Goal: Information Seeking & Learning: Learn about a topic

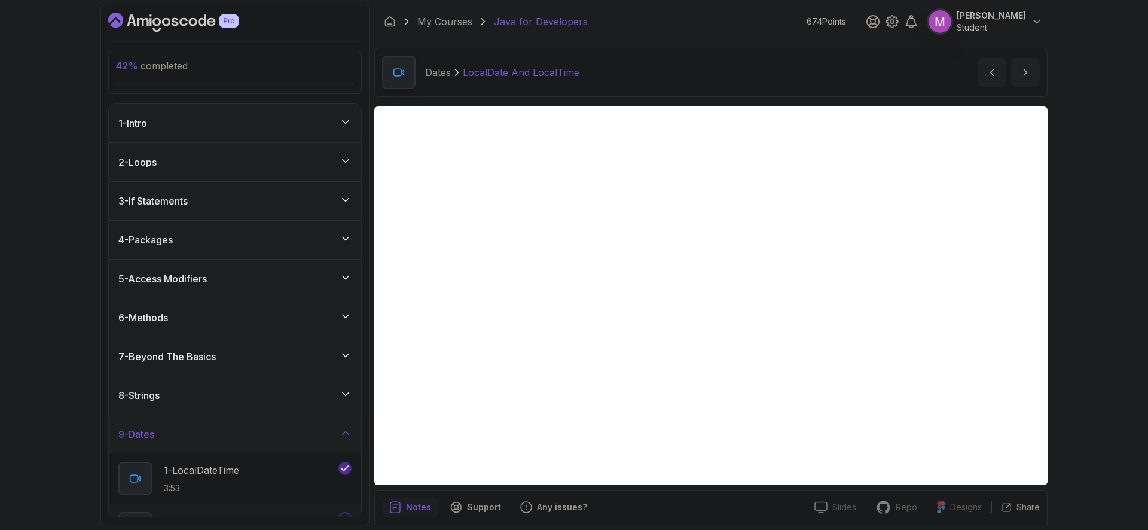
scroll to position [43, 0]
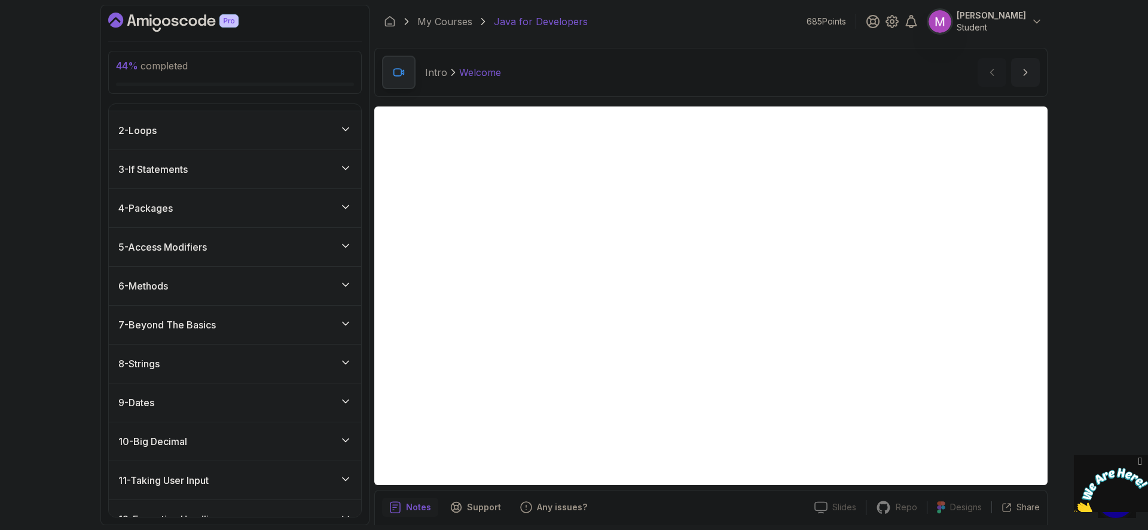
scroll to position [240, 0]
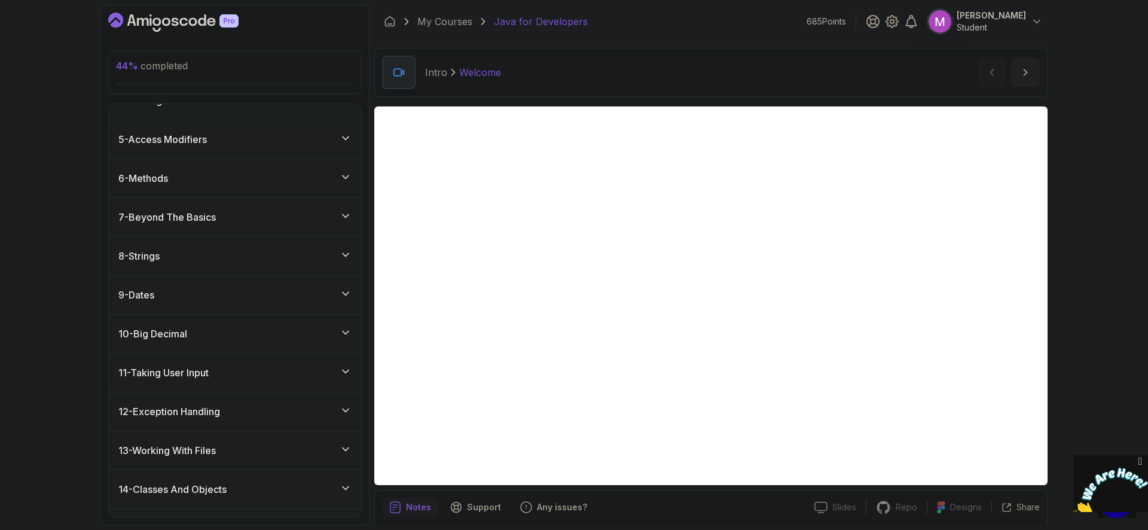
click at [268, 294] on div "9 - Dates" at bounding box center [234, 295] width 233 height 14
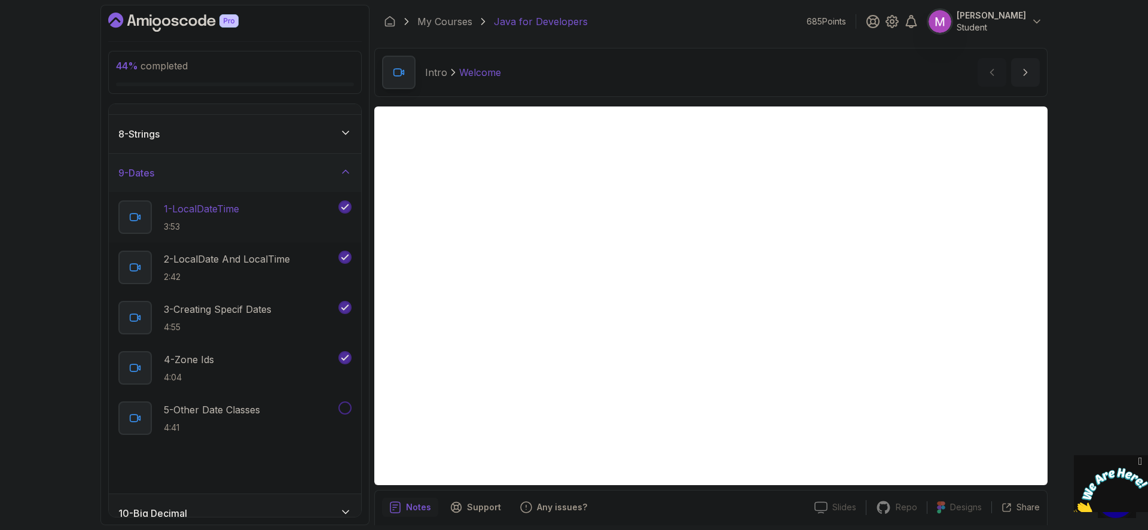
scroll to position [265, 0]
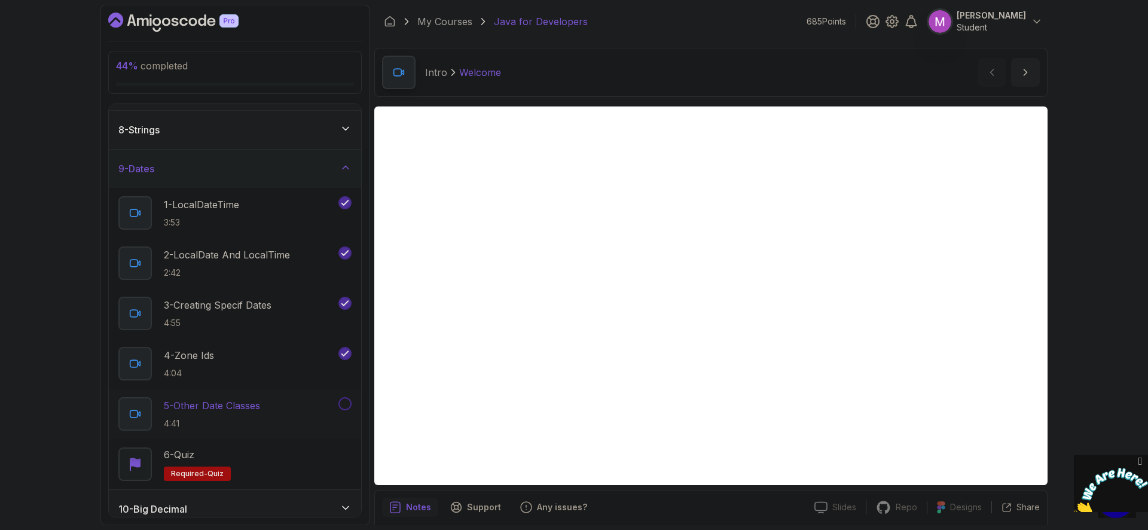
click at [239, 397] on div "5 - Other Date Classes 4:41" at bounding box center [227, 413] width 218 height 33
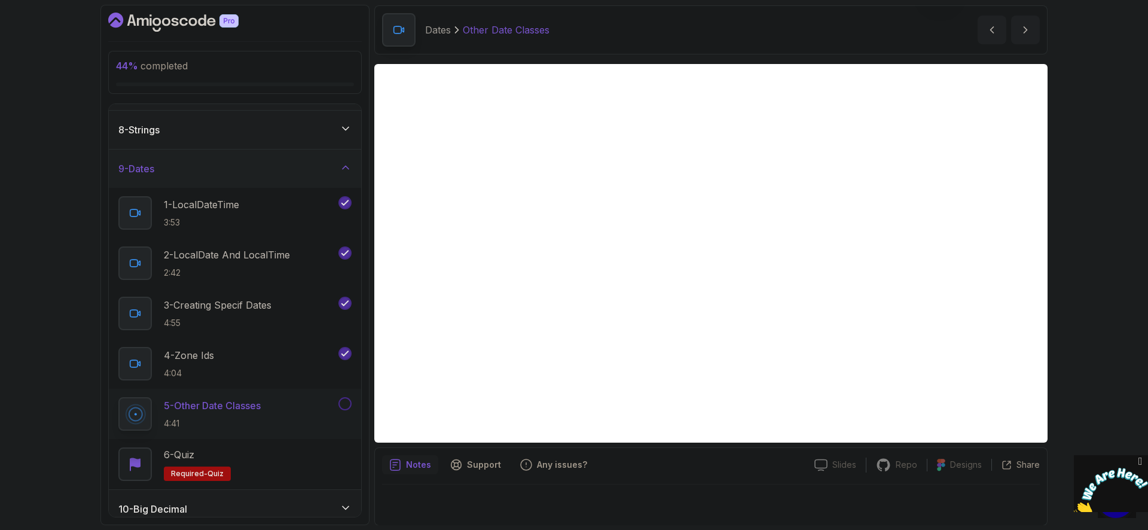
scroll to position [43, 0]
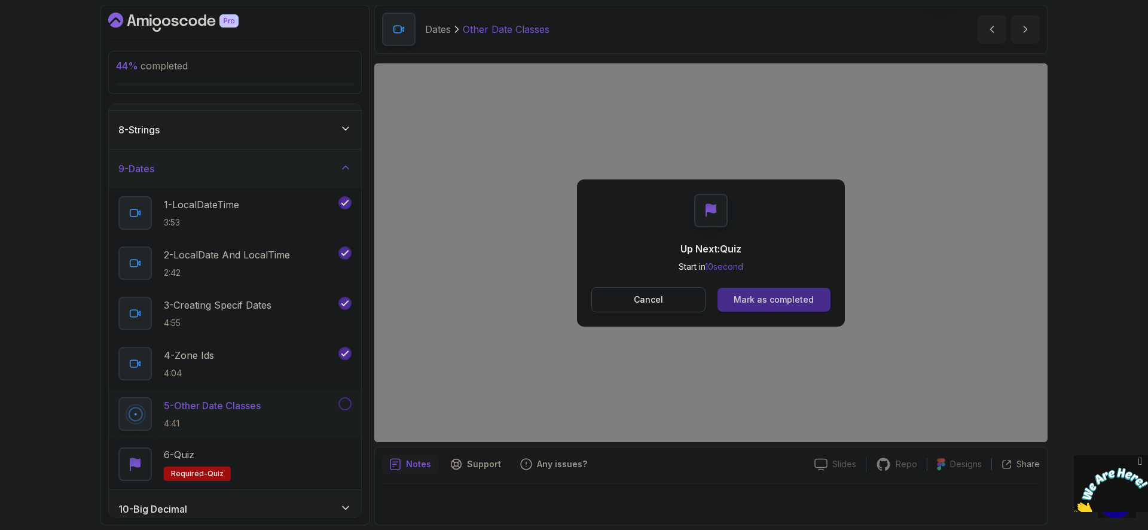
click at [805, 297] on div "Mark as completed" at bounding box center [774, 300] width 80 height 12
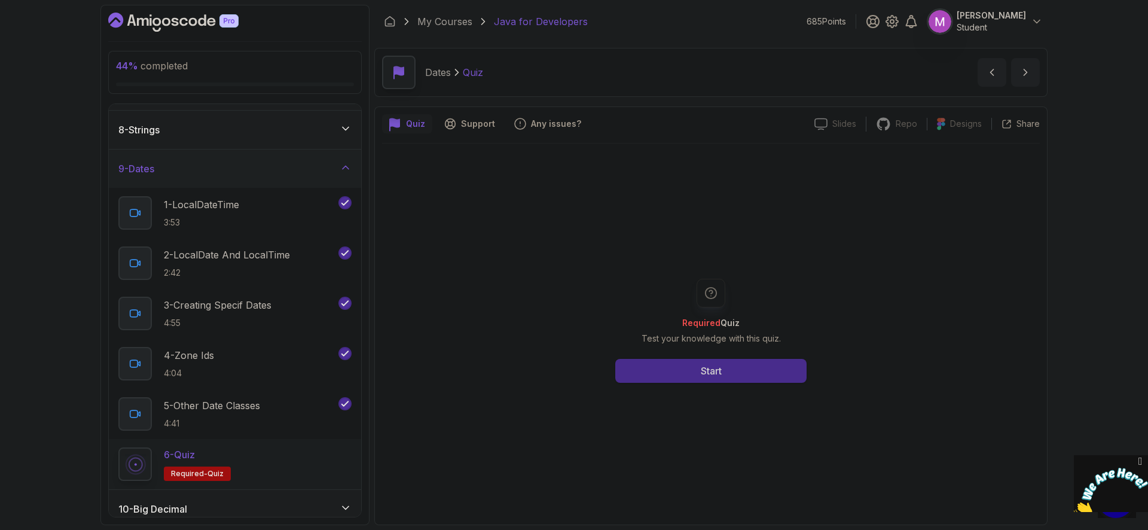
click at [745, 377] on button "Start" at bounding box center [710, 371] width 191 height 24
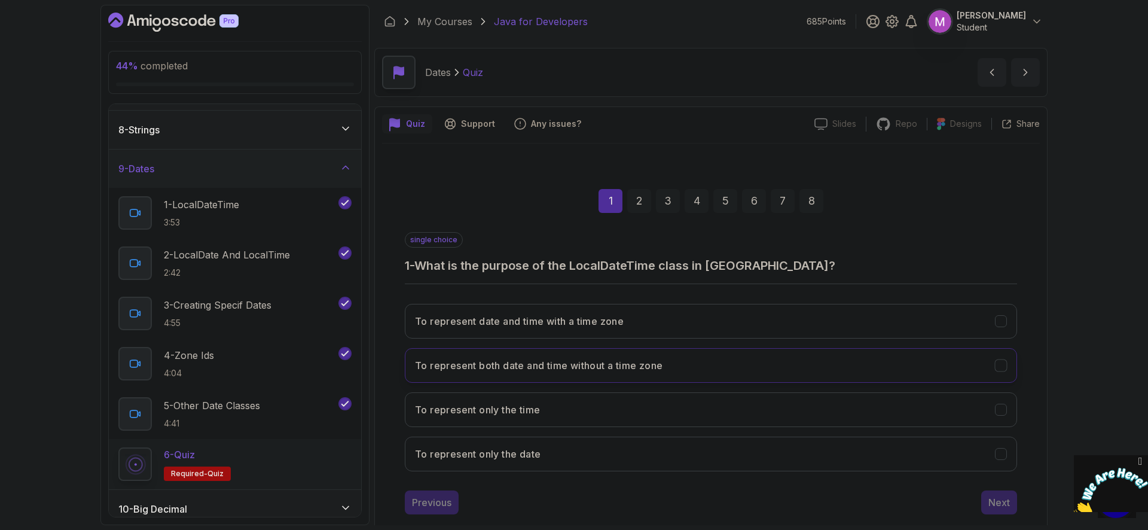
click at [598, 379] on button "To represent both date and time without a time zone" at bounding box center [711, 365] width 612 height 35
click at [999, 506] on div "Next" at bounding box center [999, 502] width 22 height 14
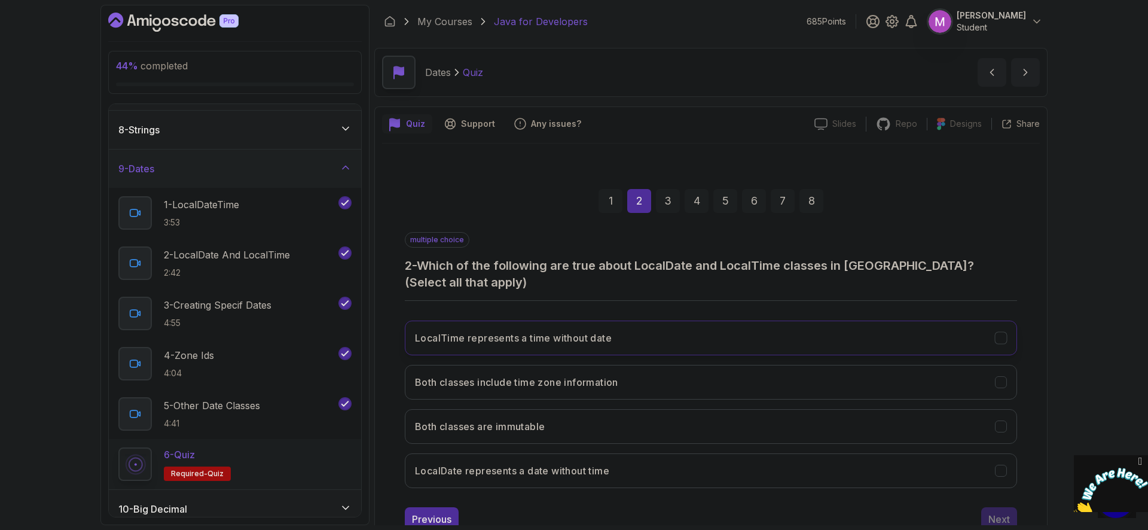
click at [619, 320] on button "LocalTime represents a time without date" at bounding box center [711, 337] width 612 height 35
click at [647, 462] on button "LocalDate represents a date without time" at bounding box center [711, 470] width 612 height 35
click at [998, 512] on div "Next" at bounding box center [999, 519] width 22 height 14
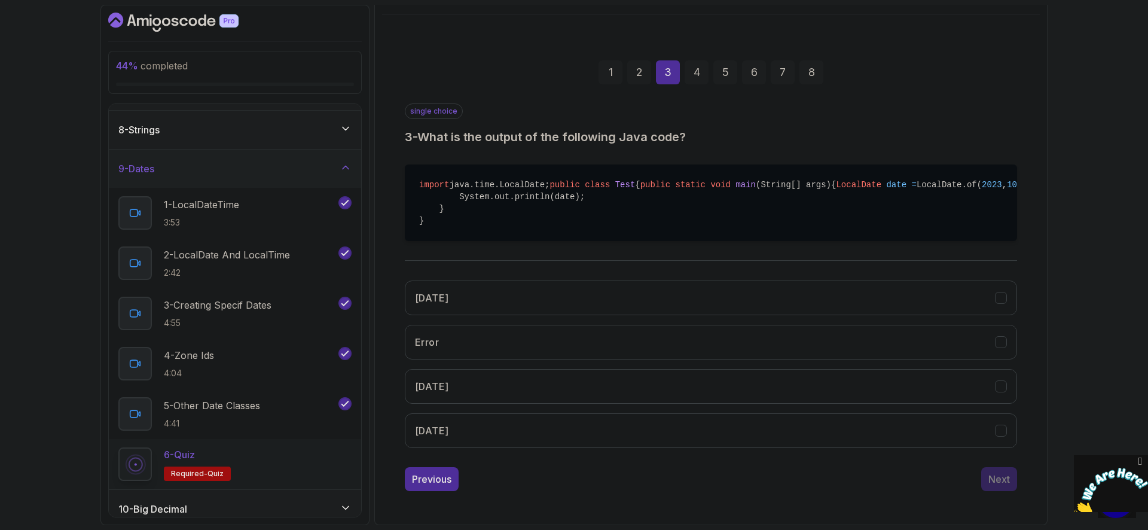
scroll to position [146, 0]
click at [528, 397] on button "[DATE]" at bounding box center [711, 386] width 612 height 35
click at [1003, 491] on button "Next" at bounding box center [999, 479] width 36 height 24
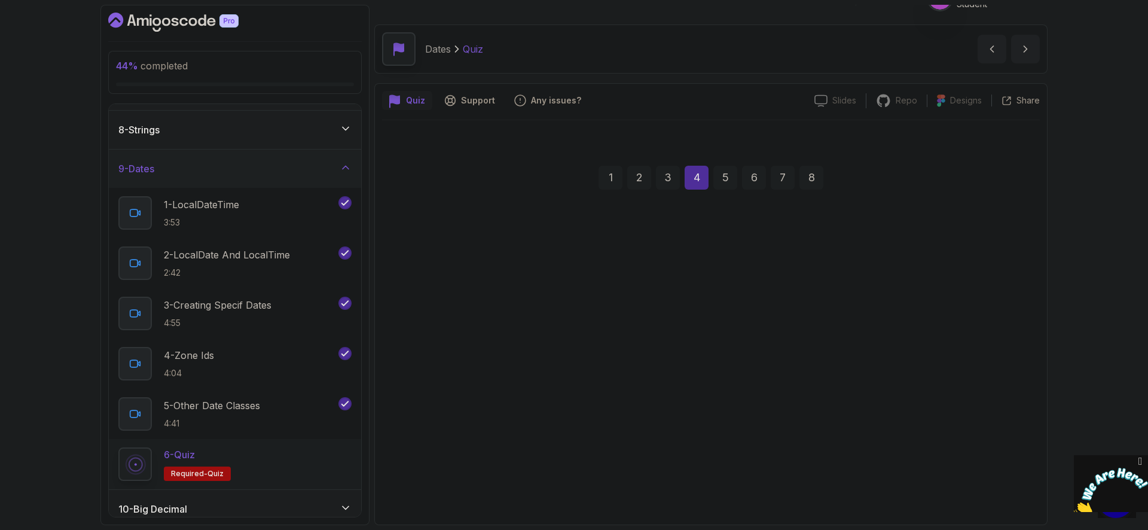
scroll to position [23, 0]
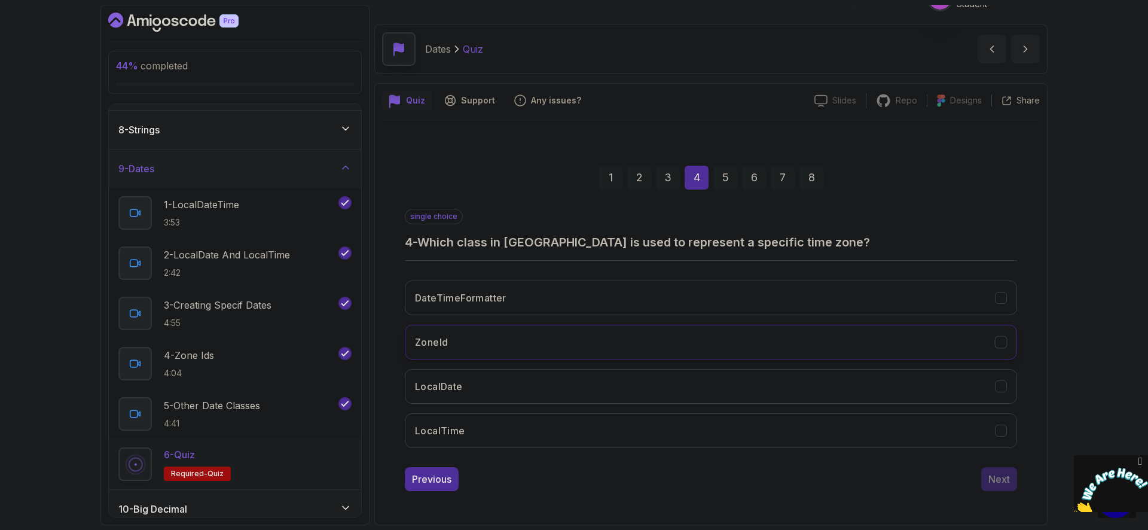
click at [641, 340] on button "ZoneId" at bounding box center [711, 342] width 612 height 35
click at [992, 472] on div "Next" at bounding box center [999, 479] width 22 height 14
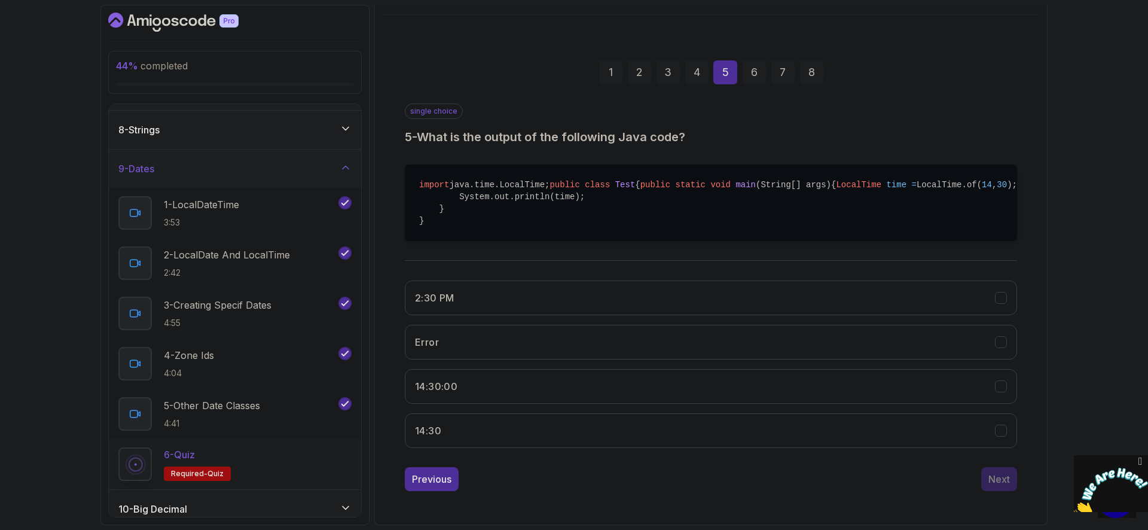
scroll to position [142, 0]
click at [551, 398] on button "14:30:00" at bounding box center [711, 386] width 612 height 35
click at [1003, 486] on div "Next" at bounding box center [999, 479] width 22 height 14
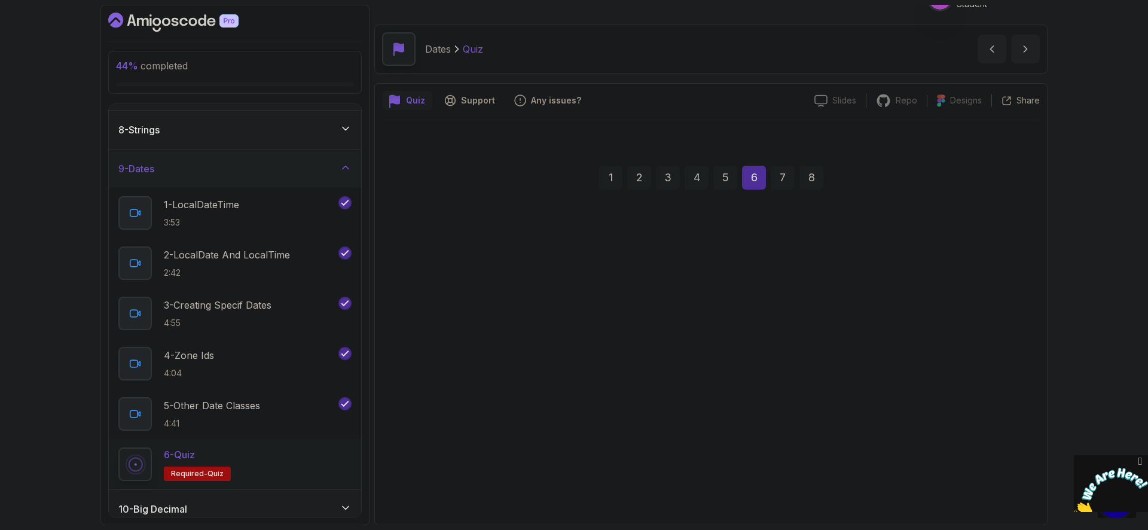
scroll to position [23, 0]
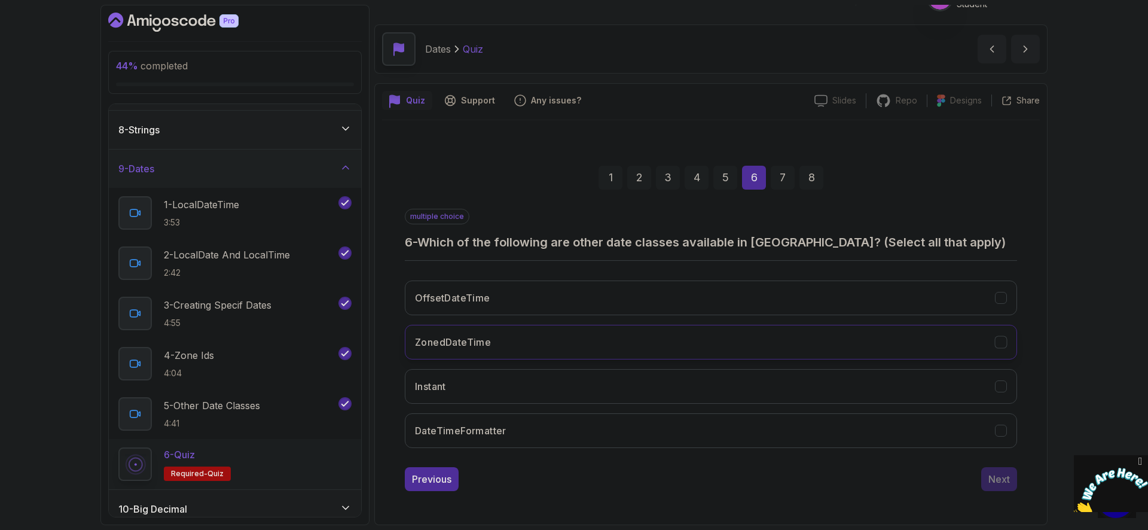
click at [518, 346] on button "ZonedDateTime" at bounding box center [711, 342] width 612 height 35
click at [496, 400] on button "Instant" at bounding box center [711, 386] width 612 height 35
click at [526, 294] on button "OffsetDateTime" at bounding box center [711, 297] width 612 height 35
click at [992, 479] on div "Next" at bounding box center [999, 479] width 22 height 14
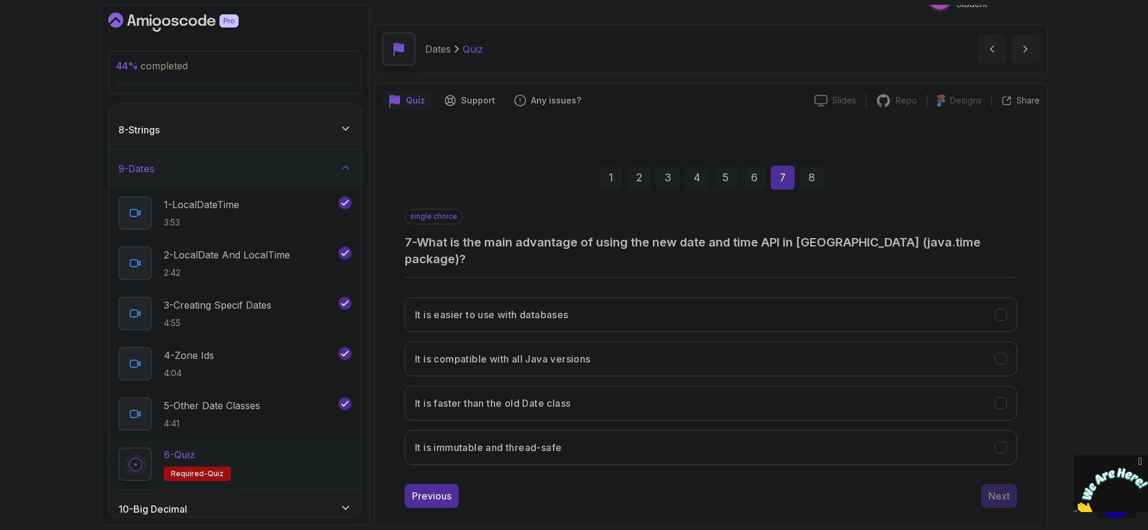
click at [629, 288] on div "It is easier to use with databases It is compatible with all Java versions It i…" at bounding box center [711, 381] width 612 height 187
click at [628, 297] on button "It is easier to use with databases" at bounding box center [711, 314] width 612 height 35
click at [1001, 487] on button "Next" at bounding box center [999, 496] width 36 height 24
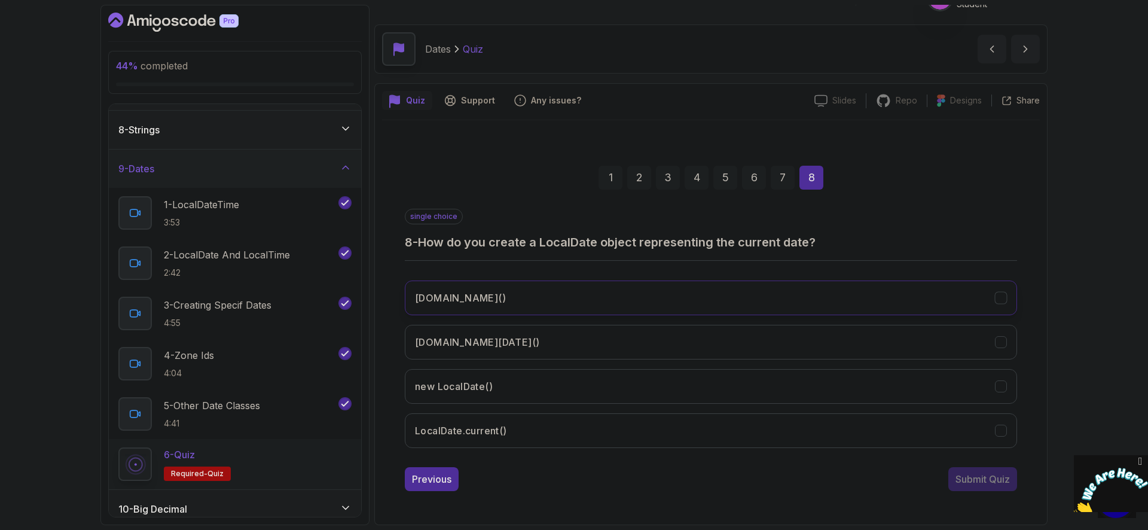
click at [579, 295] on button "[DOMAIN_NAME]()" at bounding box center [711, 297] width 612 height 35
click at [989, 479] on div "Submit Quiz" at bounding box center [982, 479] width 54 height 14
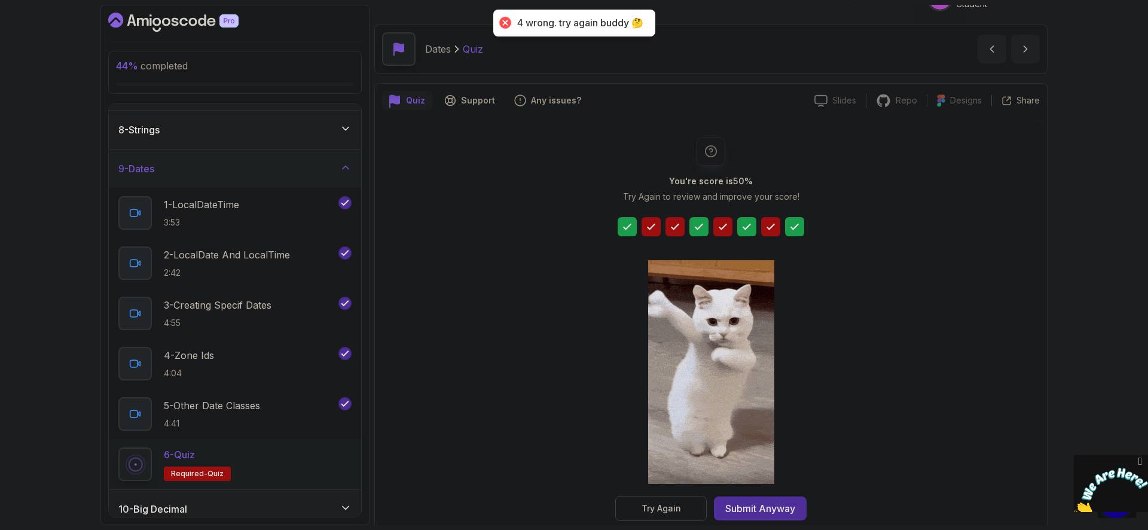
click at [781, 225] on div at bounding box center [711, 226] width 187 height 19
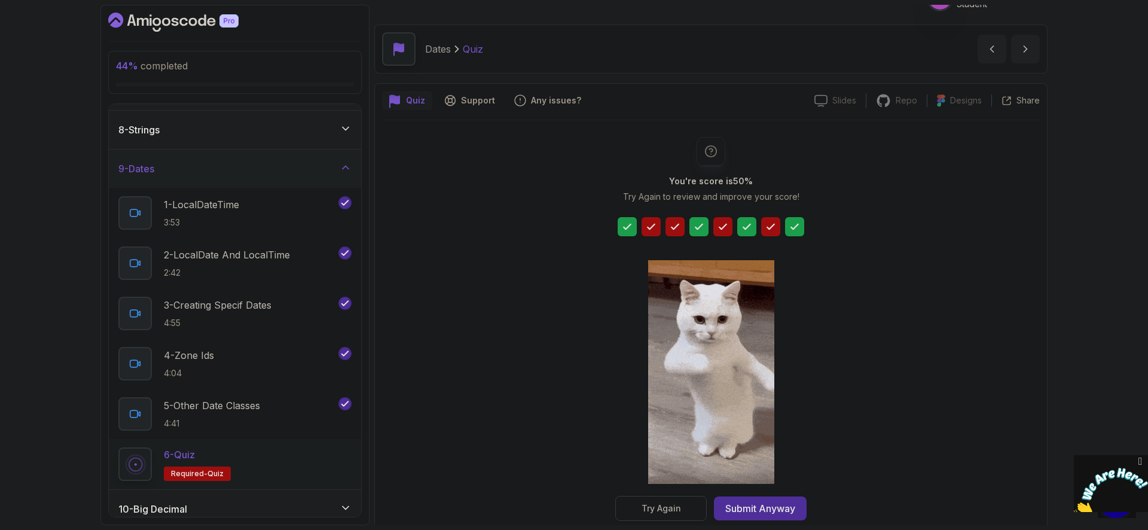
click at [697, 506] on button "Try Again" at bounding box center [660, 508] width 91 height 25
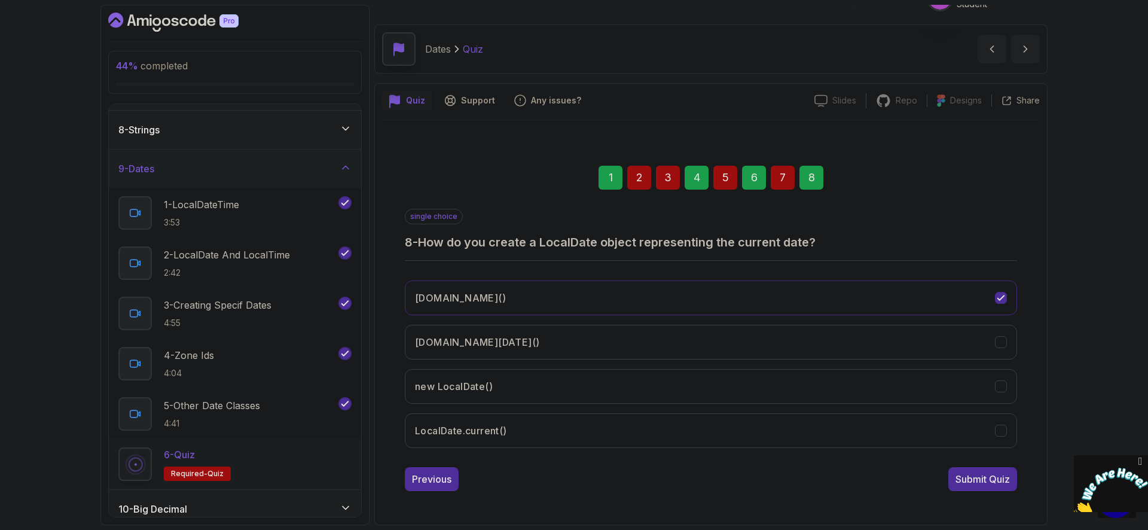
click at [783, 182] on div "7" at bounding box center [783, 178] width 24 height 24
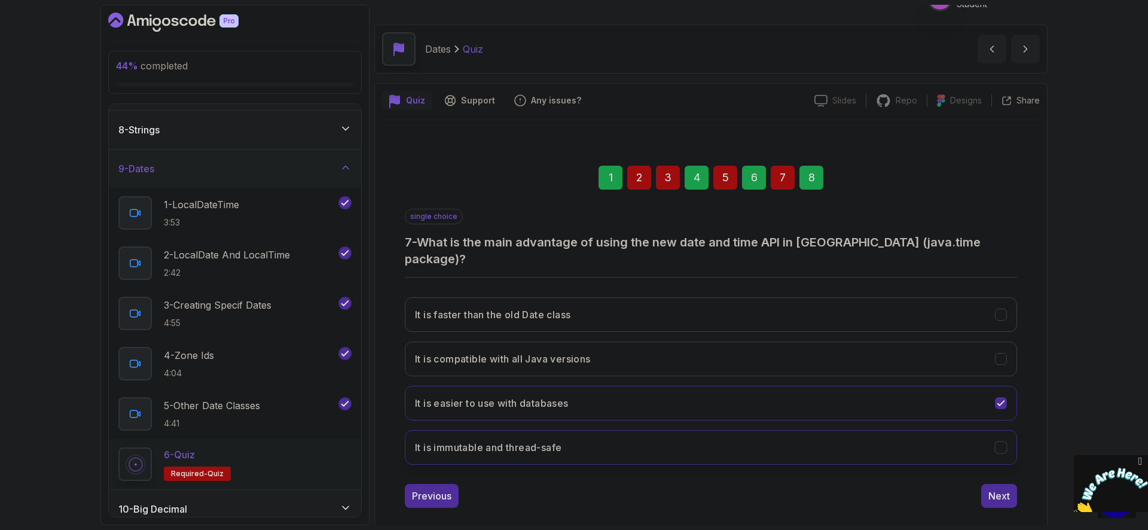
click at [555, 440] on h3 "It is immutable and thread-safe" at bounding box center [488, 447] width 146 height 14
click at [1007, 488] on div "Next" at bounding box center [999, 495] width 22 height 14
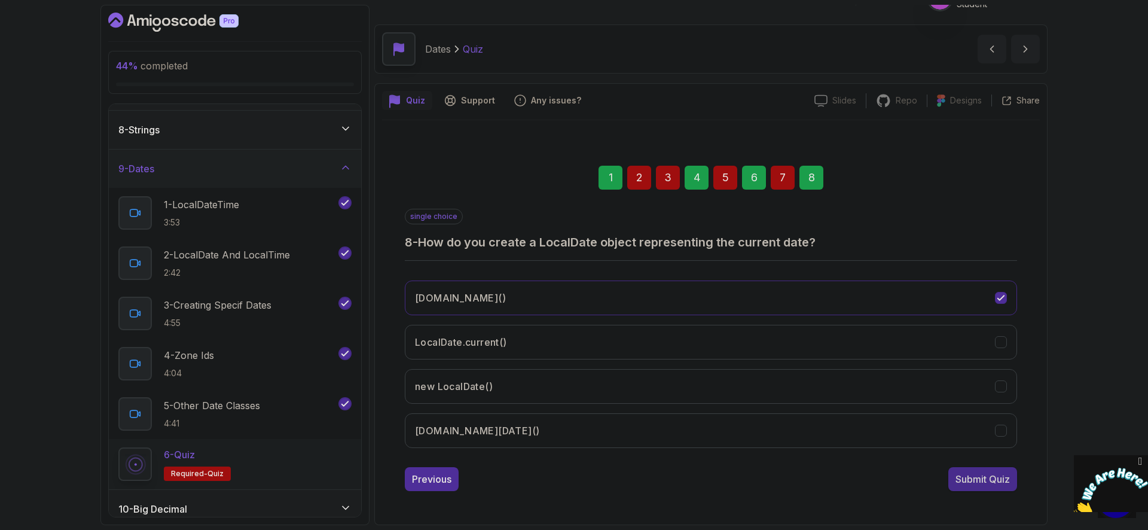
click at [992, 488] on button "Submit Quiz" at bounding box center [982, 479] width 69 height 24
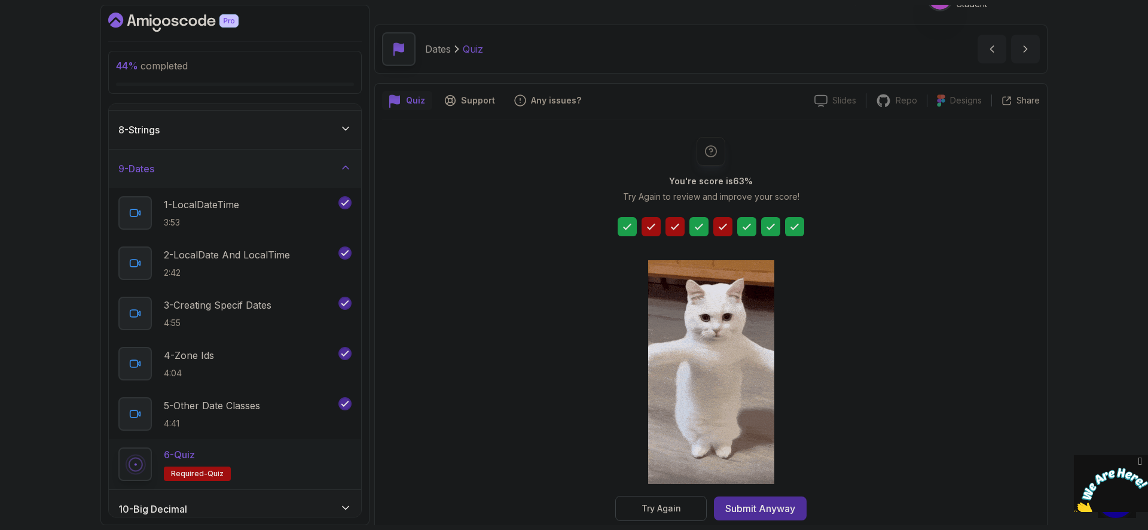
click at [731, 231] on div at bounding box center [722, 226] width 19 height 19
click at [728, 231] on div at bounding box center [722, 226] width 19 height 19
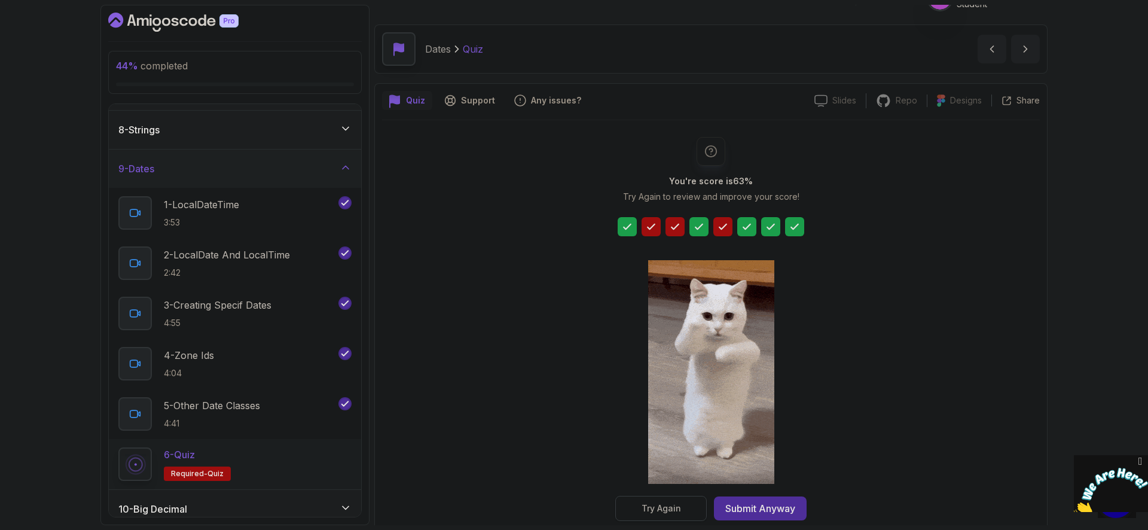
click at [689, 509] on button "Try Again" at bounding box center [660, 508] width 91 height 25
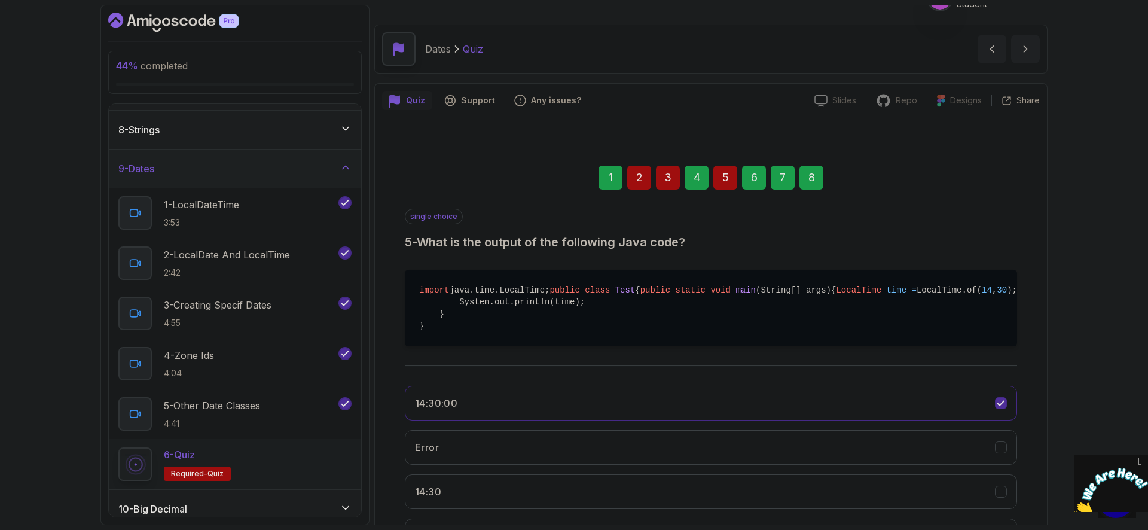
click at [730, 175] on div "5" at bounding box center [725, 178] width 24 height 24
click at [748, 181] on div "6" at bounding box center [754, 178] width 24 height 24
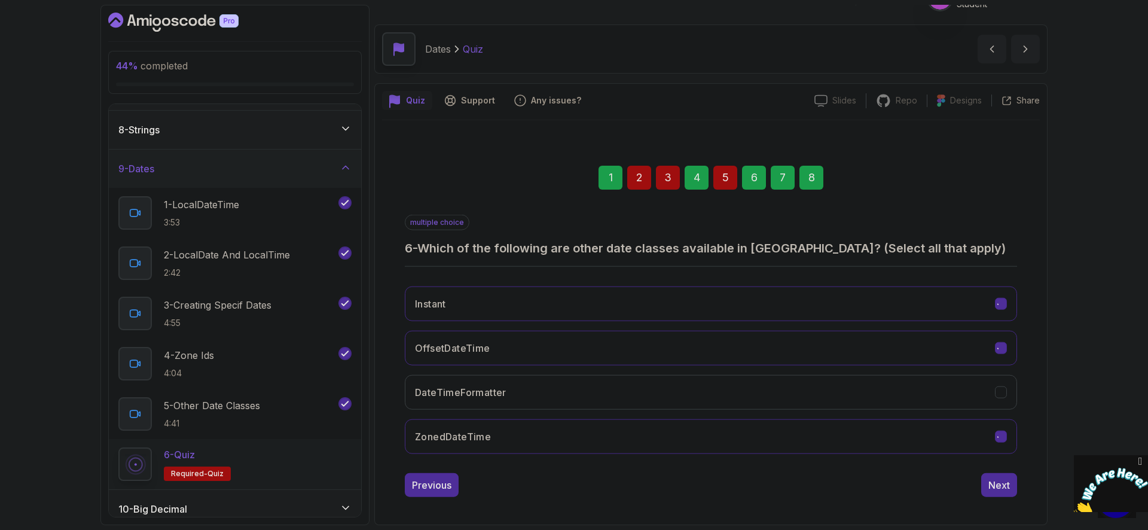
click at [731, 178] on div "5" at bounding box center [725, 178] width 24 height 24
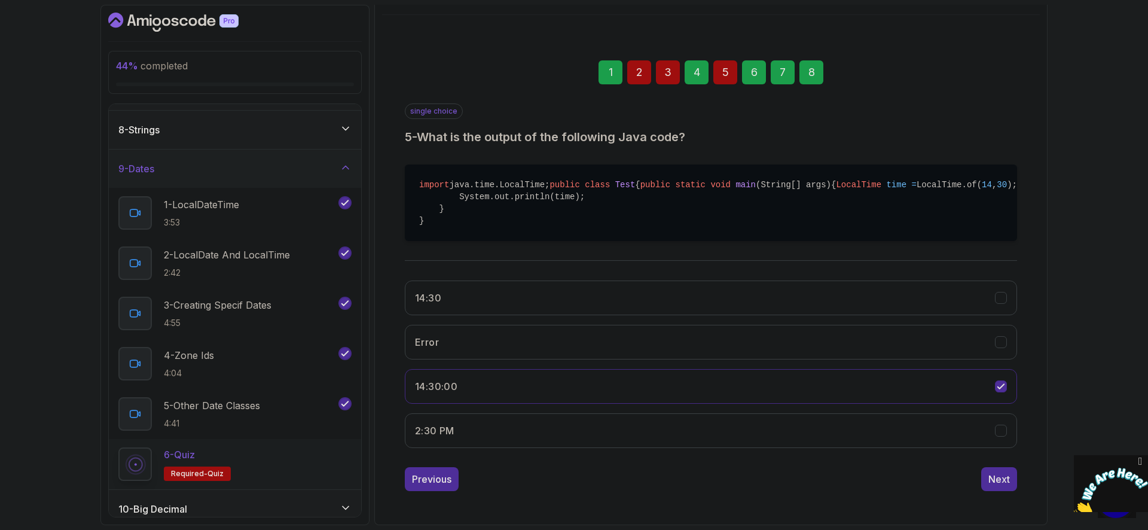
scroll to position [133, 0]
click at [520, 448] on button "2:30 PM" at bounding box center [711, 430] width 612 height 35
click at [994, 486] on div "Next" at bounding box center [999, 479] width 22 height 14
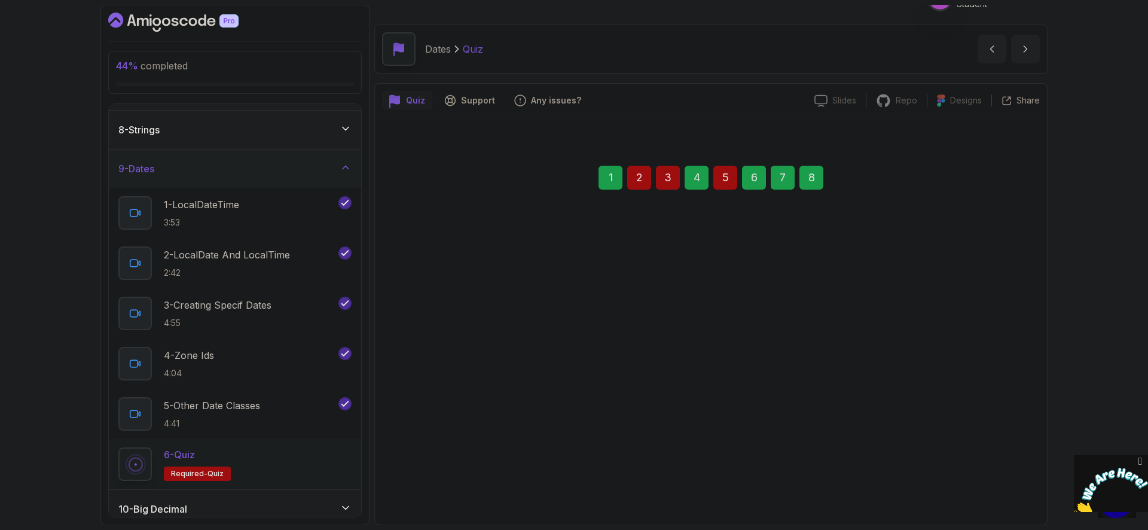
scroll to position [23, 0]
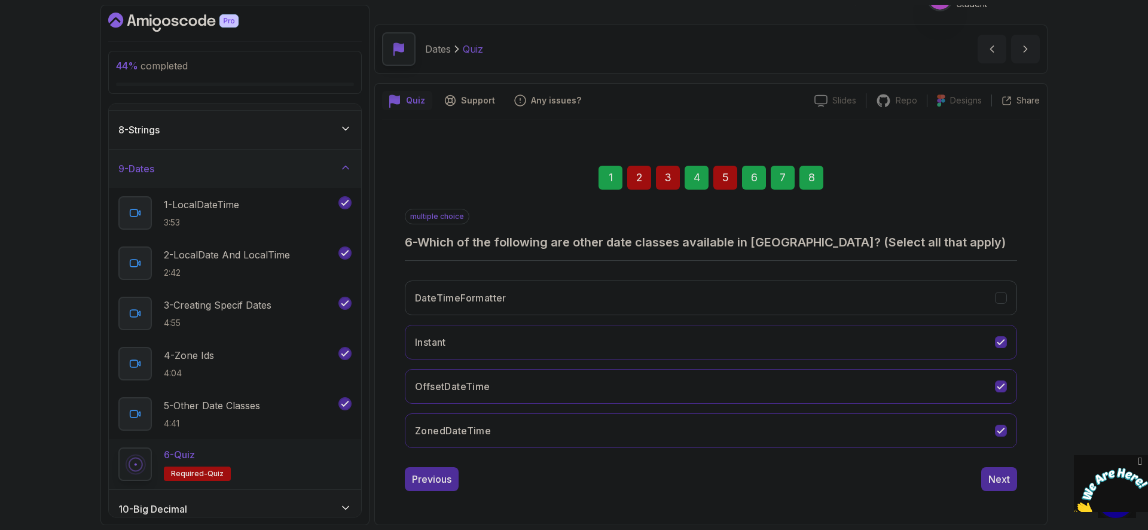
click at [822, 179] on div "8" at bounding box center [811, 178] width 24 height 24
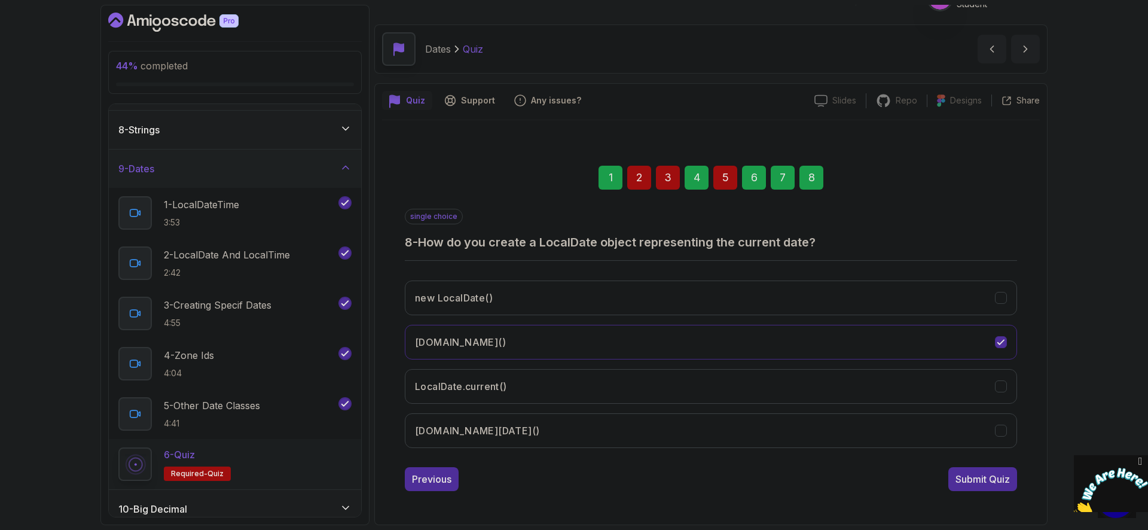
click at [988, 484] on div "Submit Quiz" at bounding box center [982, 479] width 54 height 14
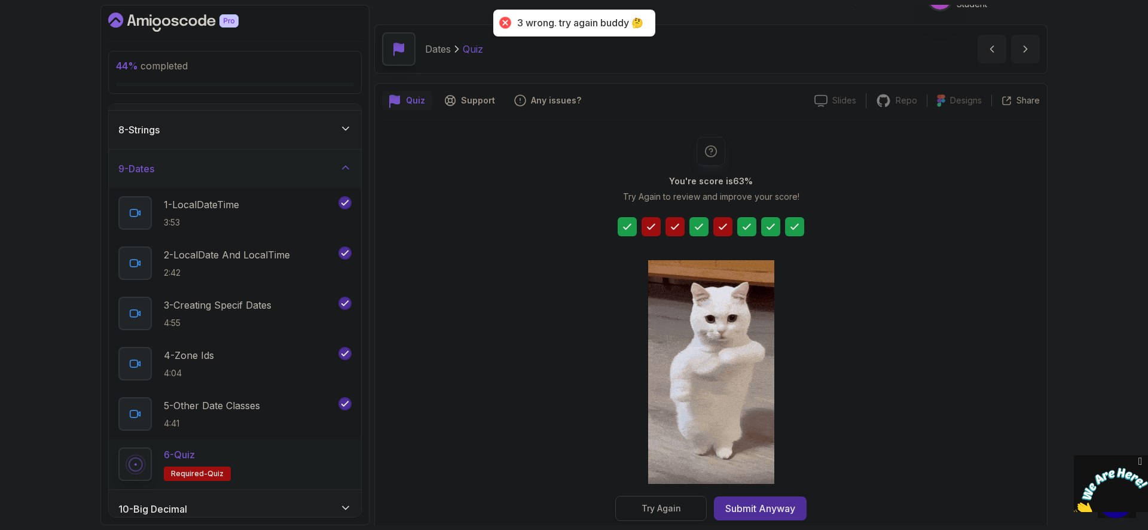
click at [672, 509] on div "Try Again" at bounding box center [660, 508] width 39 height 12
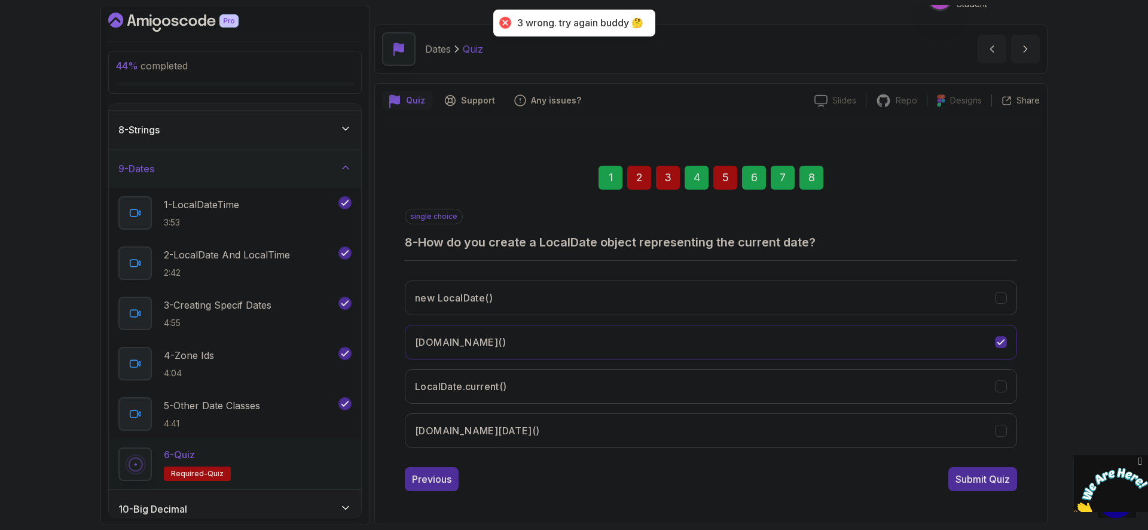
click at [729, 178] on div "5" at bounding box center [725, 178] width 24 height 24
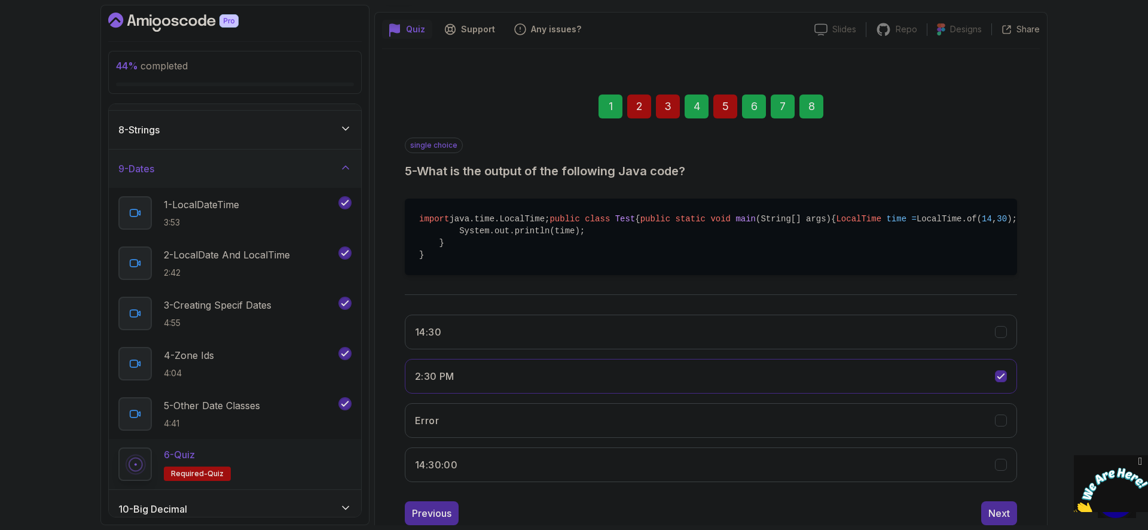
scroll to position [124, 0]
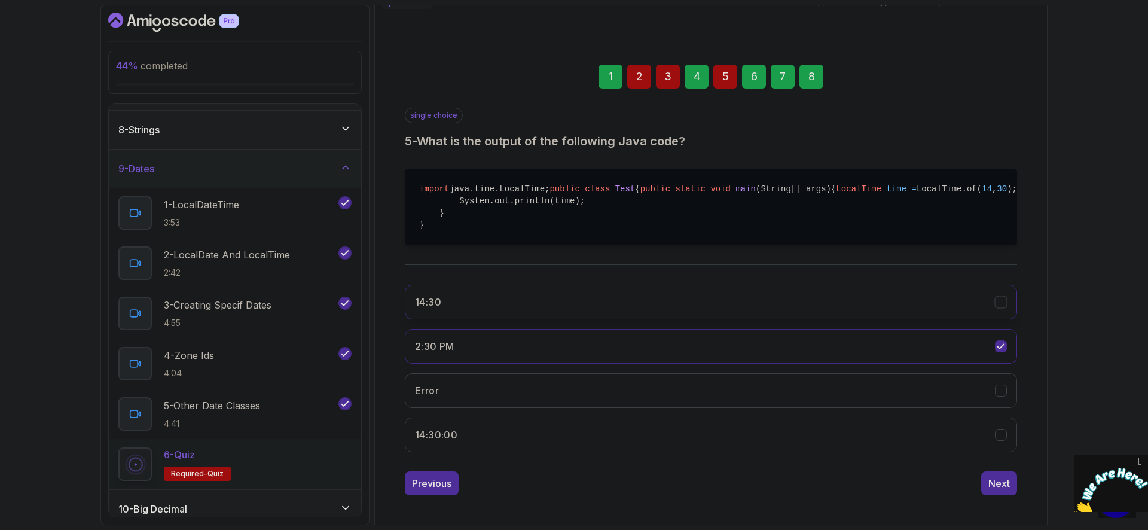
click at [573, 319] on button "14:30" at bounding box center [711, 302] width 612 height 35
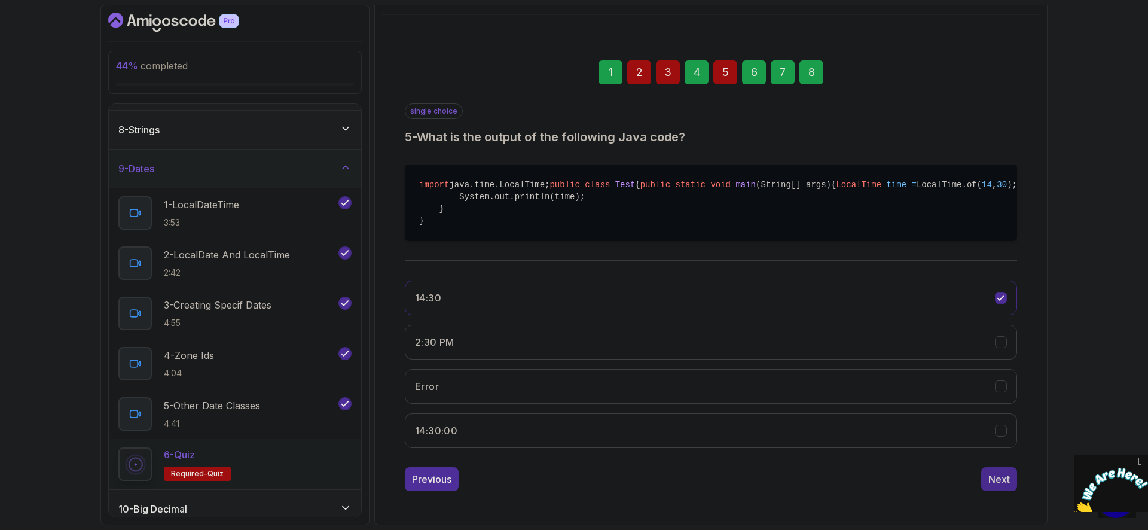
click at [1007, 486] on div "Next" at bounding box center [999, 479] width 22 height 14
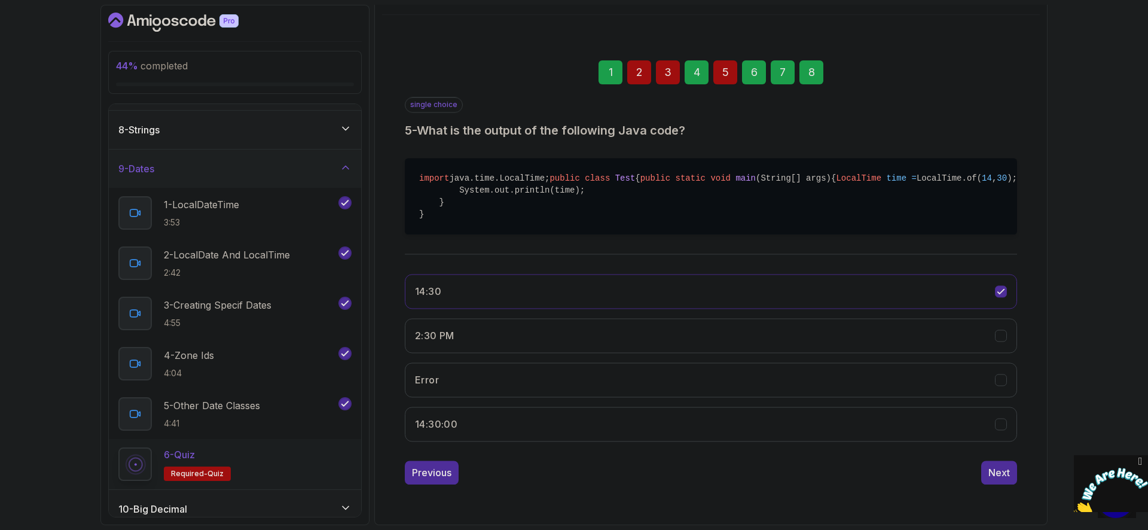
scroll to position [23, 0]
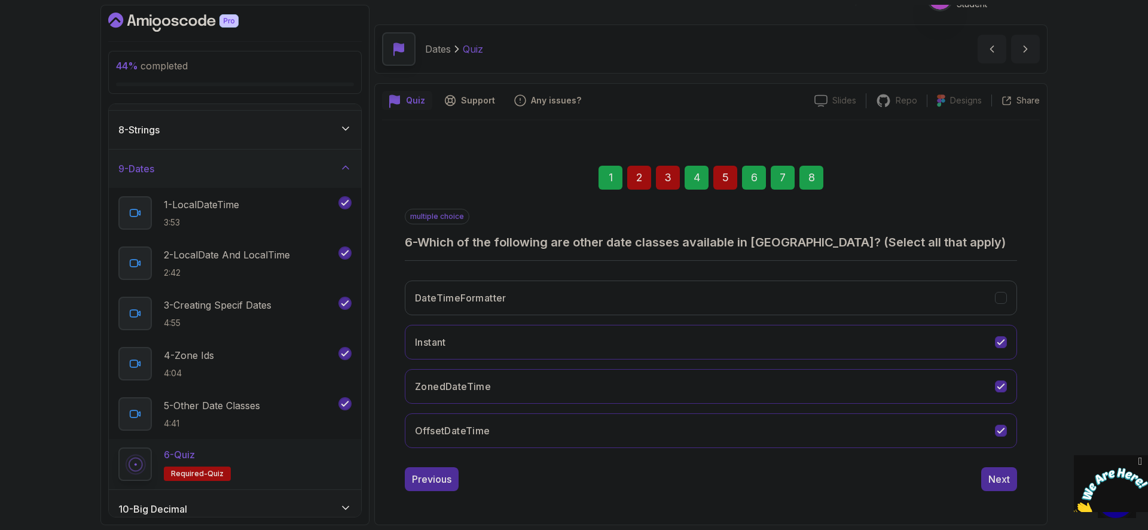
drag, startPoint x: 815, startPoint y: 165, endPoint x: 816, endPoint y: 175, distance: 10.2
click at [815, 166] on div "1 2 3 4 5 6 7 8" at bounding box center [711, 177] width 612 height 62
click at [815, 181] on div "8" at bounding box center [811, 178] width 24 height 24
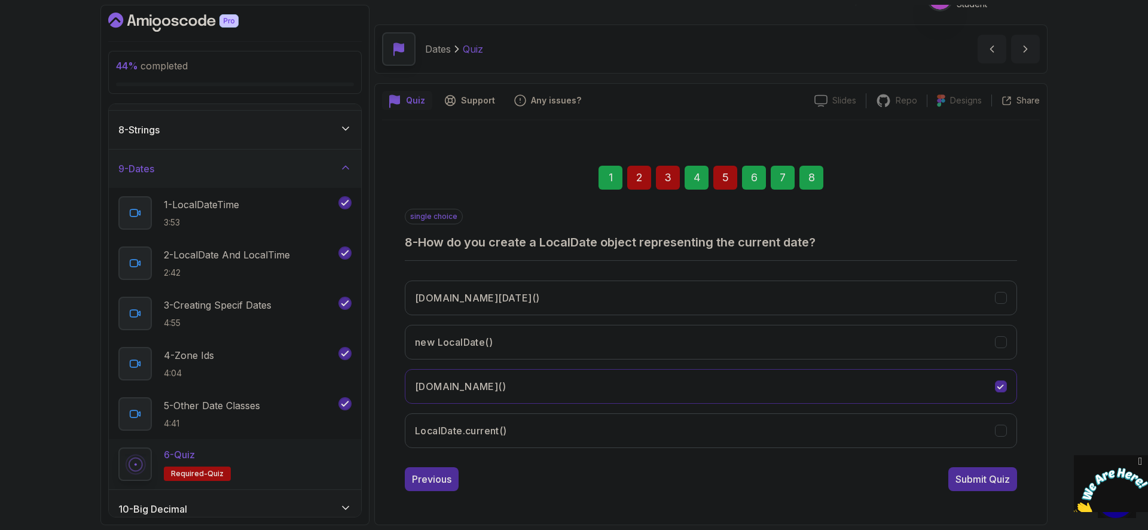
click at [985, 469] on button "Submit Quiz" at bounding box center [982, 479] width 69 height 24
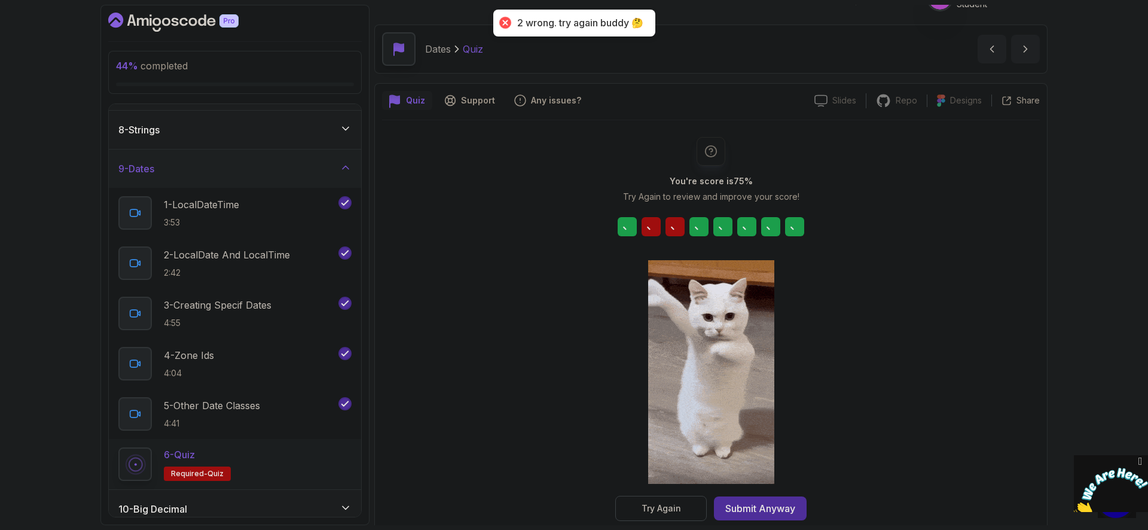
click at [988, 476] on div "You're score is 75 % Try Again to review and improve your score! Try Again Subm…" at bounding box center [711, 329] width 658 height 384
click at [680, 507] on div "Try Again" at bounding box center [660, 508] width 39 height 12
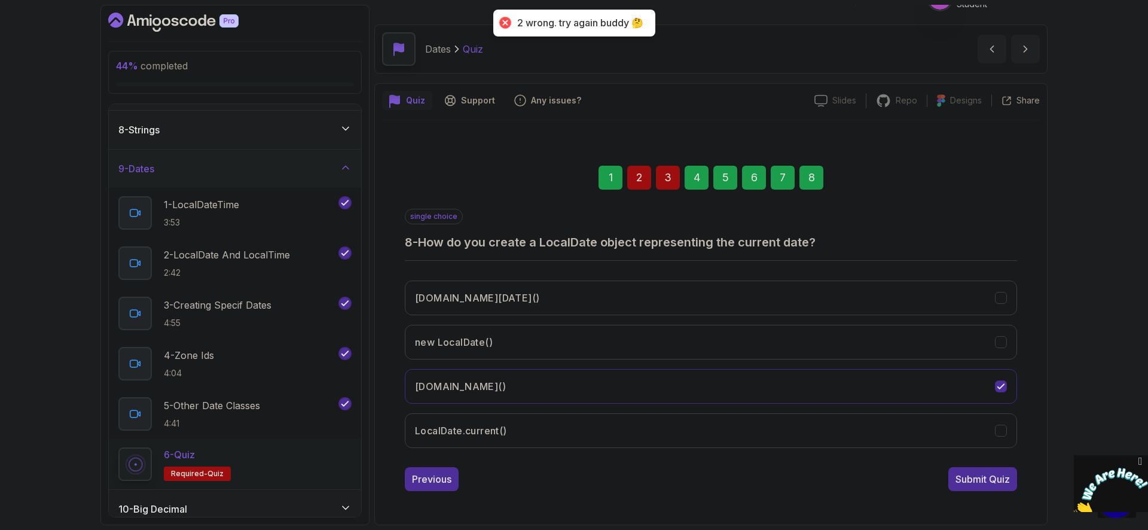
click at [644, 178] on div "2" at bounding box center [639, 178] width 24 height 24
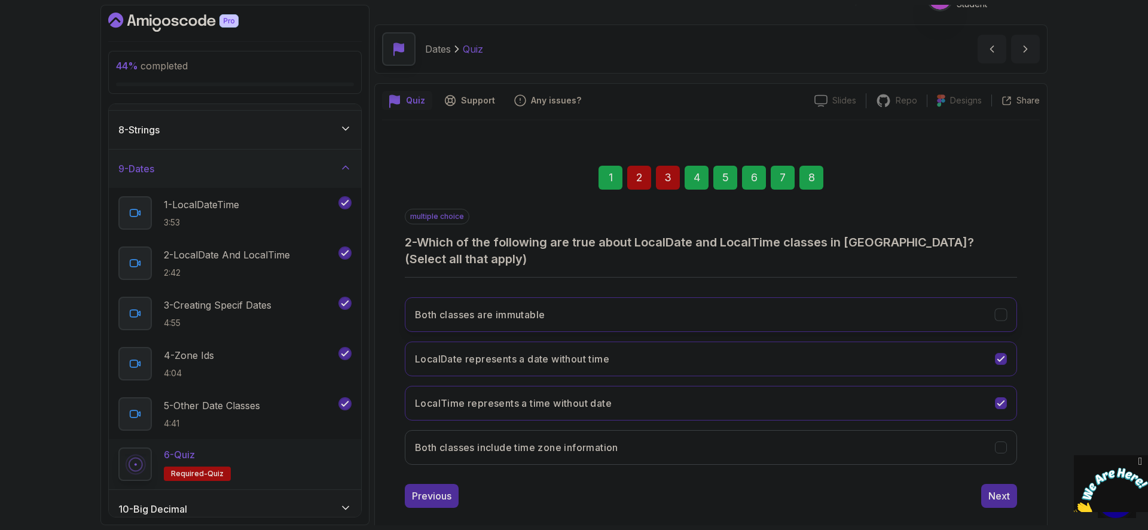
click at [698, 297] on button "Both classes are immutable" at bounding box center [711, 314] width 612 height 35
click at [647, 179] on div "2" at bounding box center [639, 178] width 24 height 24
click at [640, 180] on div "2" at bounding box center [639, 178] width 24 height 24
click at [1010, 486] on button "Next" at bounding box center [999, 496] width 36 height 24
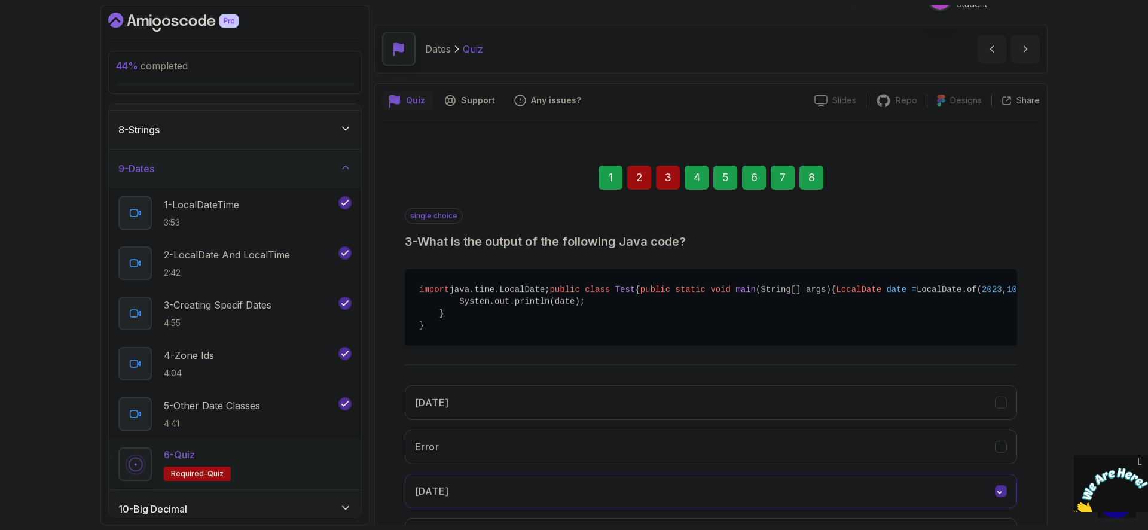
click at [637, 176] on div "2" at bounding box center [639, 178] width 24 height 24
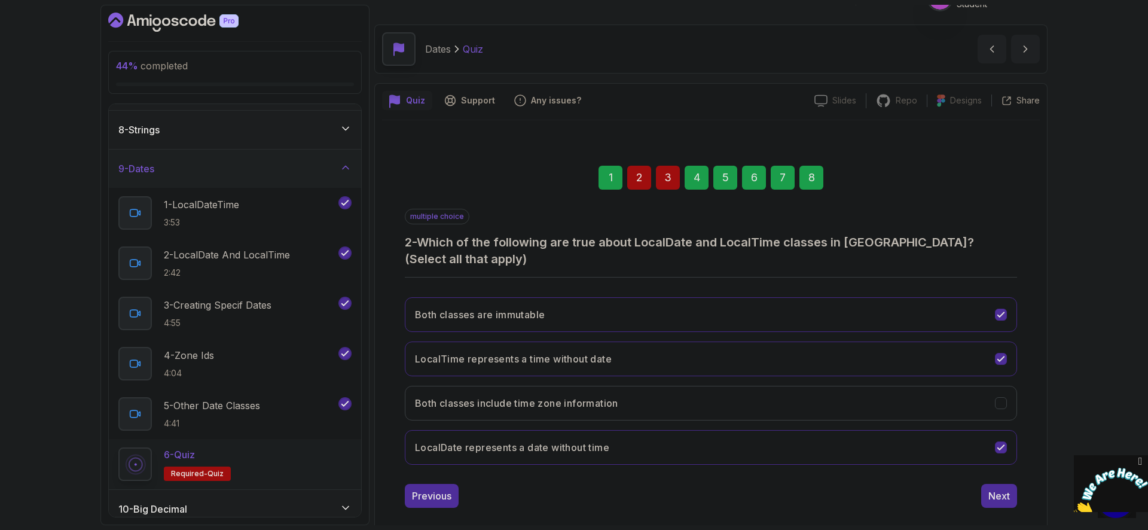
click at [668, 184] on div "3" at bounding box center [668, 178] width 24 height 24
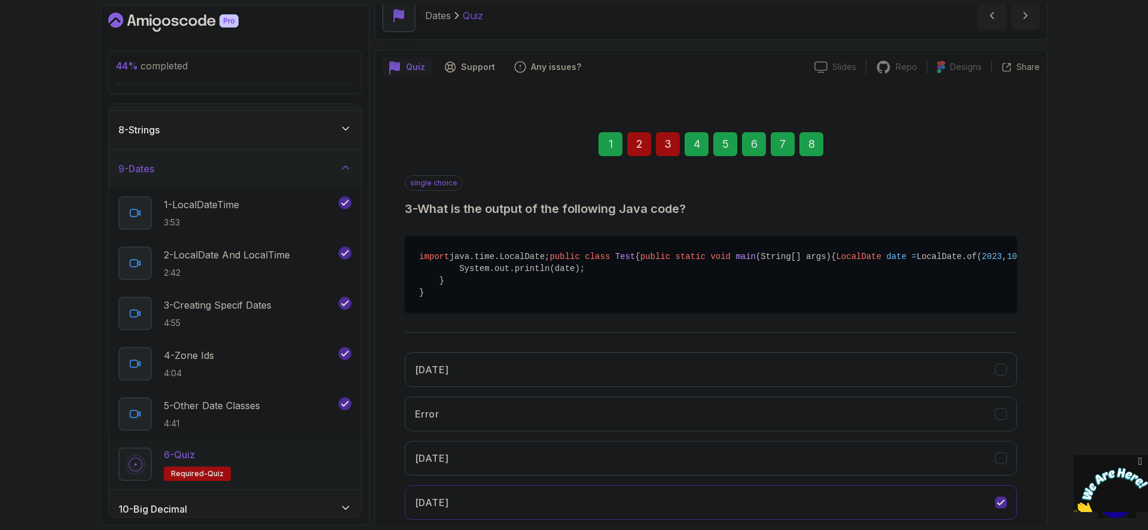
scroll to position [109, 0]
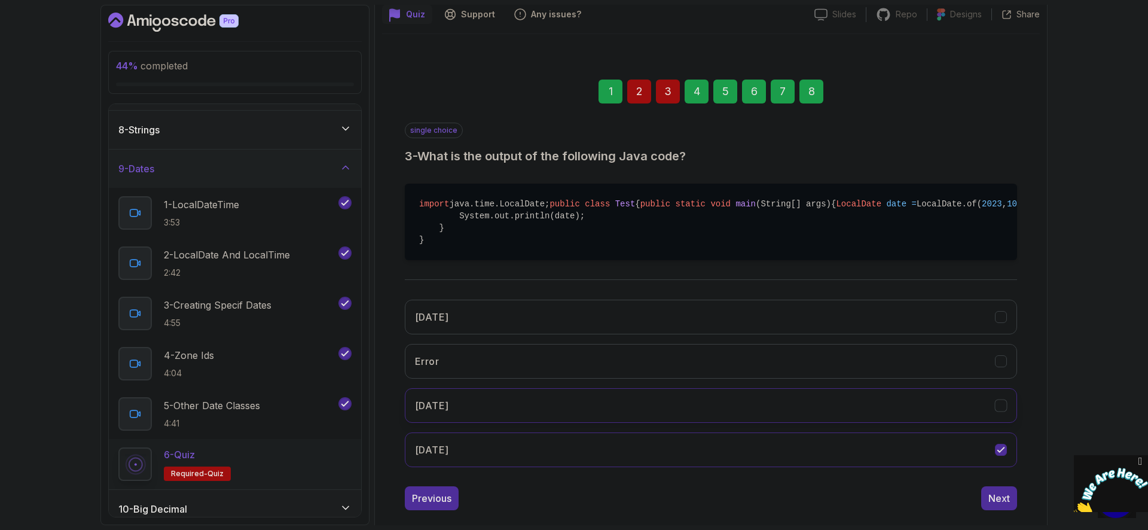
click at [528, 423] on button "[DATE]" at bounding box center [711, 405] width 612 height 35
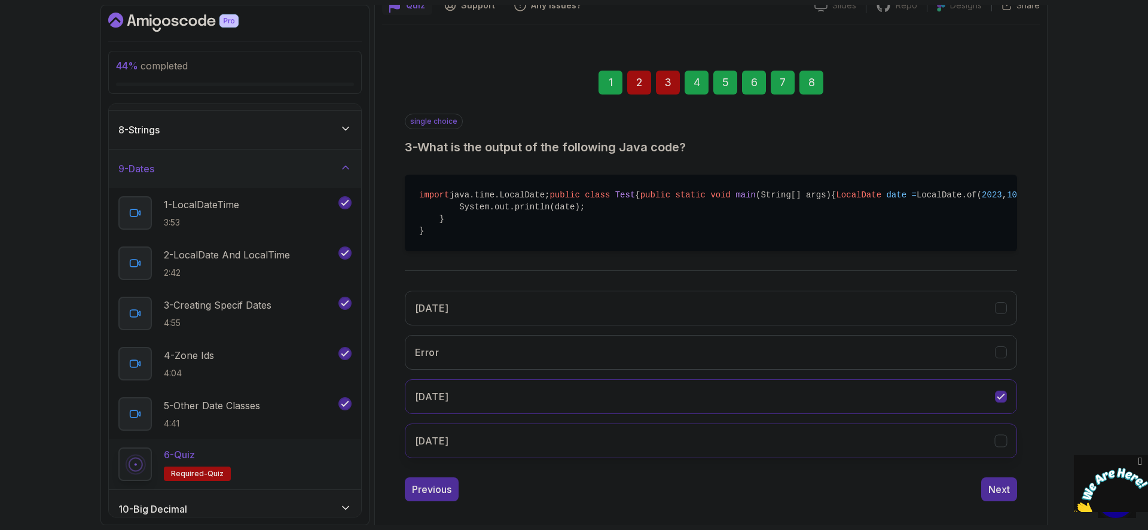
scroll to position [132, 0]
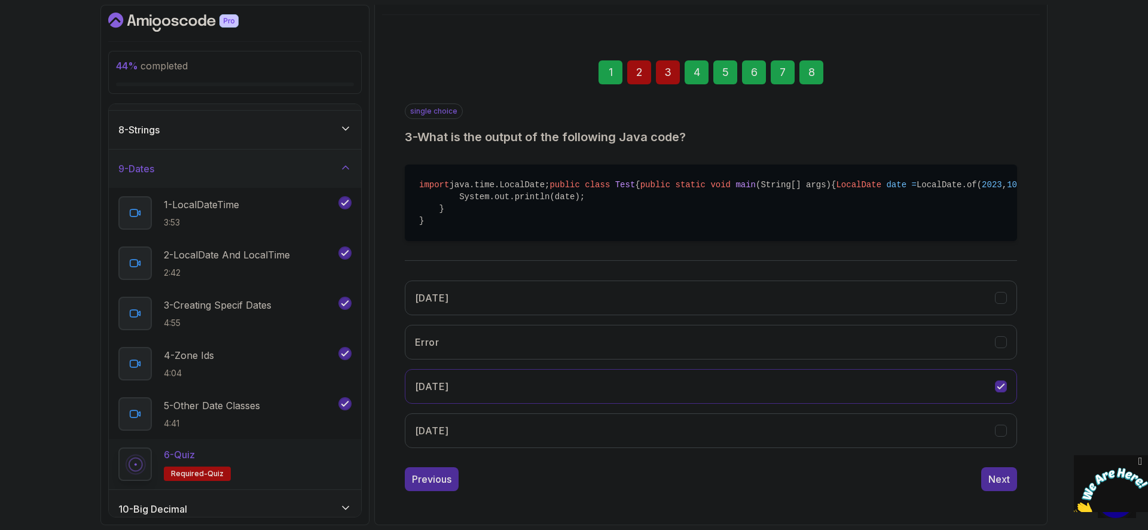
click at [814, 75] on div "8" at bounding box center [811, 72] width 24 height 24
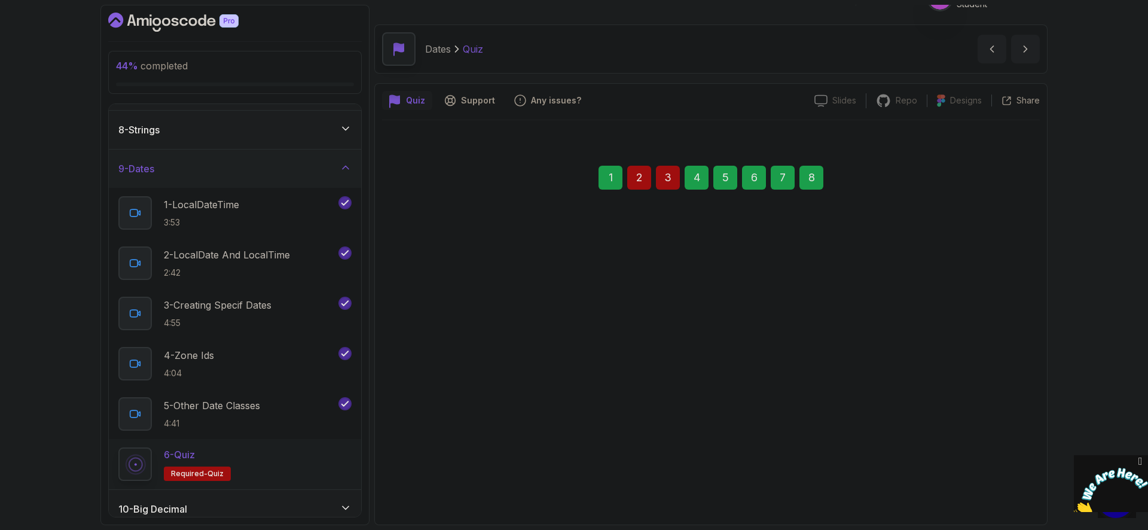
scroll to position [23, 0]
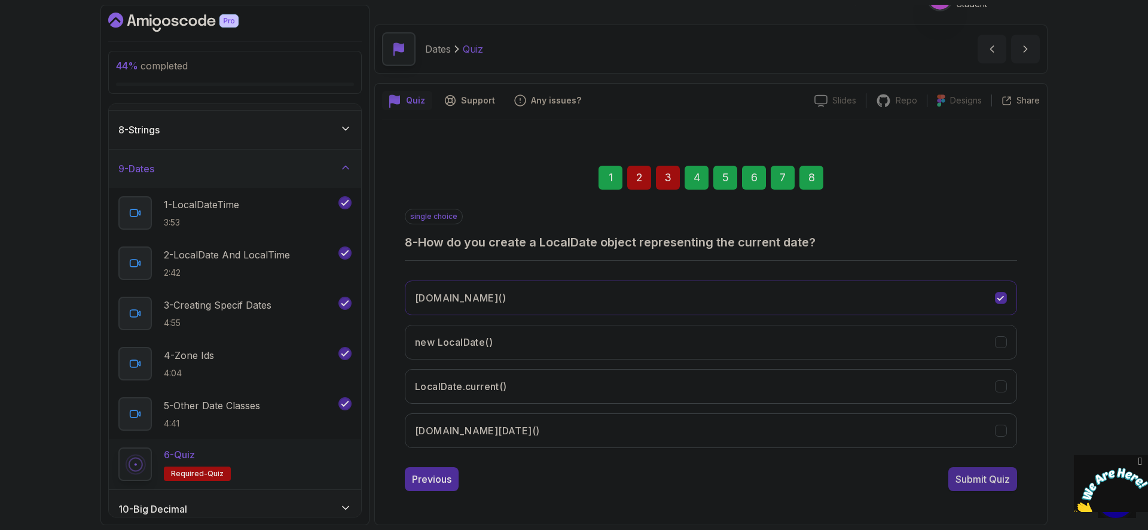
click at [990, 482] on div "Submit Quiz" at bounding box center [982, 479] width 54 height 14
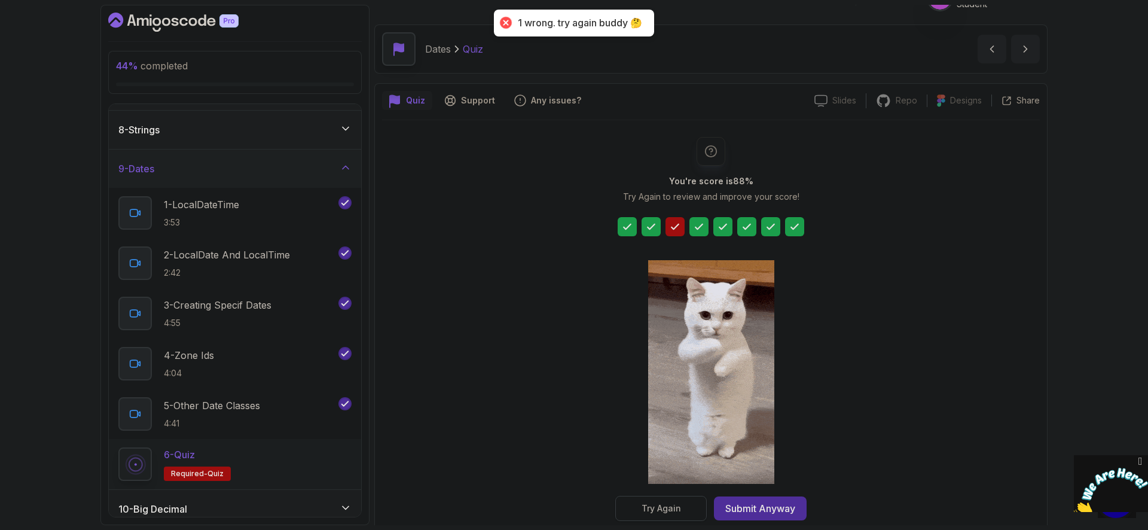
click at [668, 514] on div "Try Again" at bounding box center [660, 508] width 39 height 12
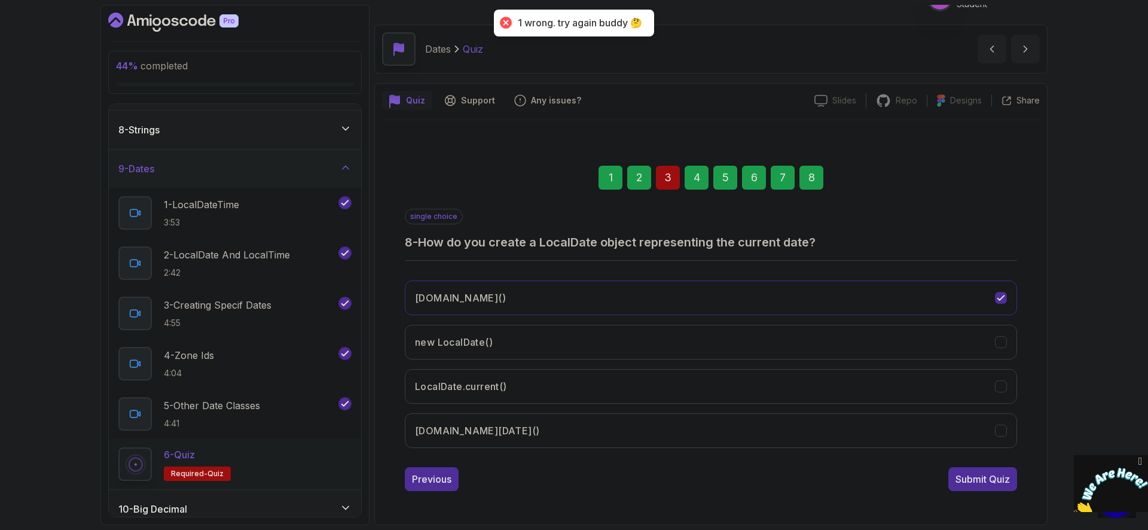
click at [671, 185] on div "3" at bounding box center [668, 178] width 24 height 24
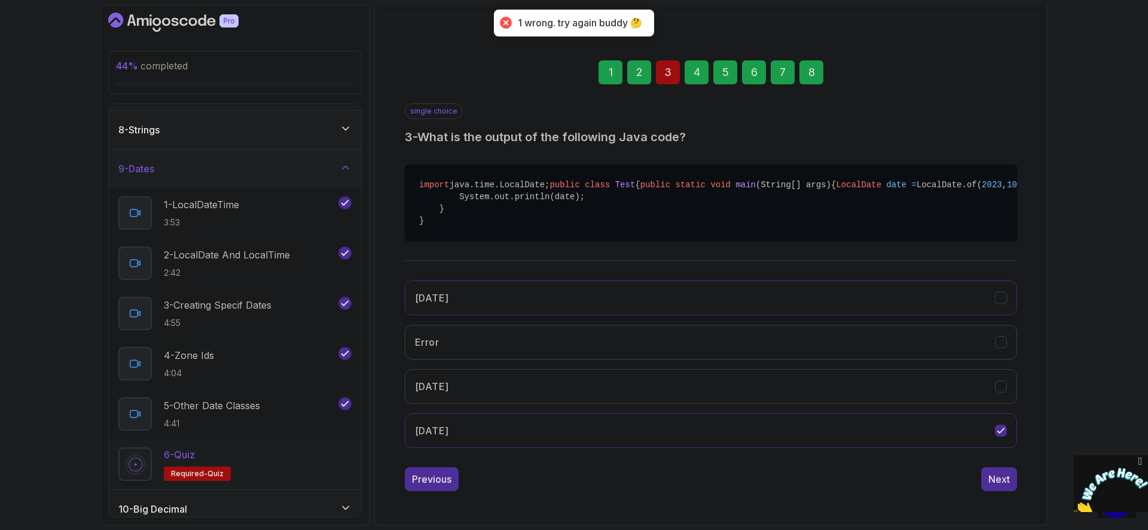
scroll to position [135, 0]
click at [560, 404] on button "[DATE]" at bounding box center [711, 386] width 612 height 35
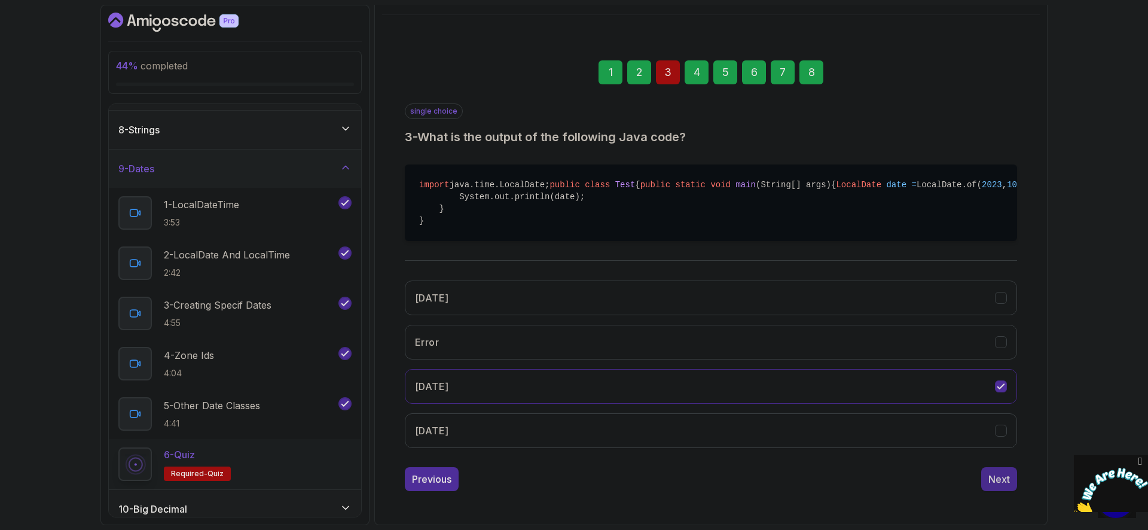
click at [1010, 491] on button "Next" at bounding box center [999, 479] width 36 height 24
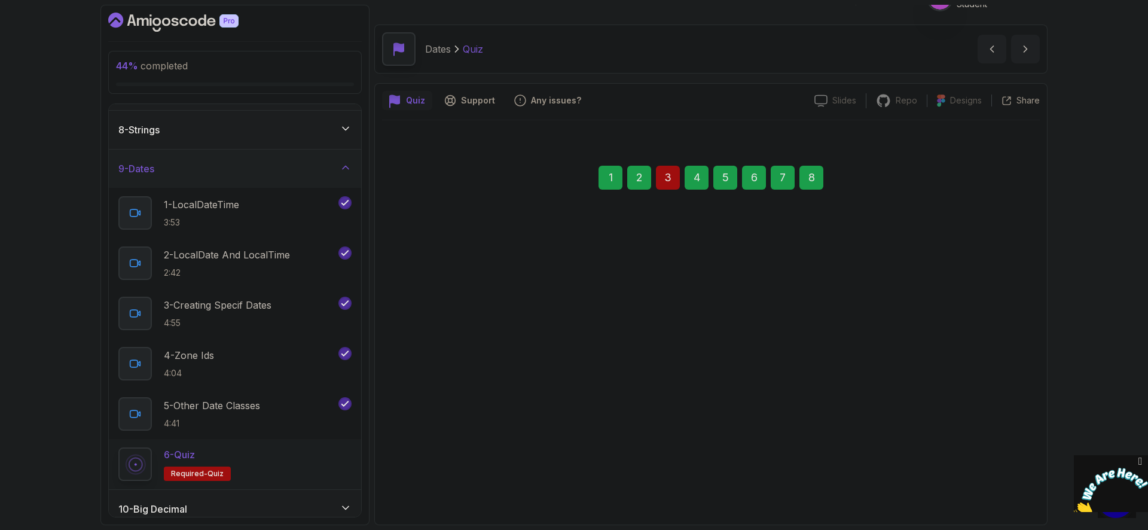
scroll to position [23, 0]
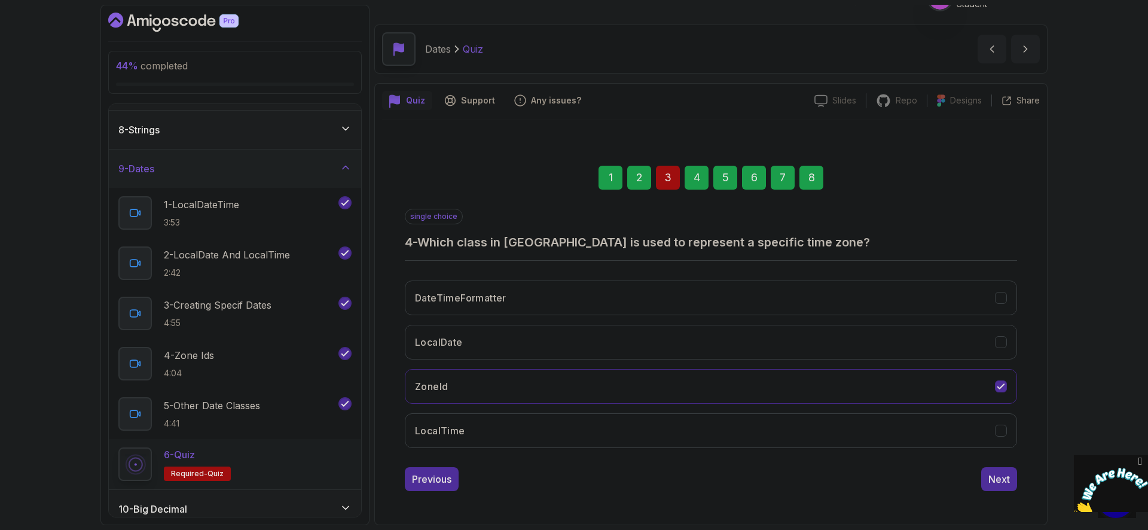
click at [816, 182] on div "8" at bounding box center [811, 178] width 24 height 24
click at [1007, 482] on div "Submit Quiz" at bounding box center [982, 479] width 54 height 14
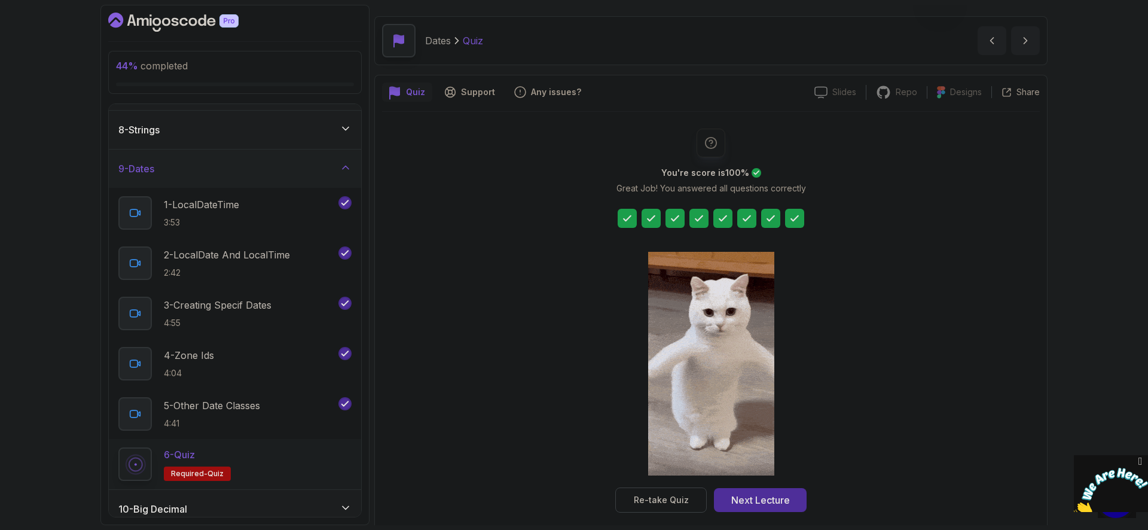
scroll to position [44, 0]
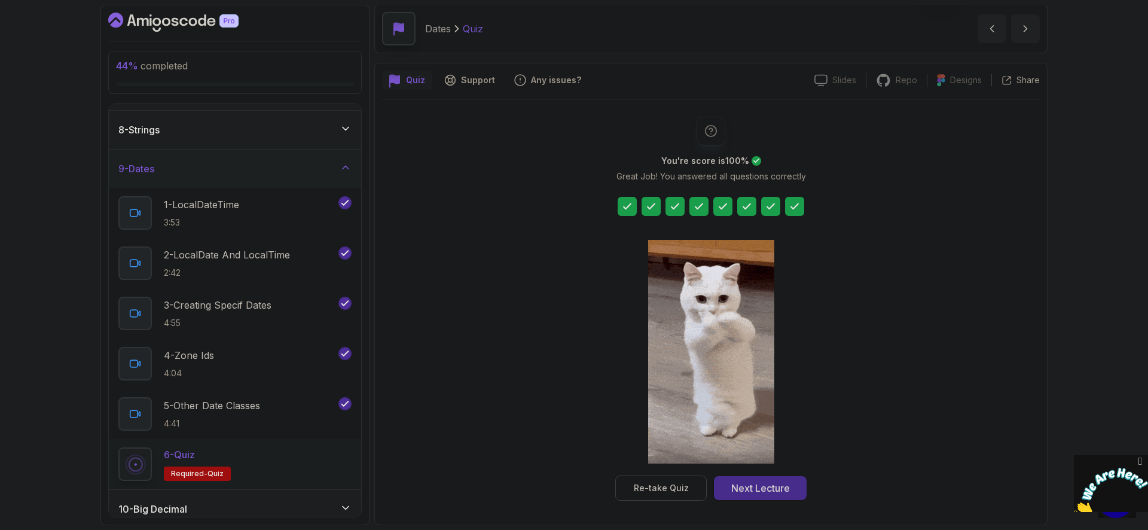
click at [790, 485] on button "Next Lecture" at bounding box center [760, 488] width 93 height 24
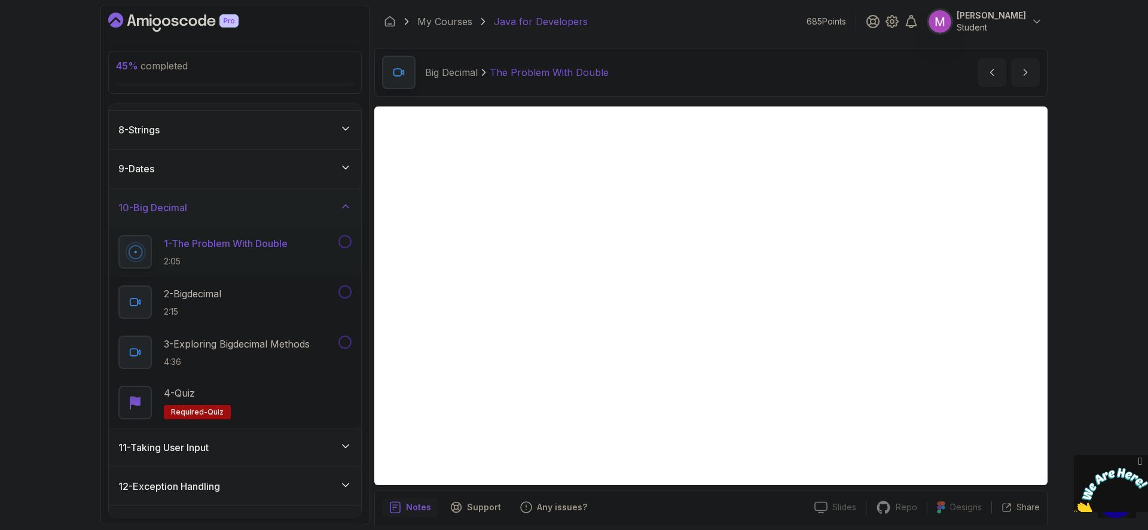
scroll to position [43, 0]
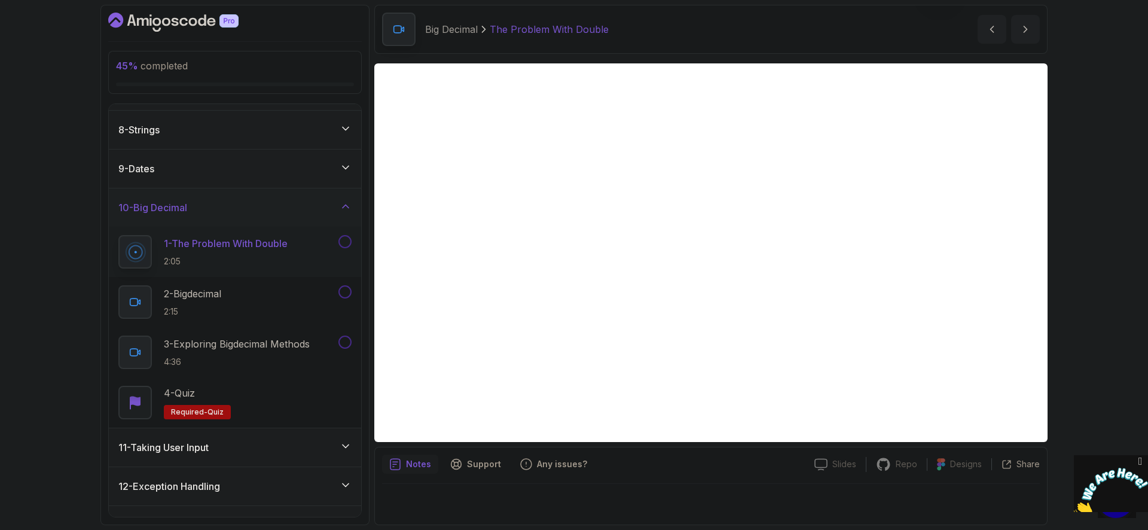
click at [475, 475] on div "Notes Support Any issues? Slides Slides not available Repo Repository not avail…" at bounding box center [710, 486] width 673 height 78
click at [478, 466] on p "Support" at bounding box center [484, 464] width 34 height 12
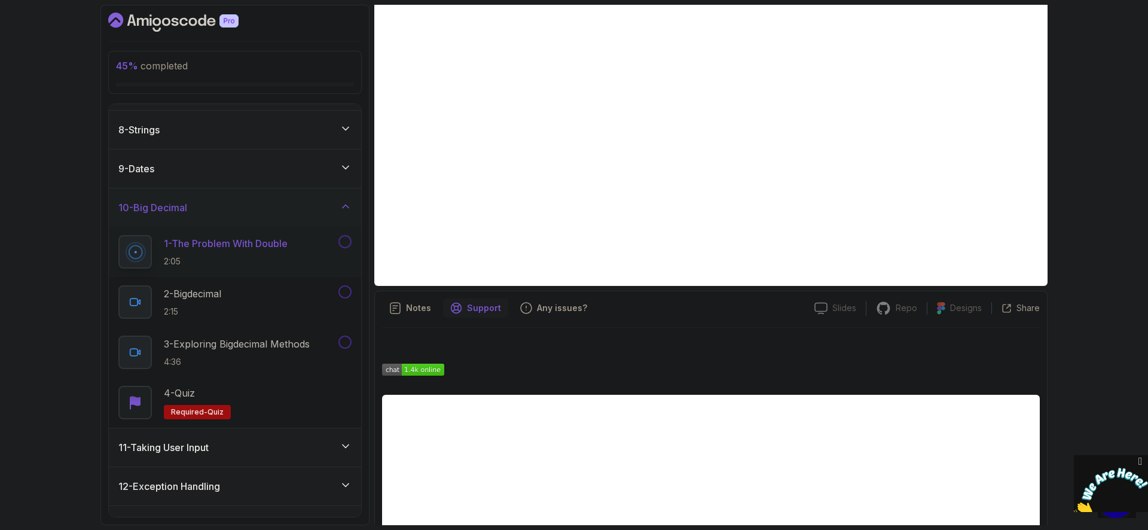
scroll to position [273, 0]
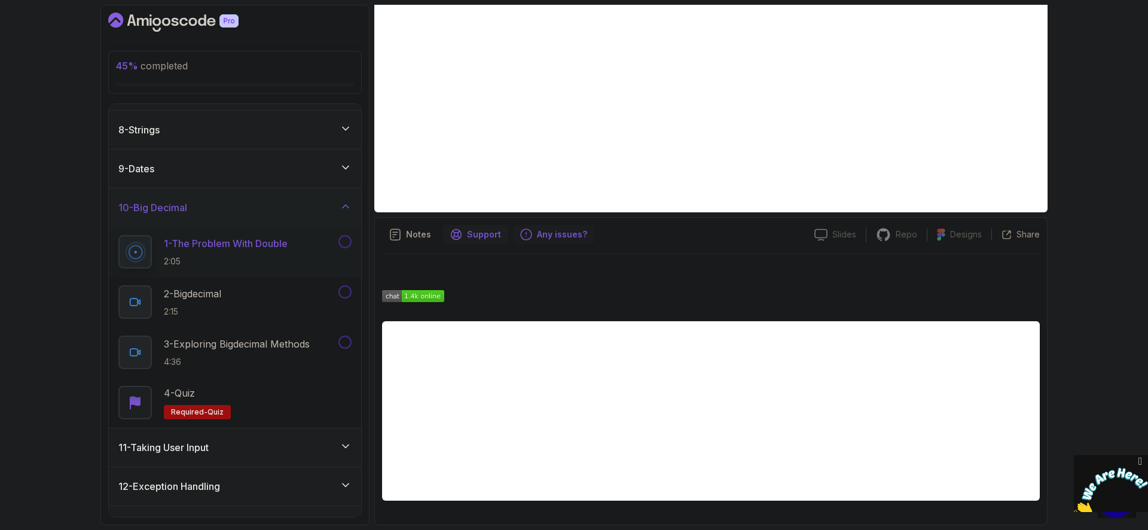
click at [554, 238] on p "Any issues?" at bounding box center [562, 234] width 50 height 12
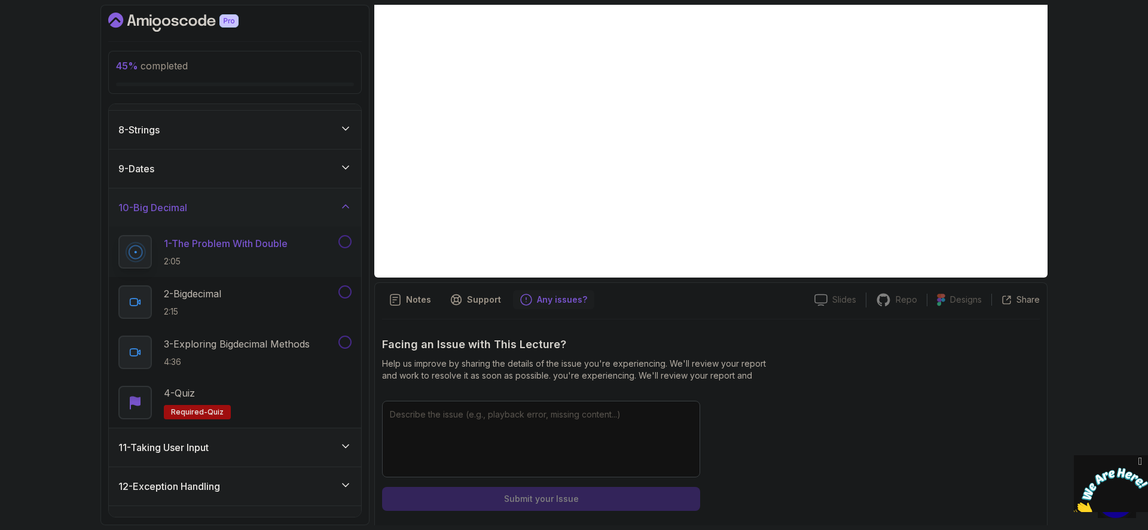
scroll to position [218, 0]
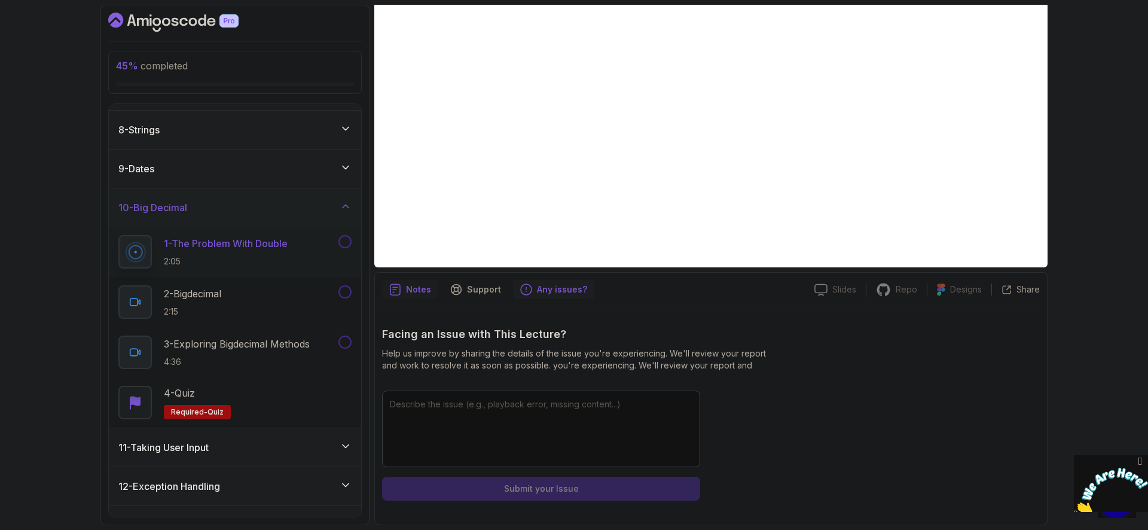
click at [404, 294] on div "Notes" at bounding box center [410, 289] width 56 height 19
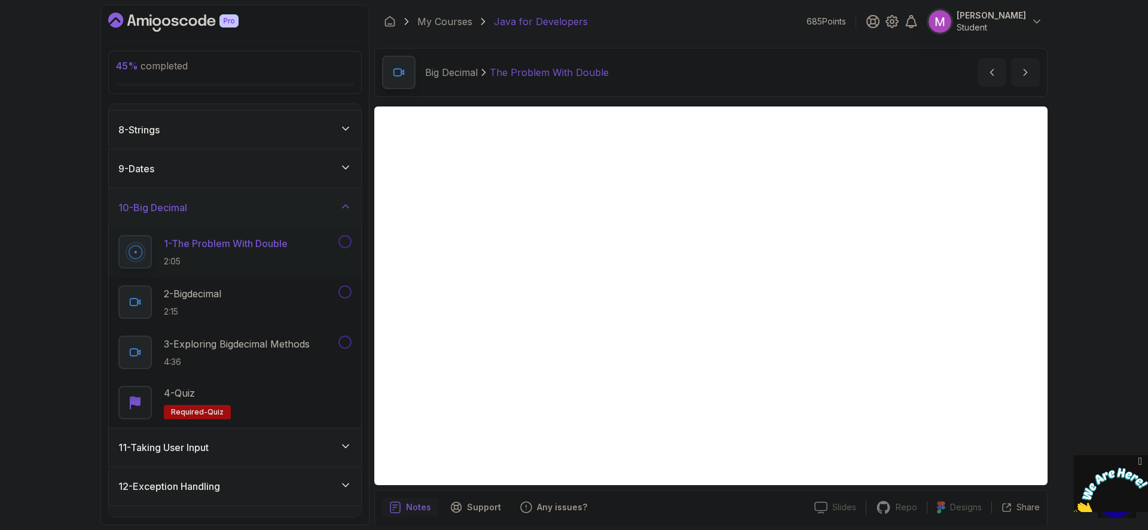
scroll to position [43, 0]
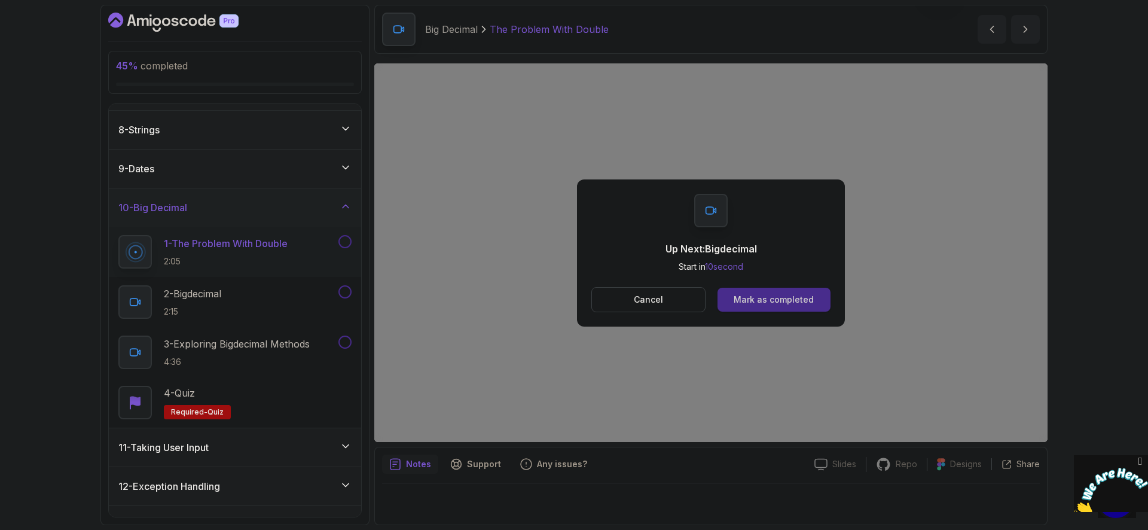
click at [803, 304] on div "Mark as completed" at bounding box center [774, 300] width 80 height 12
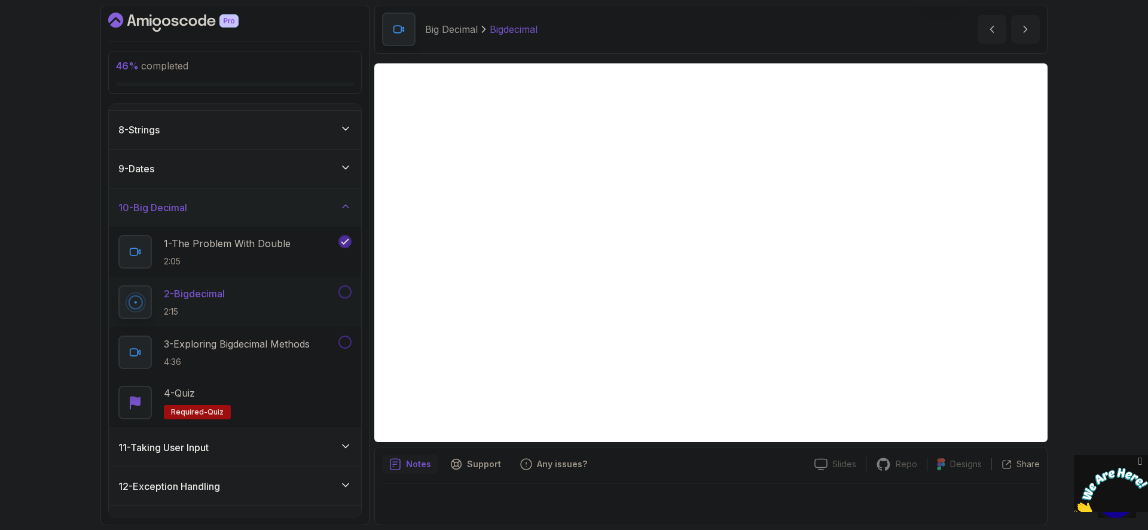
click at [1084, 292] on div "46 % completed 1 - Intro 2 - Loops 3 - If Statements 4 - Packages 5 - Access Mo…" at bounding box center [574, 265] width 1148 height 530
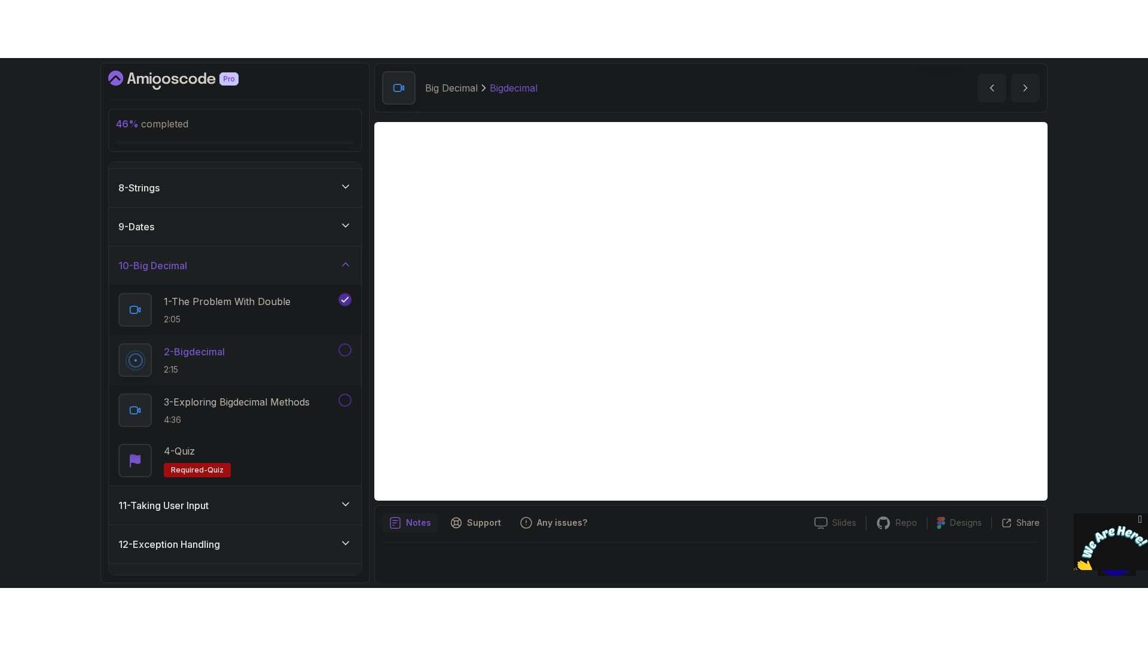
scroll to position [43, 0]
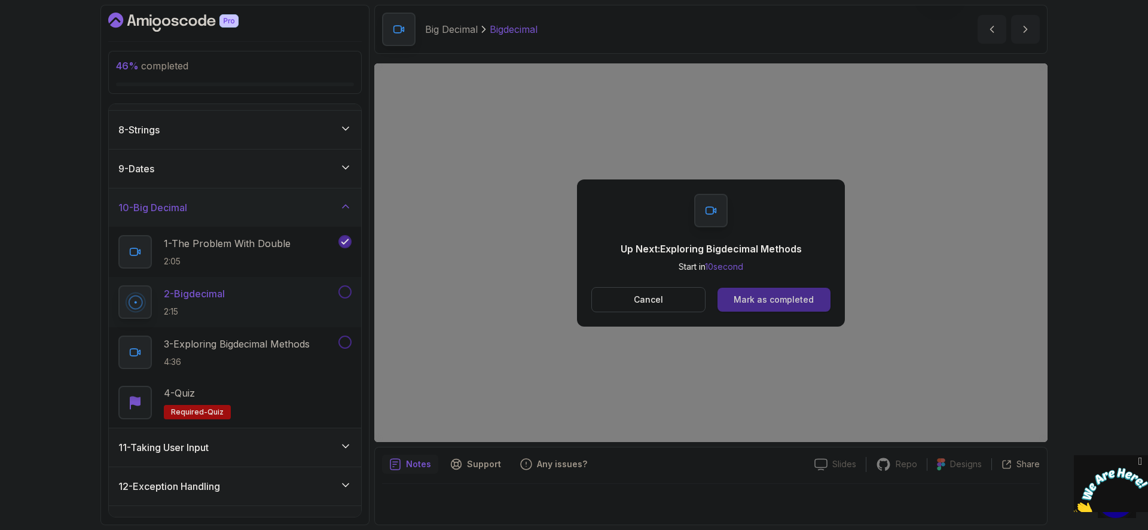
click at [793, 300] on div "Mark as completed" at bounding box center [774, 300] width 80 height 12
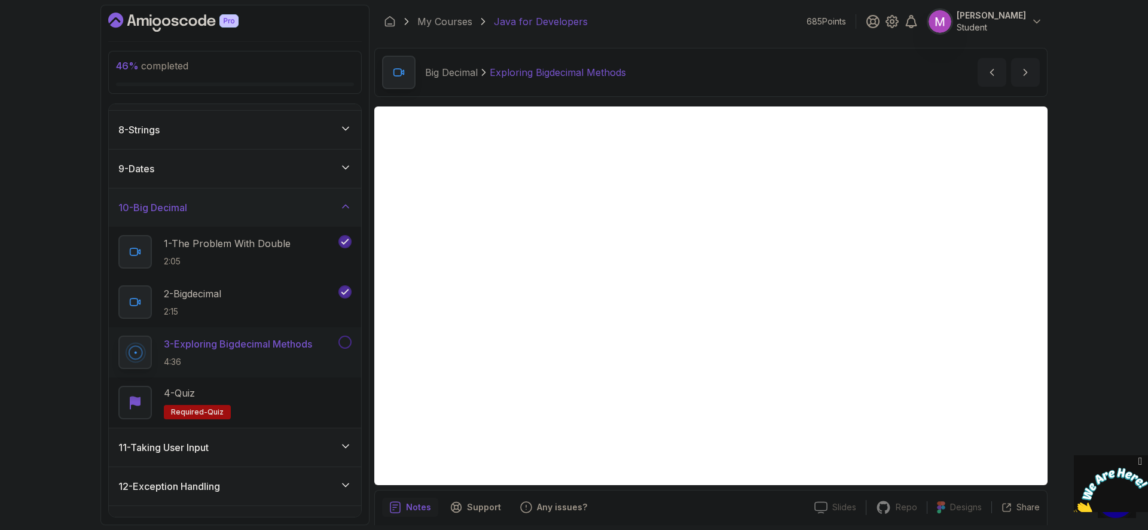
scroll to position [43, 0]
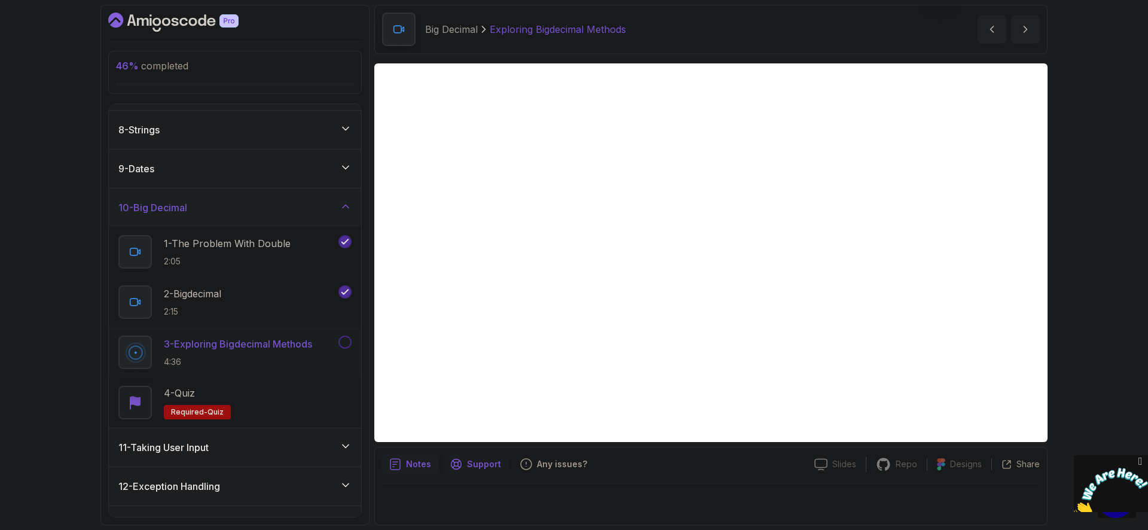
click at [489, 467] on p "Support" at bounding box center [484, 464] width 34 height 12
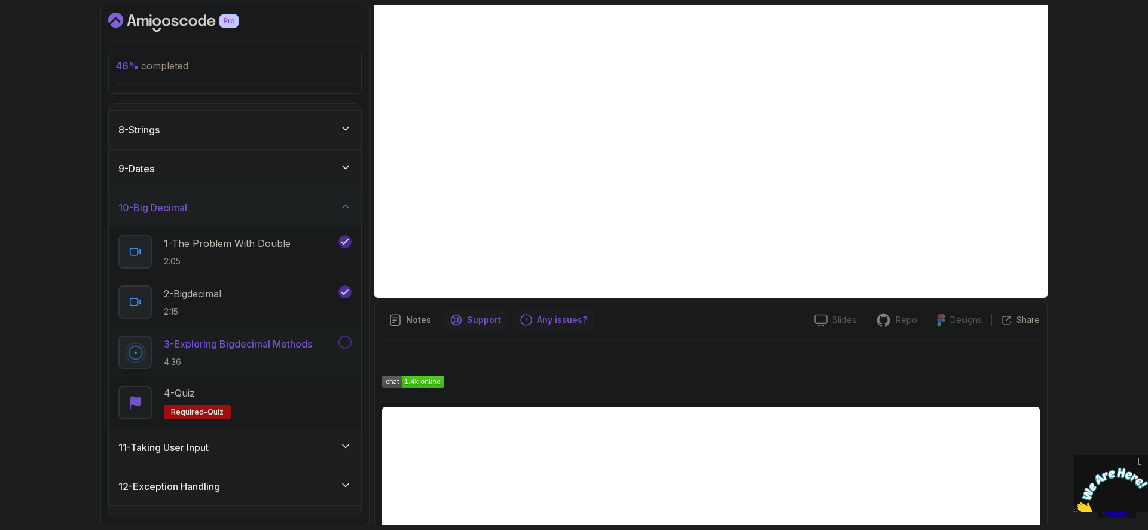
scroll to position [273, 0]
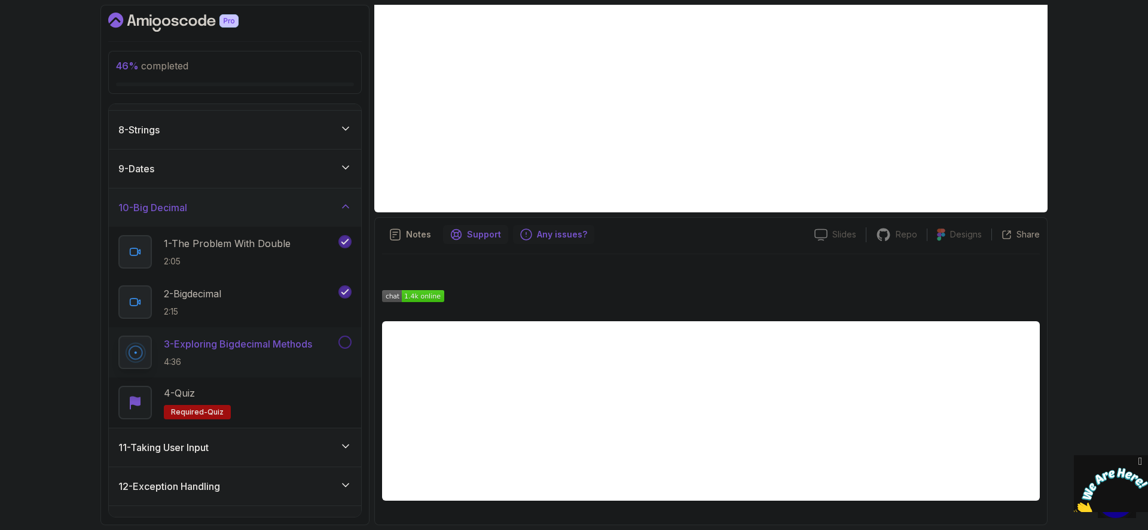
click at [542, 238] on p "Any issues?" at bounding box center [562, 234] width 50 height 12
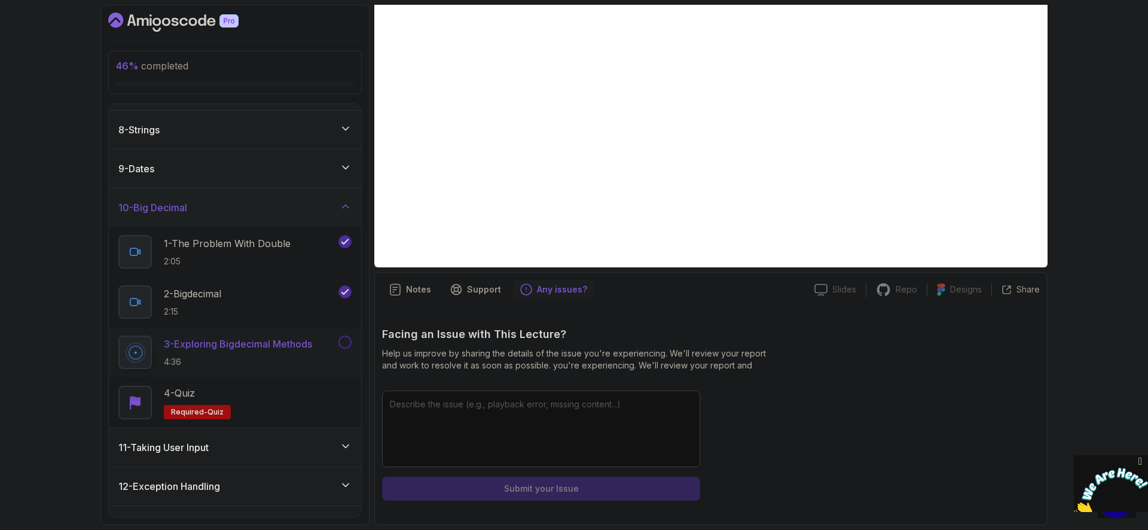
click at [460, 299] on div "Notes Support Any issues? Slides Slides not available Repo Repository not avail…" at bounding box center [710, 398] width 673 height 253
click at [467, 294] on p "Support" at bounding box center [484, 289] width 34 height 12
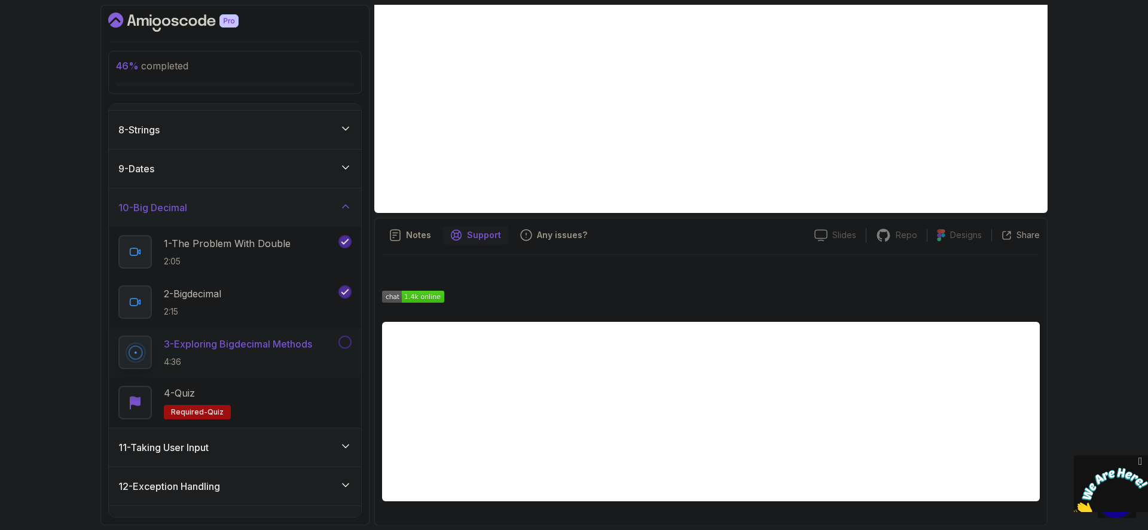
scroll to position [273, 0]
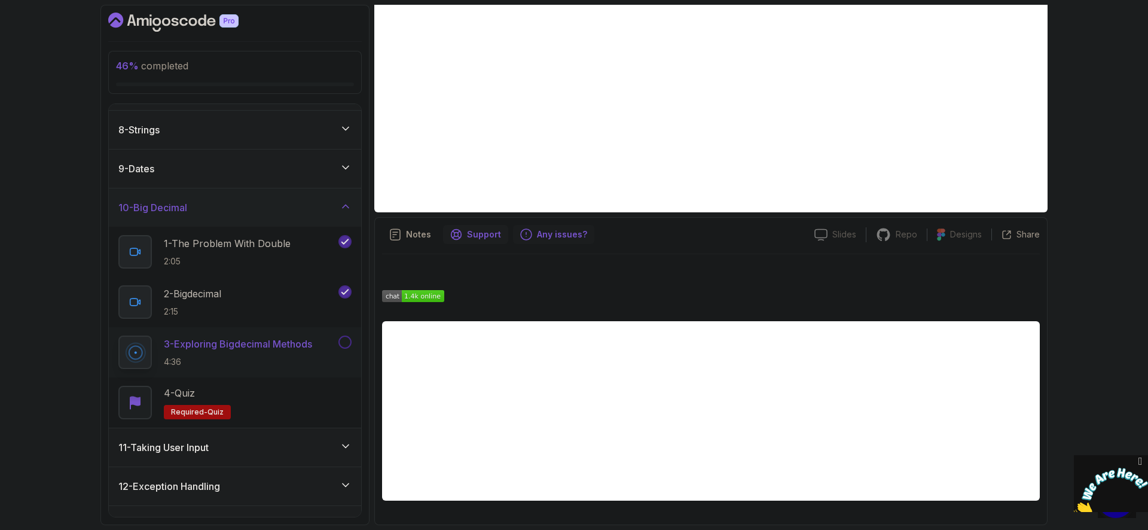
click at [546, 230] on p "Any issues?" at bounding box center [562, 234] width 50 height 12
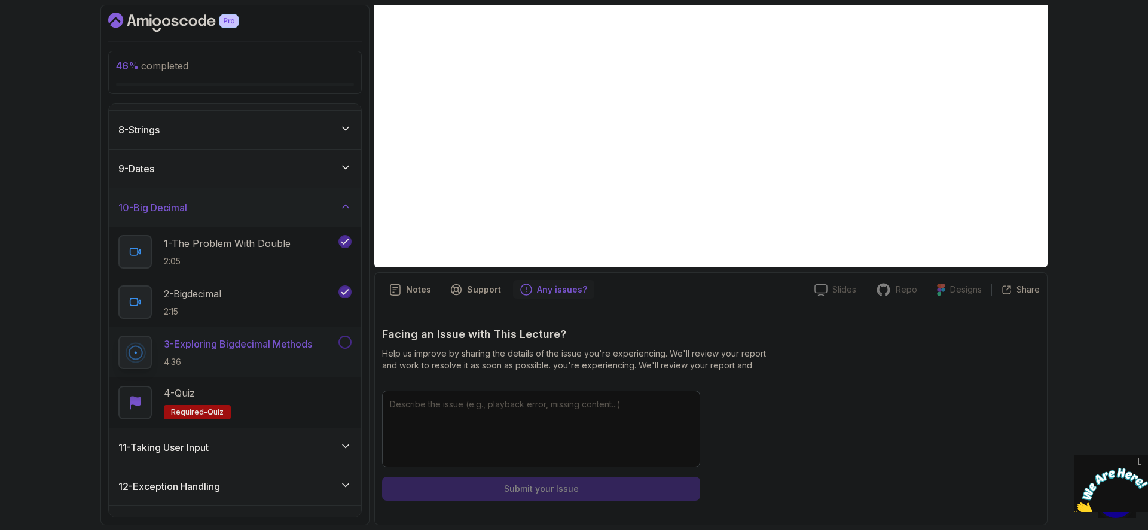
scroll to position [218, 0]
click at [414, 291] on p "Notes" at bounding box center [418, 289] width 25 height 12
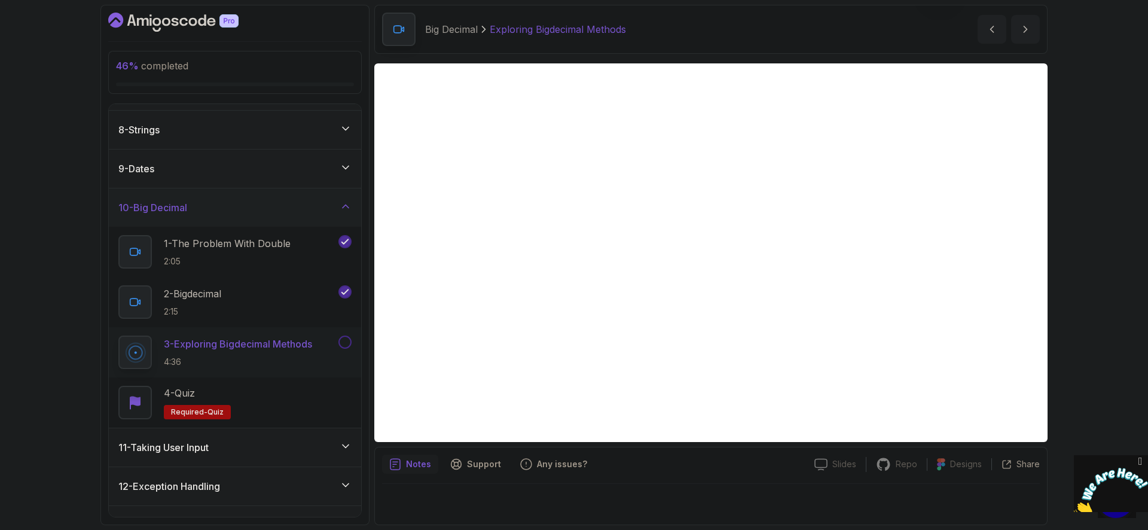
scroll to position [43, 0]
click at [897, 462] on p "Repo" at bounding box center [907, 464] width 22 height 12
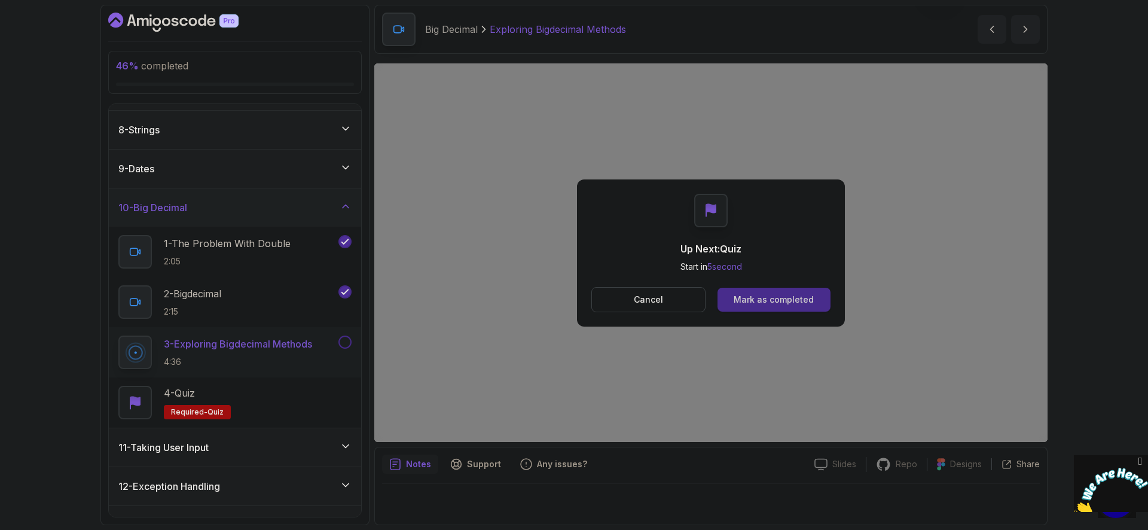
click at [779, 295] on div "Mark as completed" at bounding box center [774, 300] width 80 height 12
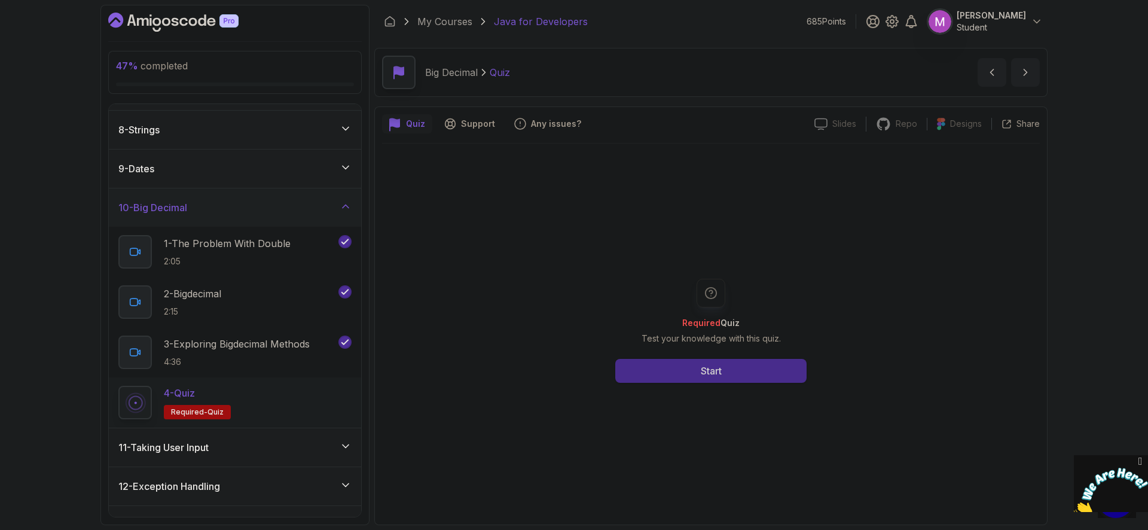
click at [744, 368] on button "Start" at bounding box center [710, 371] width 191 height 24
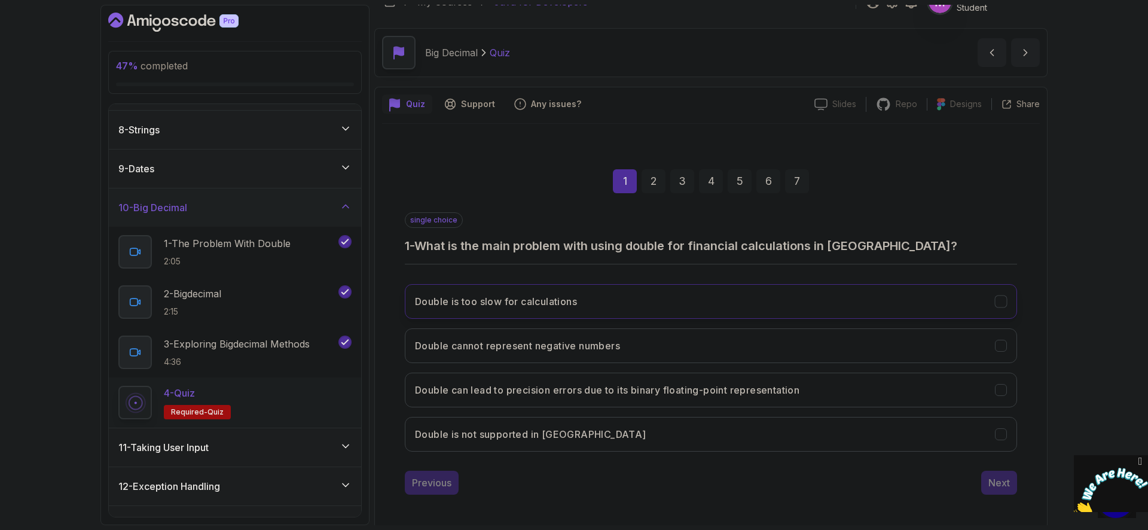
scroll to position [23, 0]
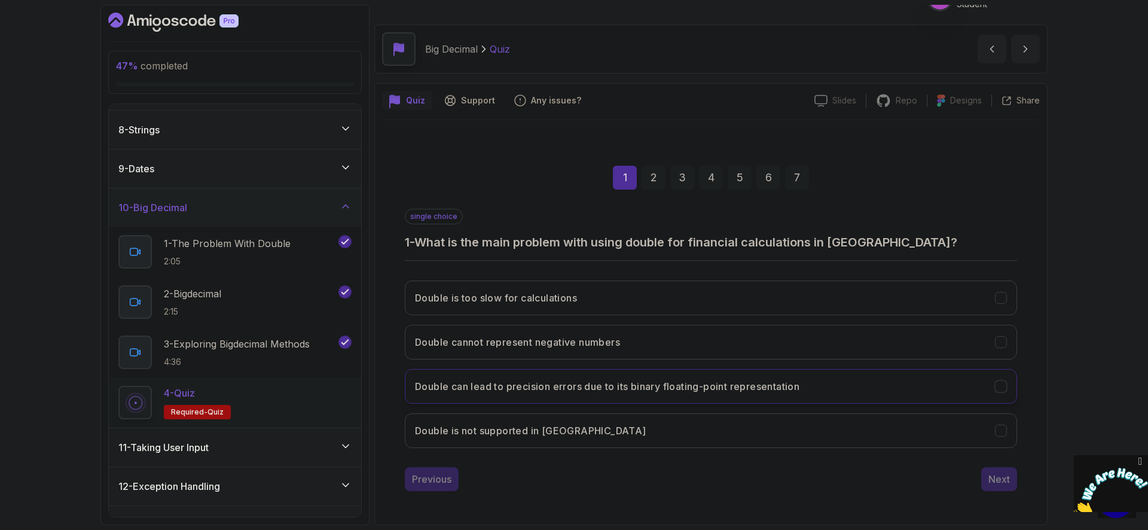
click at [573, 391] on h3 "Double can lead to precision errors due to its binary floating-point representa…" at bounding box center [607, 386] width 384 height 14
click at [977, 473] on div "Previous Next" at bounding box center [711, 479] width 612 height 24
click at [997, 483] on div "Next" at bounding box center [999, 479] width 22 height 14
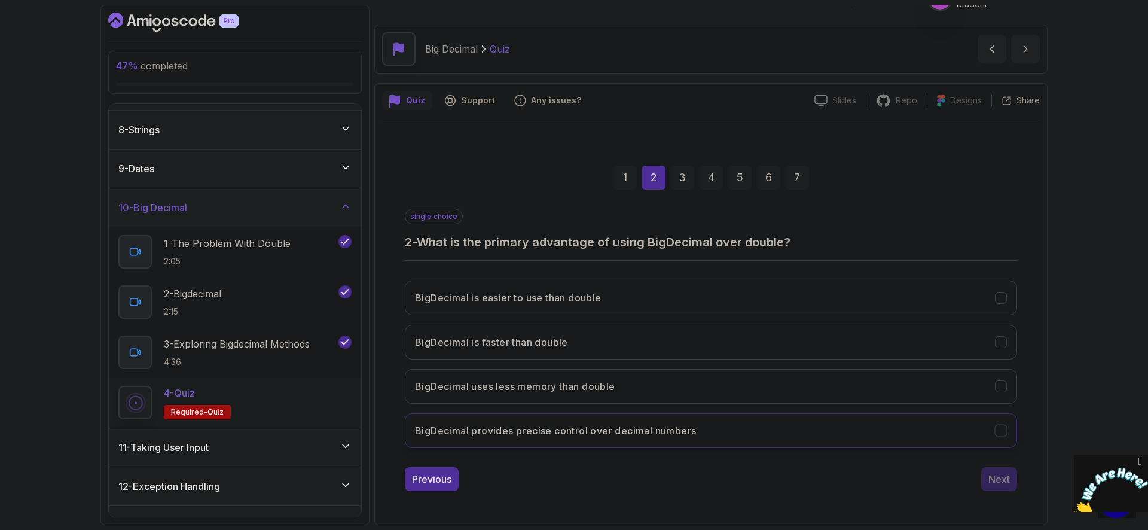
click at [682, 426] on h3 "BigDecimal provides precise control over decimal numbers" at bounding box center [555, 430] width 281 height 14
click at [1013, 469] on button "Next" at bounding box center [999, 479] width 36 height 24
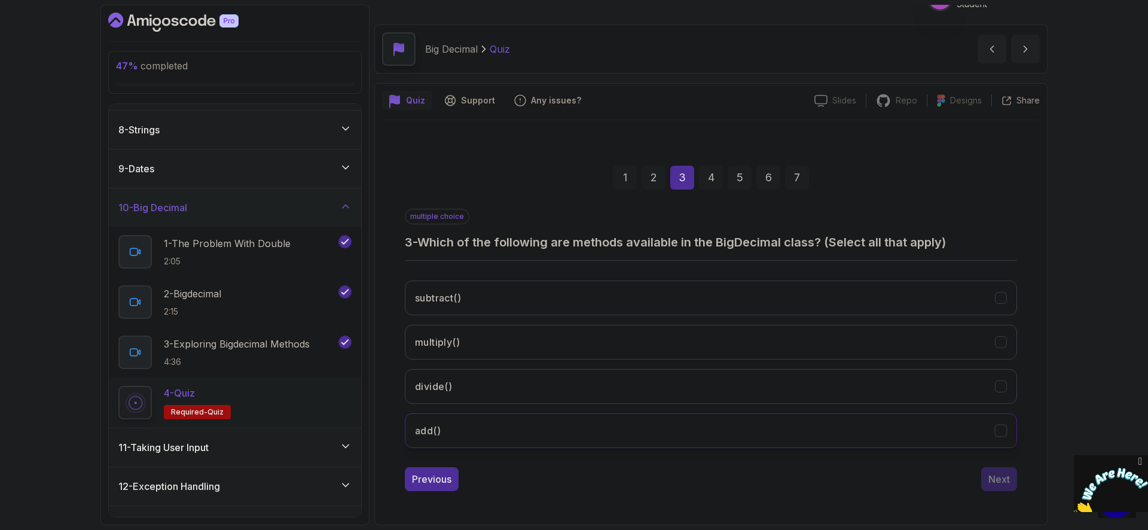
click at [545, 432] on button "add()" at bounding box center [711, 430] width 612 height 35
click at [535, 384] on button "divide()" at bounding box center [711, 386] width 612 height 35
click at [534, 360] on div "subtract() multiply() divide() add()" at bounding box center [711, 364] width 612 height 187
click at [540, 302] on button "subtract()" at bounding box center [711, 297] width 612 height 35
click at [540, 334] on button "multiply()" at bounding box center [711, 342] width 612 height 35
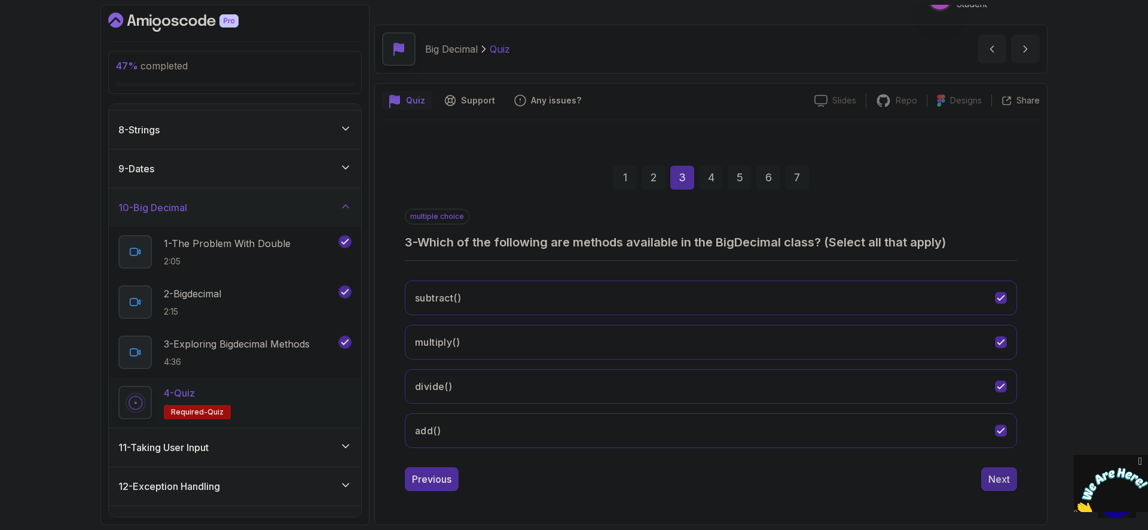
click at [1000, 482] on div "Next" at bounding box center [999, 479] width 22 height 14
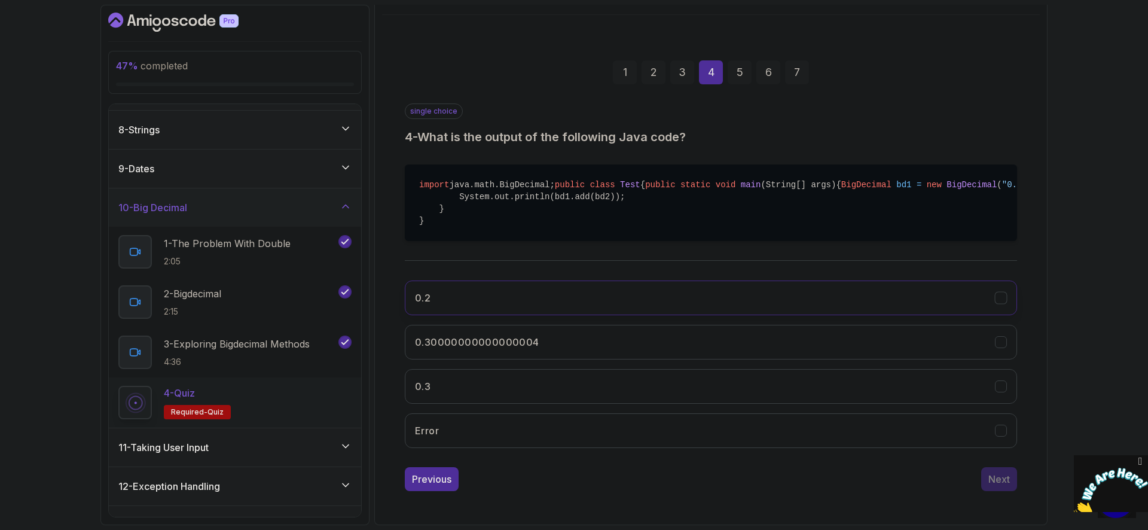
scroll to position [146, 0]
click at [518, 404] on button "0.3" at bounding box center [711, 386] width 612 height 35
click at [1005, 486] on div "Next" at bounding box center [999, 479] width 22 height 14
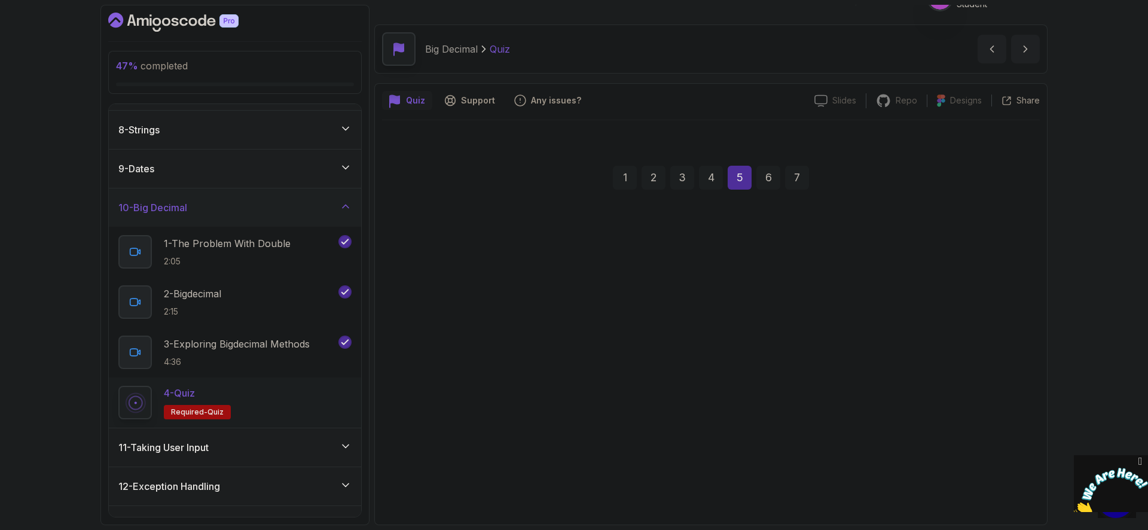
scroll to position [23, 0]
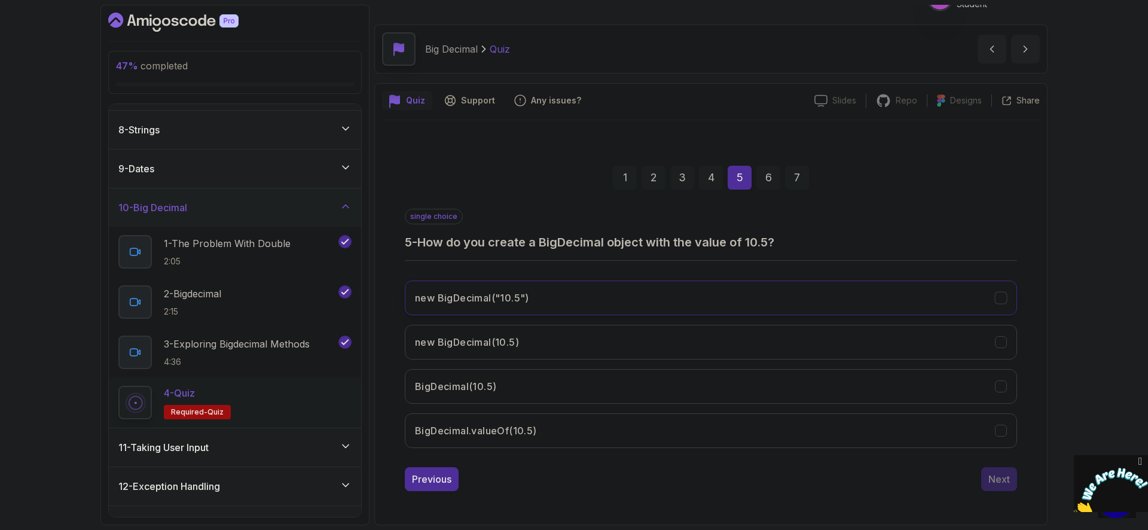
click at [663, 294] on button "new BigDecimal("10.5")" at bounding box center [711, 297] width 612 height 35
click at [1005, 473] on div "Next" at bounding box center [999, 479] width 22 height 14
click at [543, 386] on h3 "new BigDecimal(doubleValue)" at bounding box center [486, 386] width 143 height 14
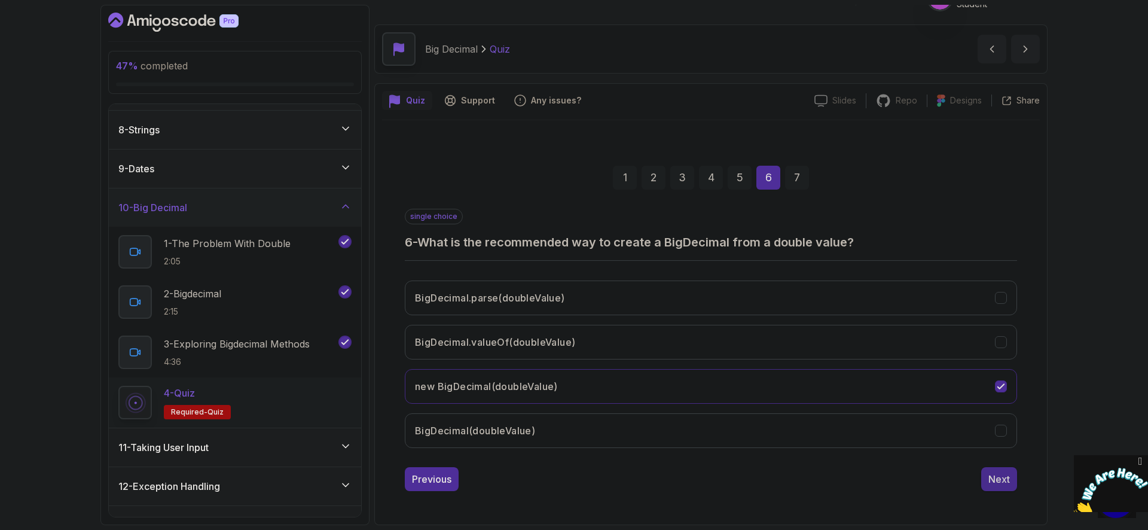
click at [1002, 475] on div "Next" at bounding box center [999, 479] width 22 height 14
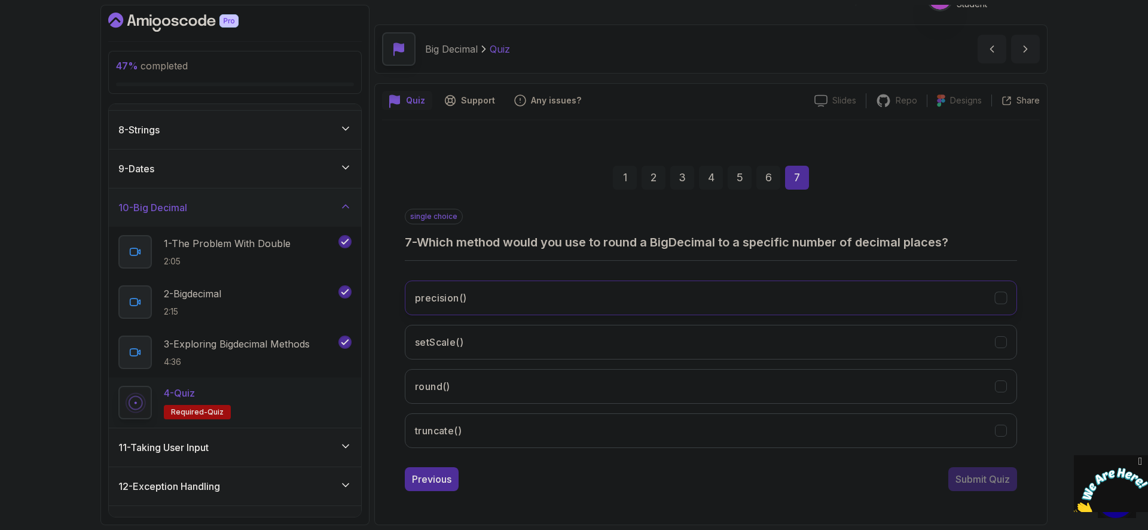
click at [640, 295] on button "precision()" at bounding box center [711, 297] width 612 height 35
click at [996, 485] on div "Submit Quiz" at bounding box center [982, 479] width 54 height 14
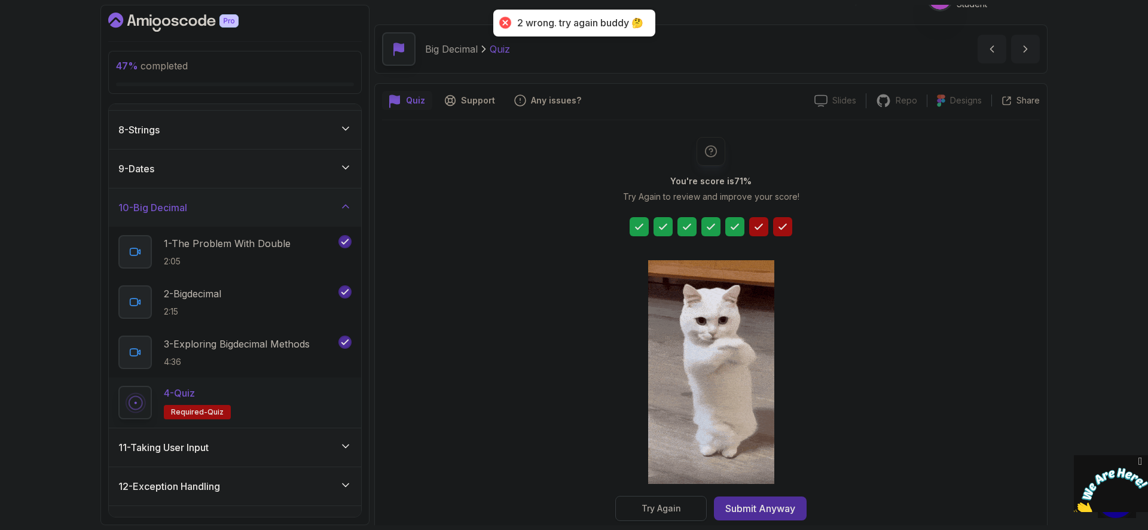
click at [689, 513] on button "Try Again" at bounding box center [660, 508] width 91 height 25
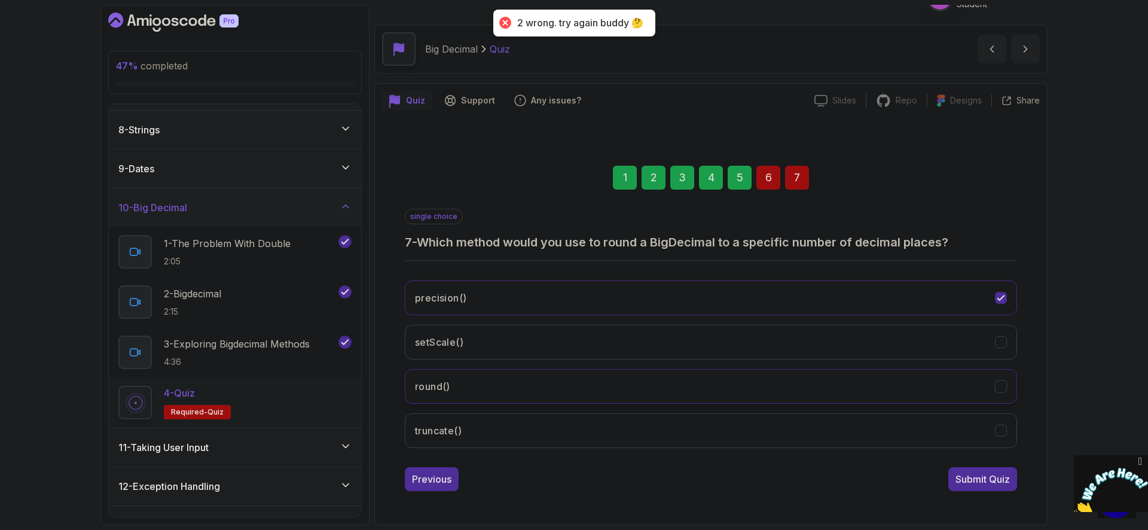
click at [475, 398] on button "round()" at bounding box center [711, 386] width 612 height 35
click at [970, 476] on div "Submit Quiz" at bounding box center [982, 479] width 54 height 14
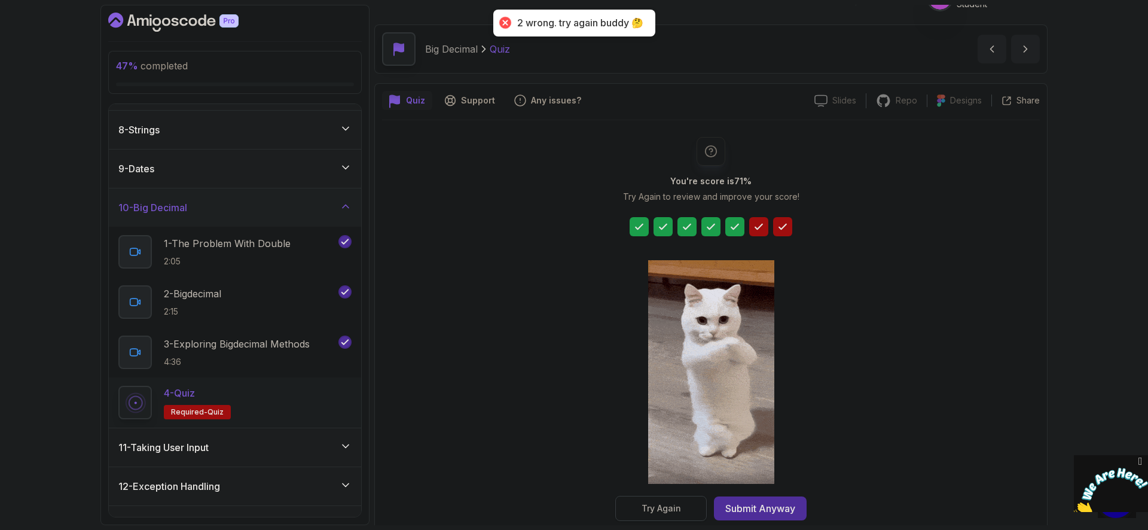
click at [664, 506] on div "Try Again" at bounding box center [660, 508] width 39 height 12
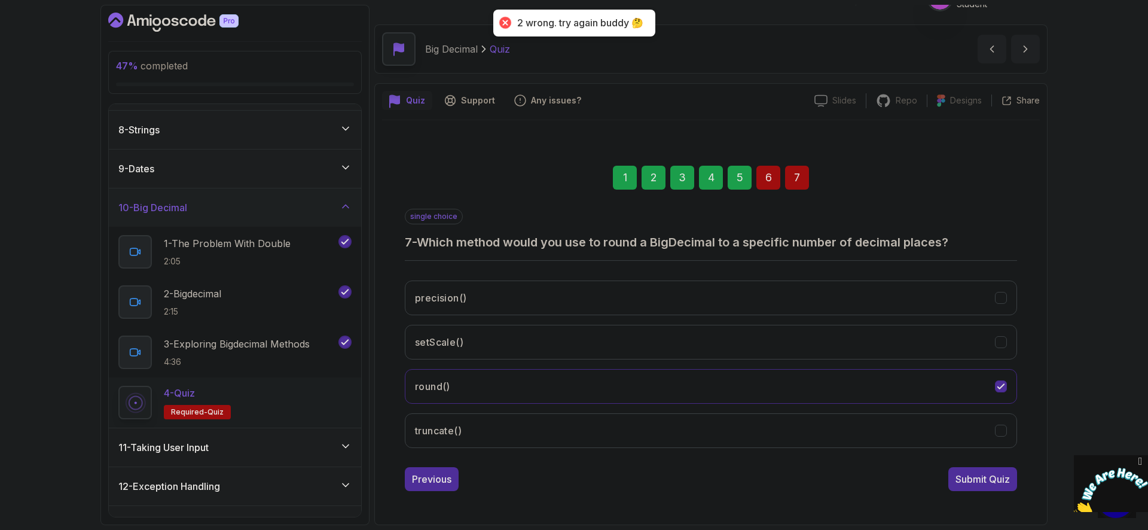
click at [546, 455] on div "precision() setScale() round() truncate()" at bounding box center [711, 364] width 612 height 187
click at [551, 437] on button "truncate()" at bounding box center [711, 430] width 612 height 35
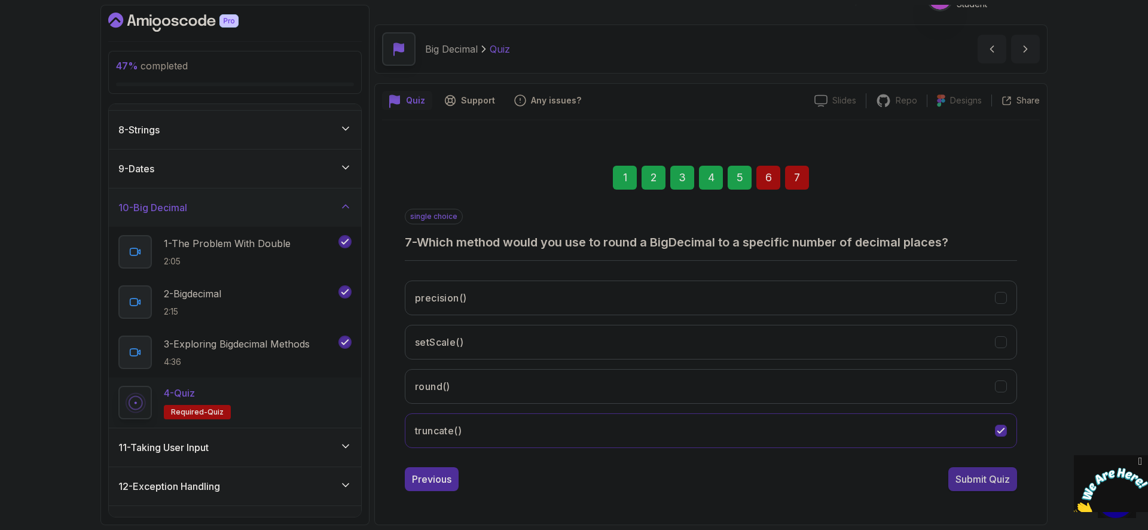
click at [966, 480] on div "Submit Quiz" at bounding box center [982, 479] width 54 height 14
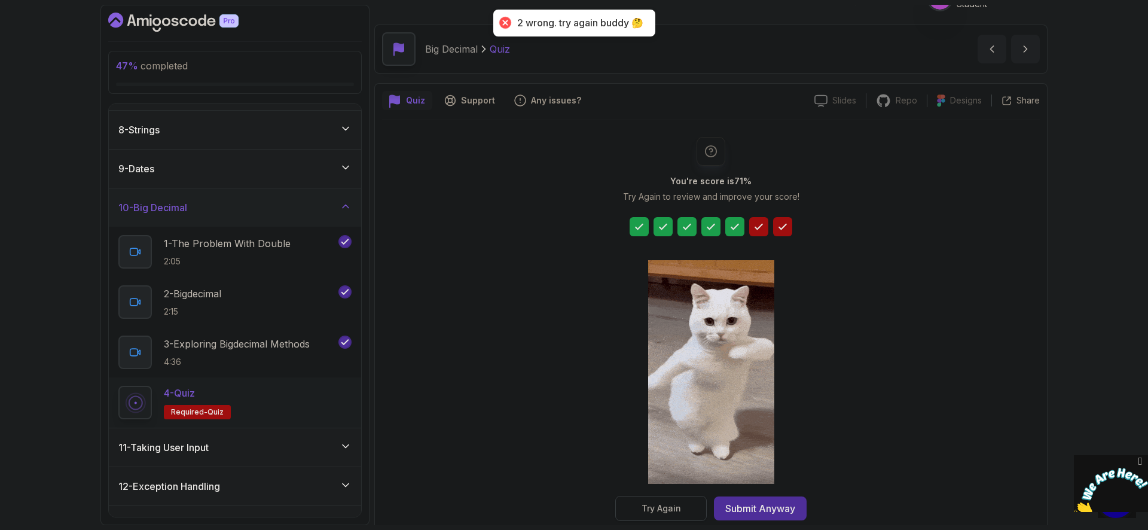
click at [676, 503] on div "Try Again" at bounding box center [660, 508] width 39 height 12
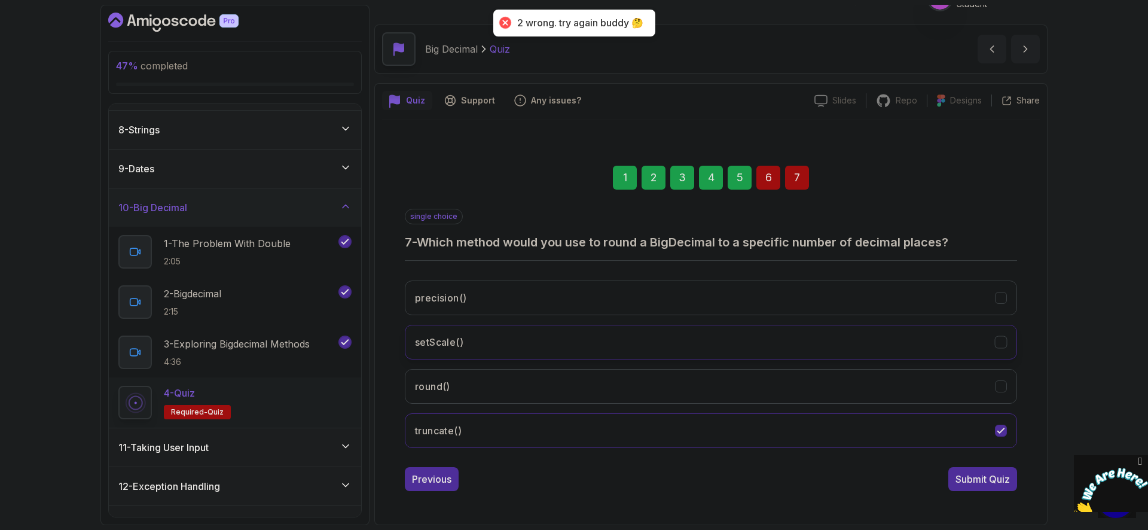
click at [533, 331] on button "setScale()" at bounding box center [711, 342] width 612 height 35
click at [978, 488] on button "Submit Quiz" at bounding box center [982, 479] width 69 height 24
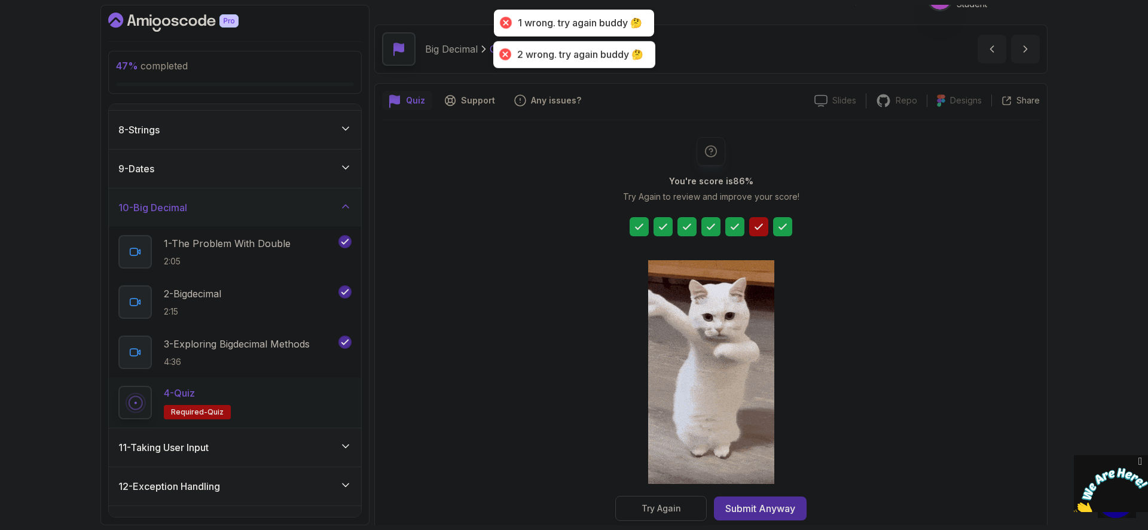
click at [673, 506] on div "Try Again" at bounding box center [660, 508] width 39 height 12
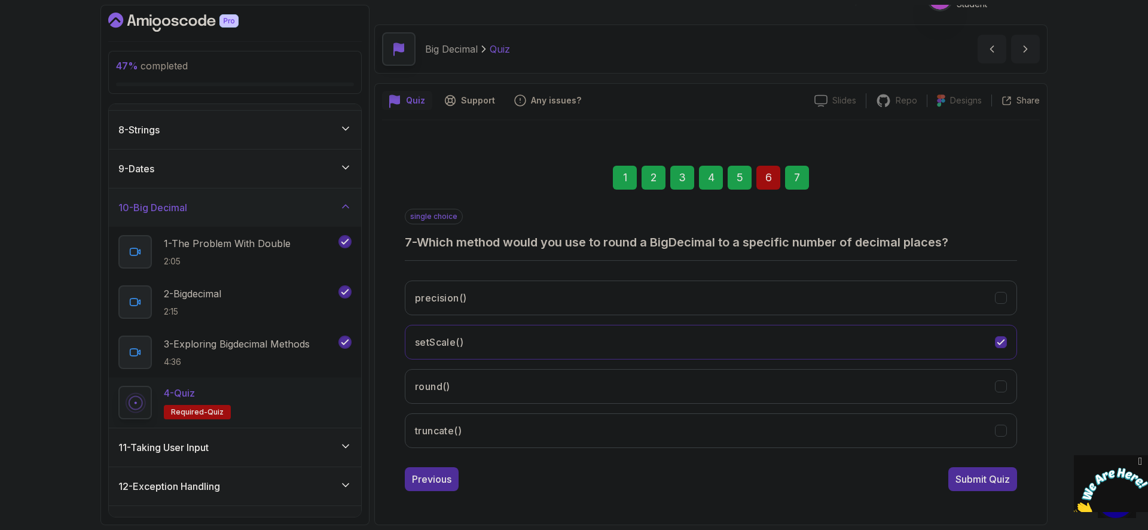
click at [771, 177] on div "6" at bounding box center [768, 178] width 24 height 24
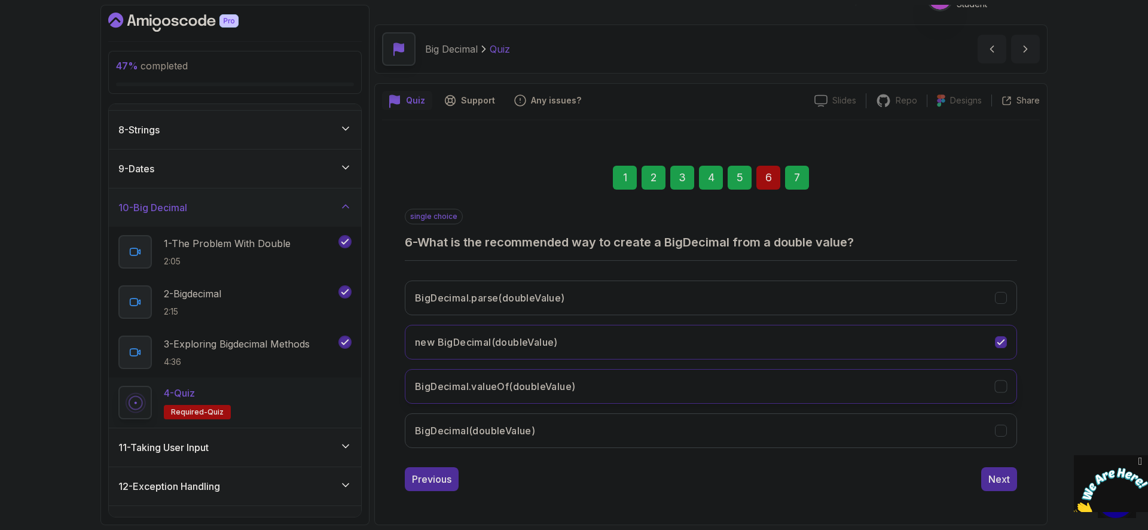
click at [597, 383] on button "BigDecimal.valueOf(doubleValue)" at bounding box center [711, 386] width 612 height 35
click at [996, 481] on div "Next" at bounding box center [999, 479] width 22 height 14
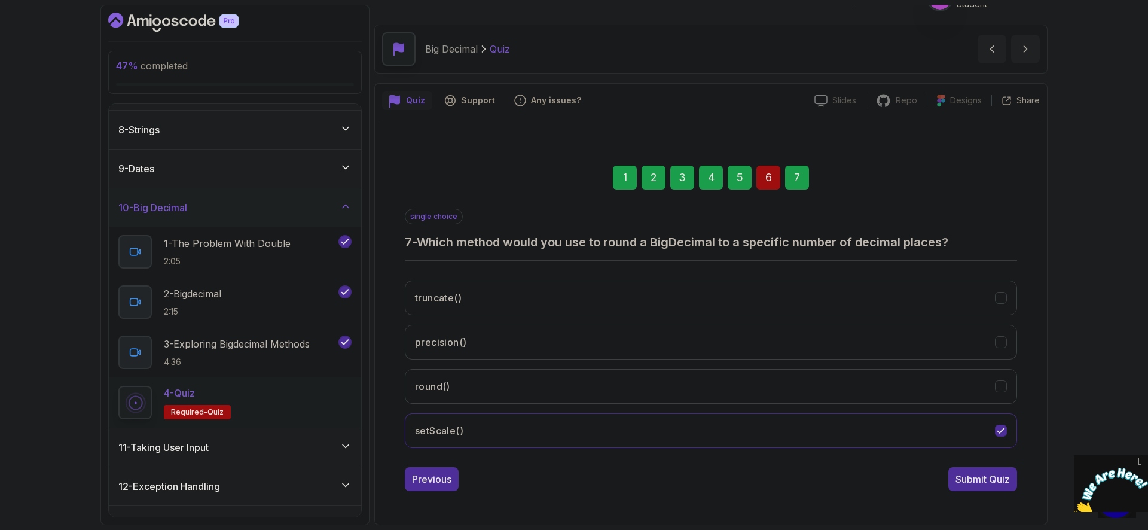
click at [996, 481] on div "Submit Quiz" at bounding box center [982, 479] width 54 height 14
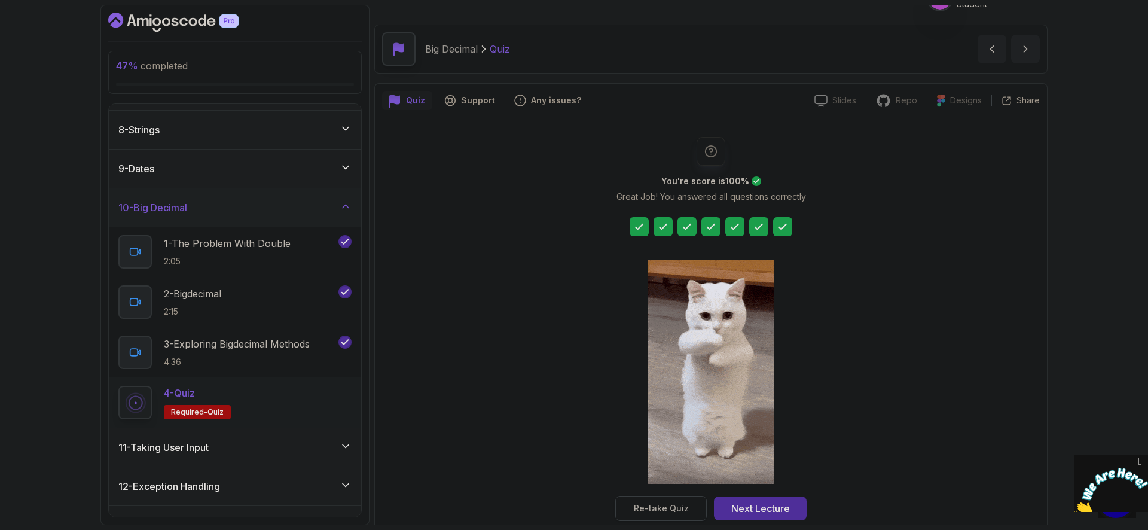
click at [692, 508] on button "Re-take Quiz" at bounding box center [660, 508] width 91 height 25
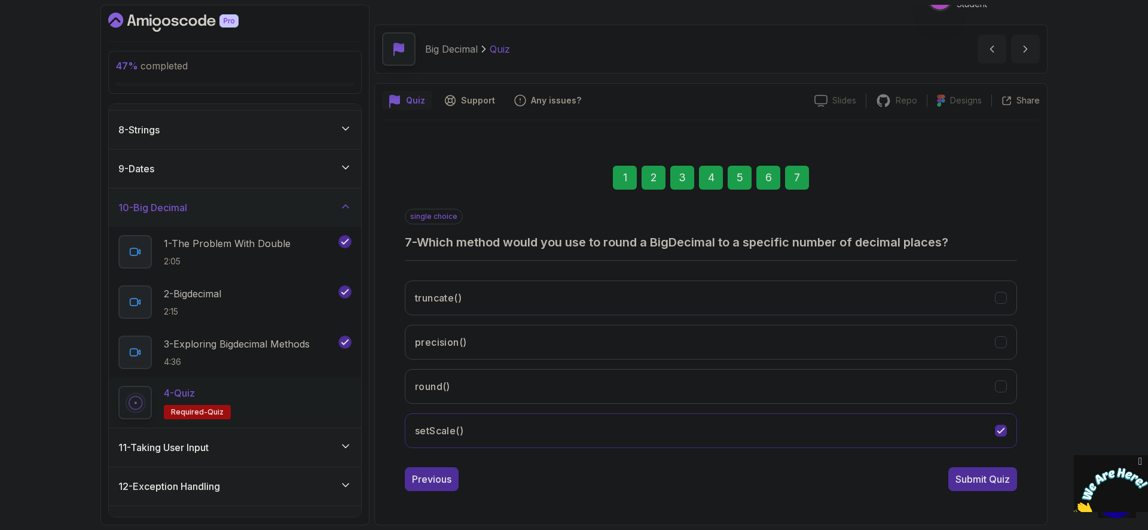
click at [768, 176] on div "6" at bounding box center [768, 178] width 24 height 24
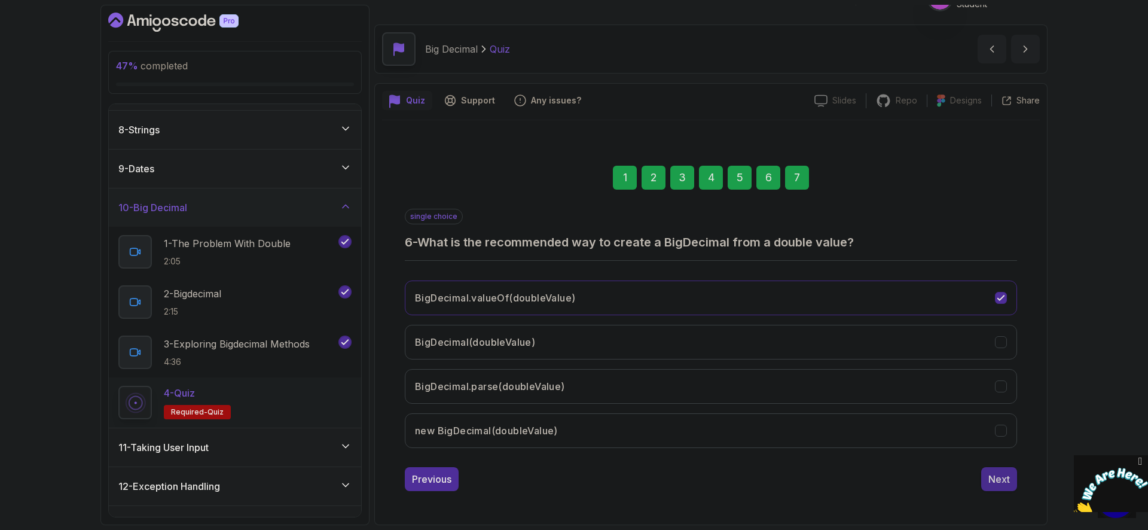
click at [1012, 484] on button "Next" at bounding box center [999, 479] width 36 height 24
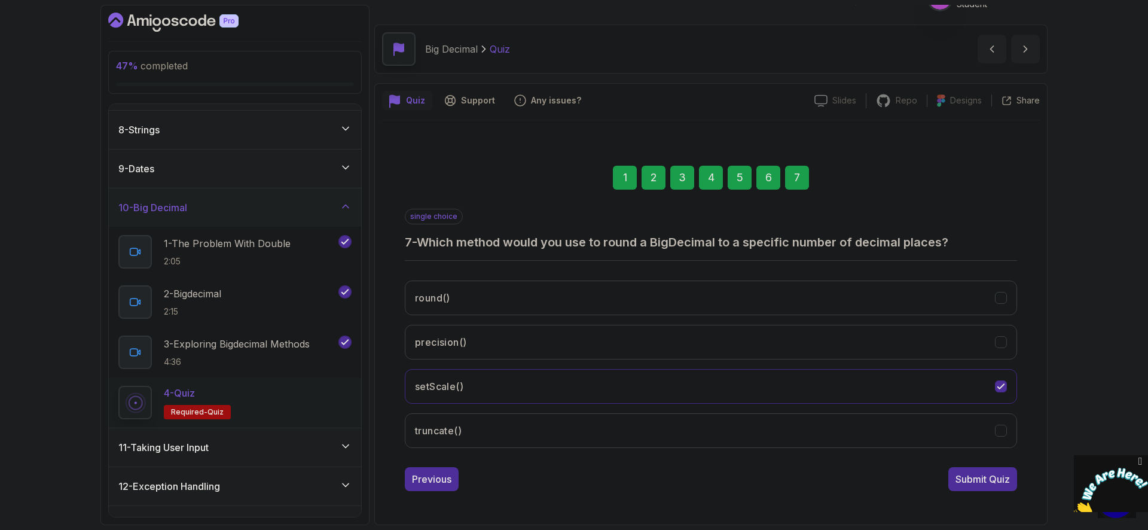
click at [988, 472] on div "Submit Quiz" at bounding box center [982, 479] width 54 height 14
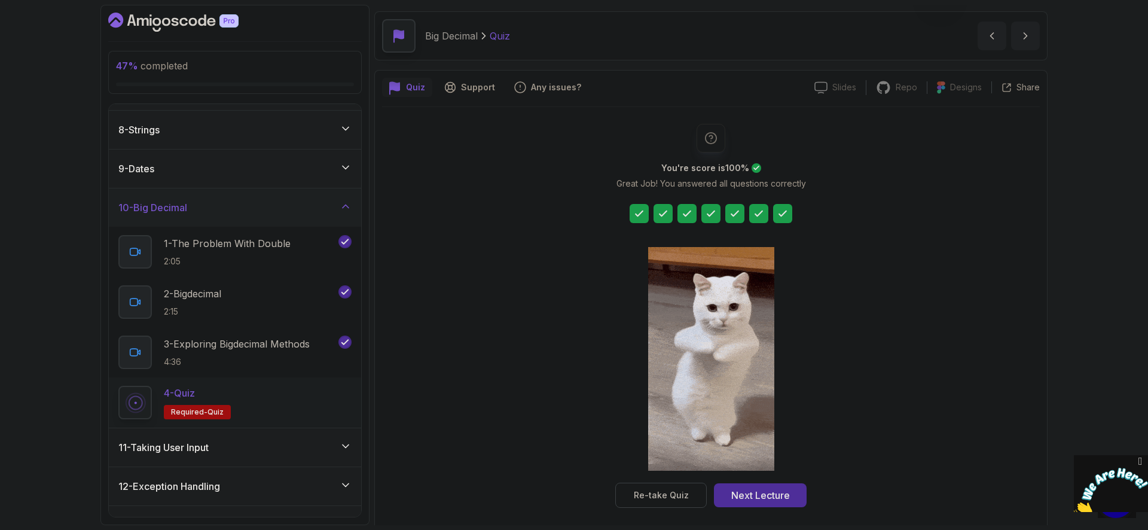
scroll to position [44, 0]
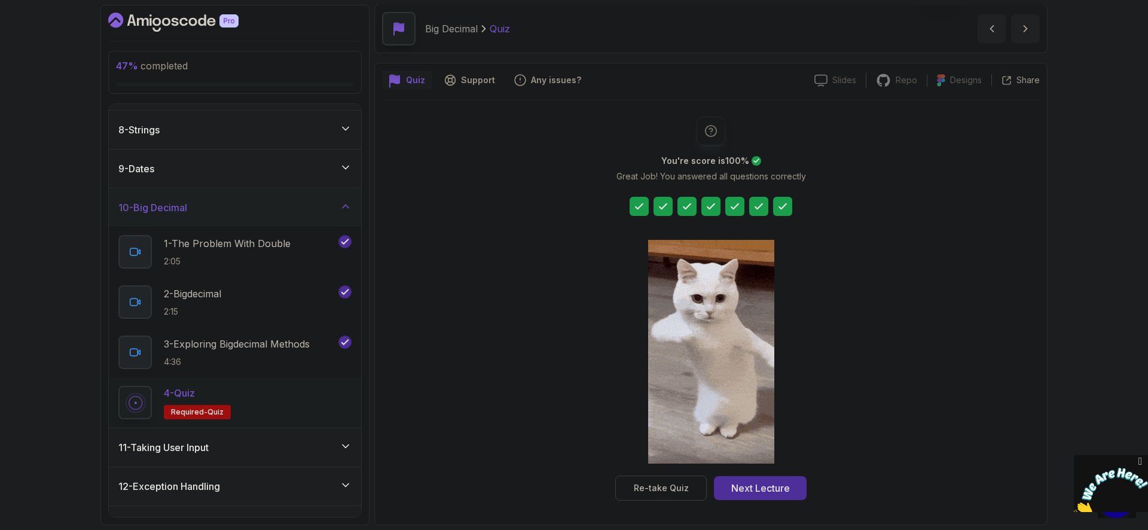
click at [768, 500] on div "You're score is 100 % Great Job! You answered all questions correctly Re-take Q…" at bounding box center [711, 308] width 658 height 417
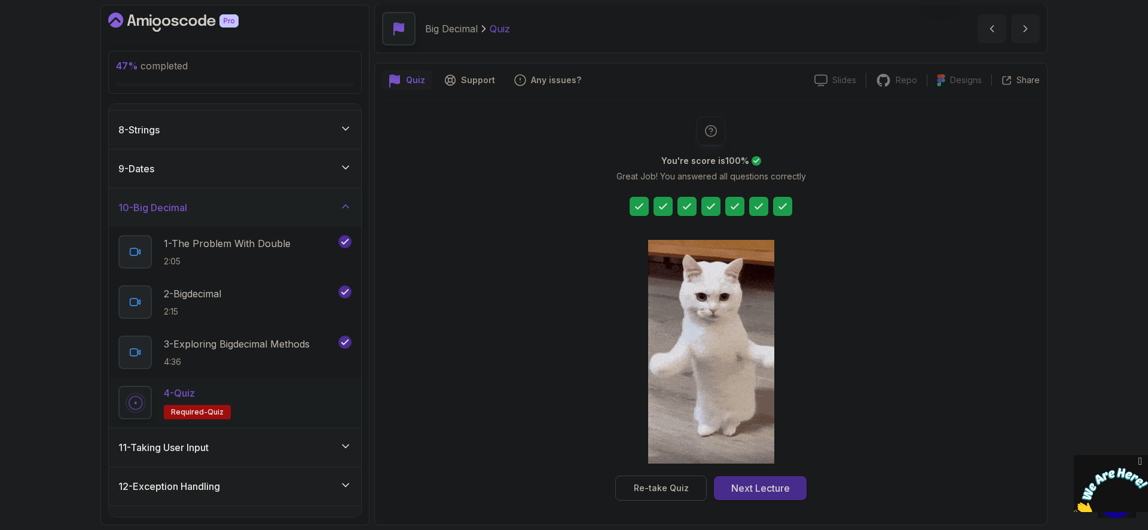
click at [774, 488] on div "Next Lecture" at bounding box center [760, 488] width 59 height 14
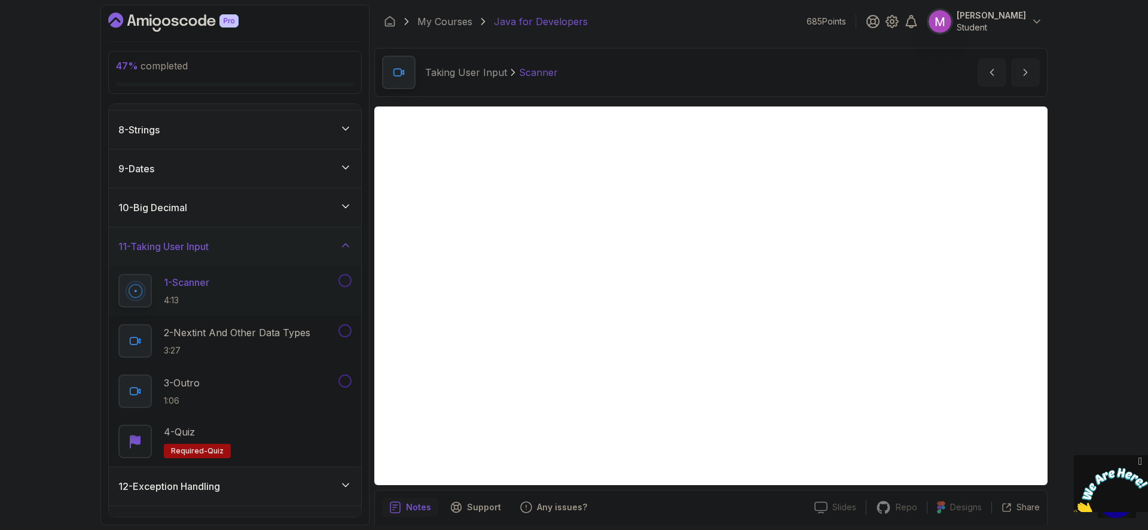
click at [323, 210] on div "10 - Big Decimal" at bounding box center [234, 207] width 233 height 14
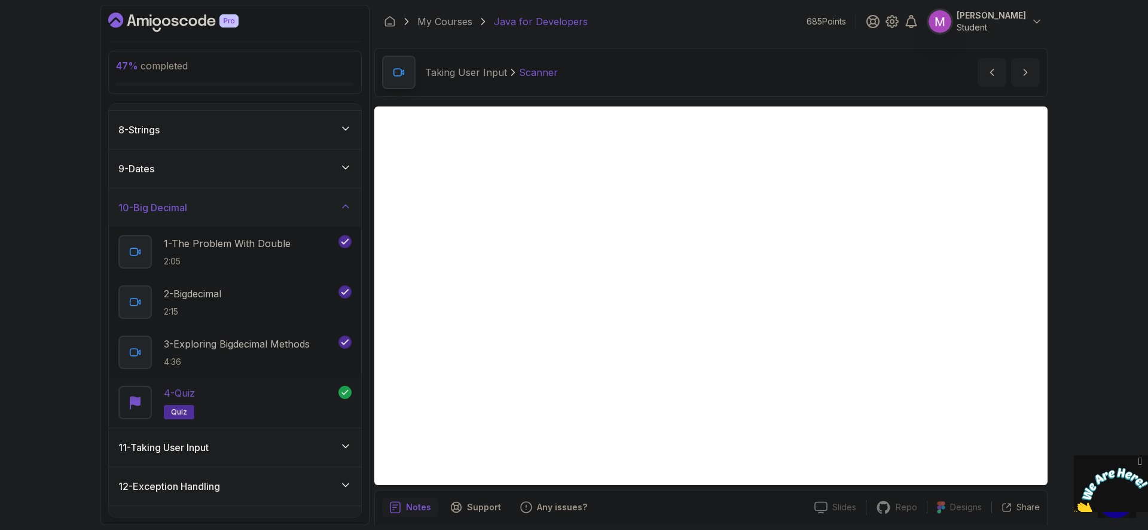
click at [225, 392] on div "4 - Quiz quiz" at bounding box center [228, 402] width 220 height 33
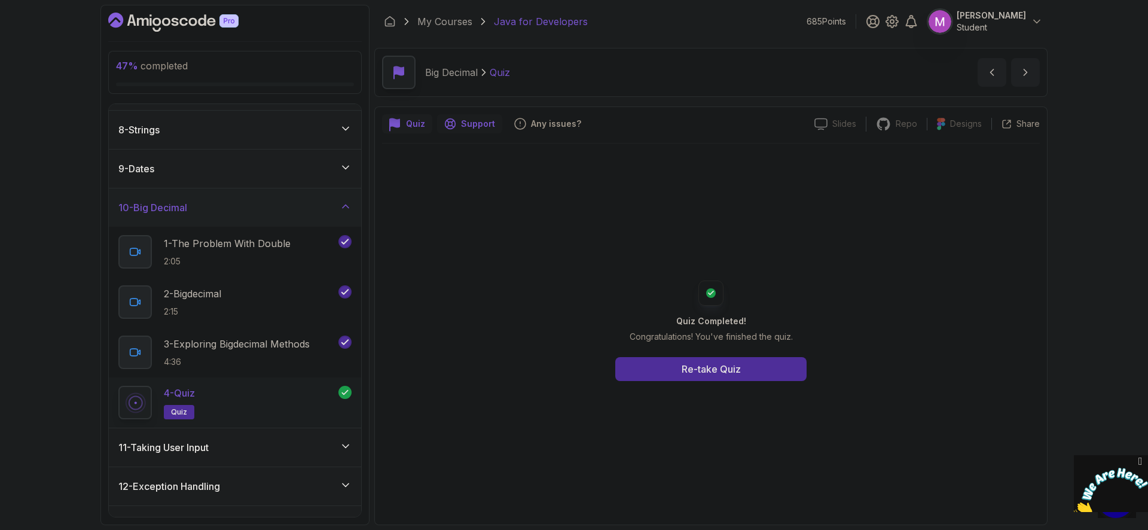
click at [485, 127] on p "Support" at bounding box center [478, 124] width 34 height 12
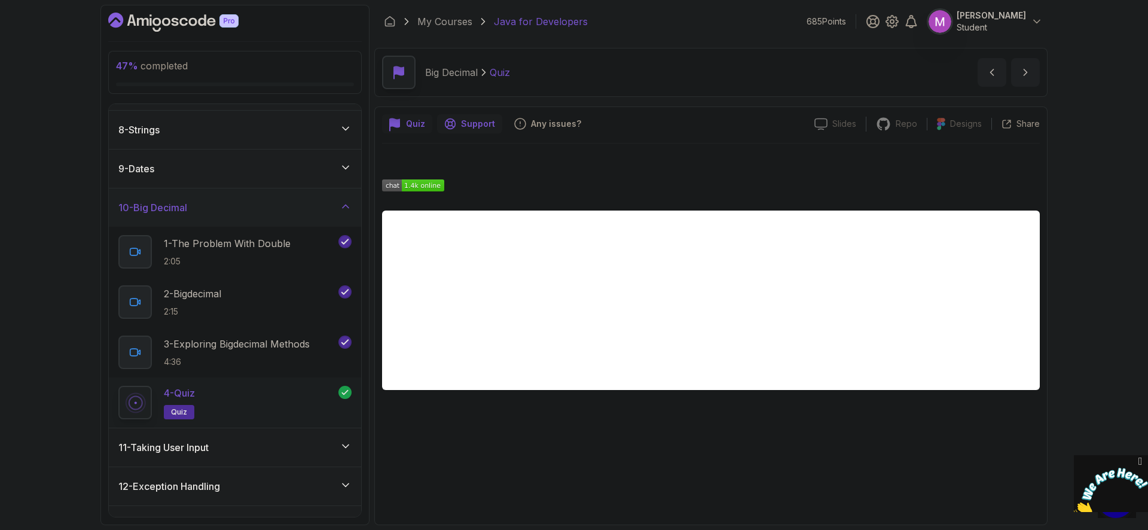
click at [401, 117] on div "Quiz" at bounding box center [407, 123] width 50 height 19
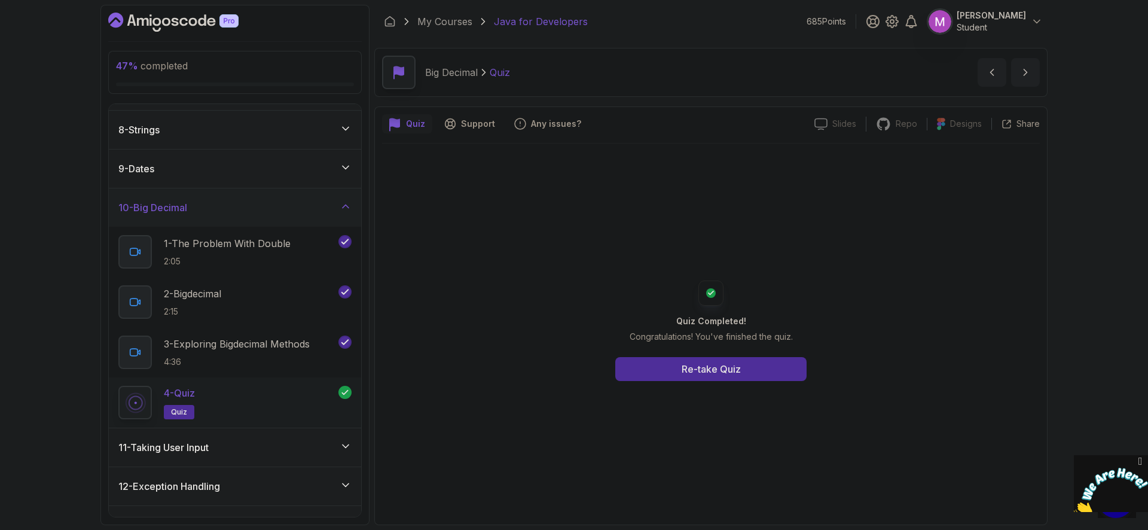
click at [228, 449] on div "11 - Taking User Input" at bounding box center [234, 447] width 233 height 14
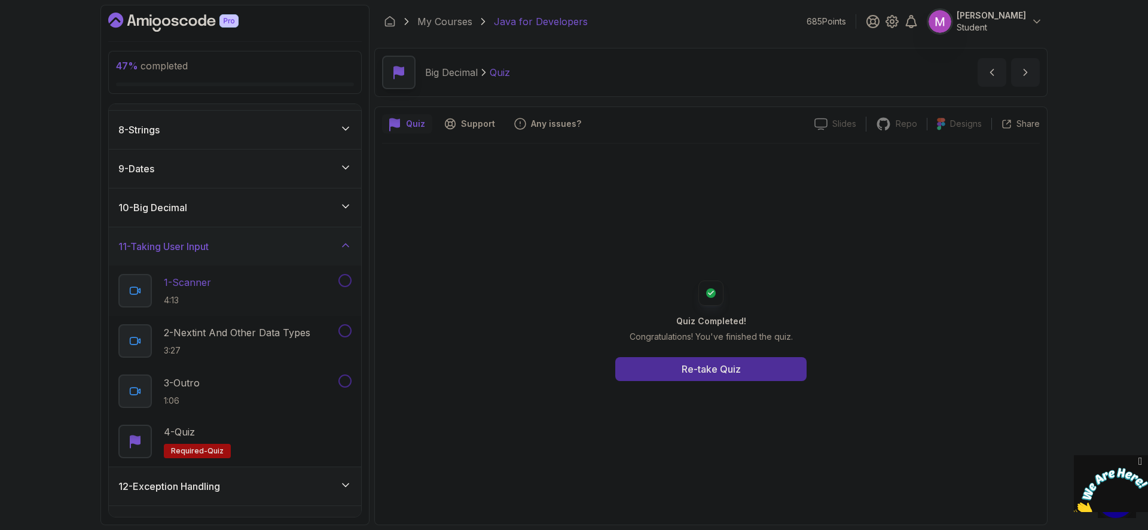
click at [218, 285] on div "1 - Scanner 4:13" at bounding box center [227, 290] width 218 height 33
